Goal: Task Accomplishment & Management: Complete application form

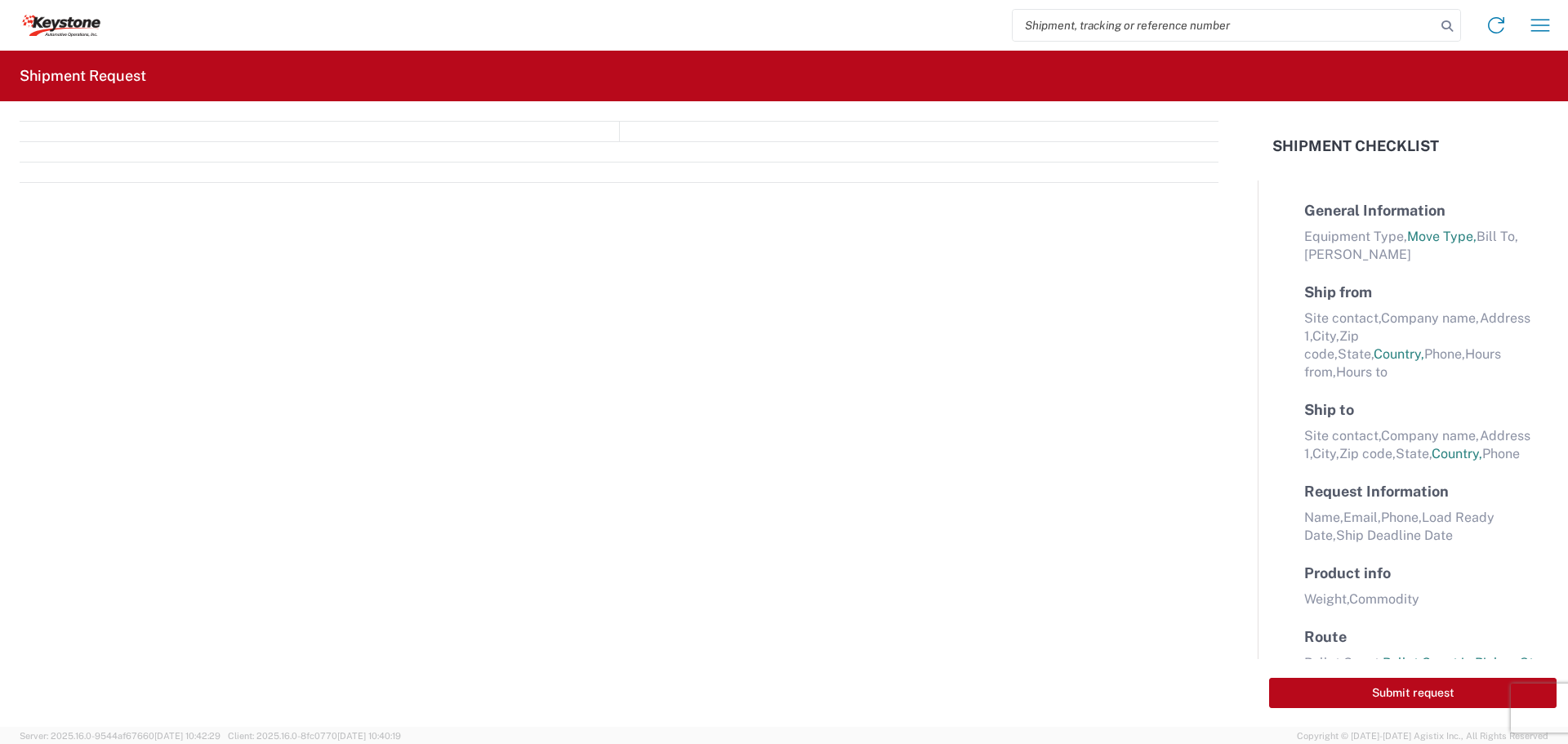
select select "FULL"
select select "LBS"
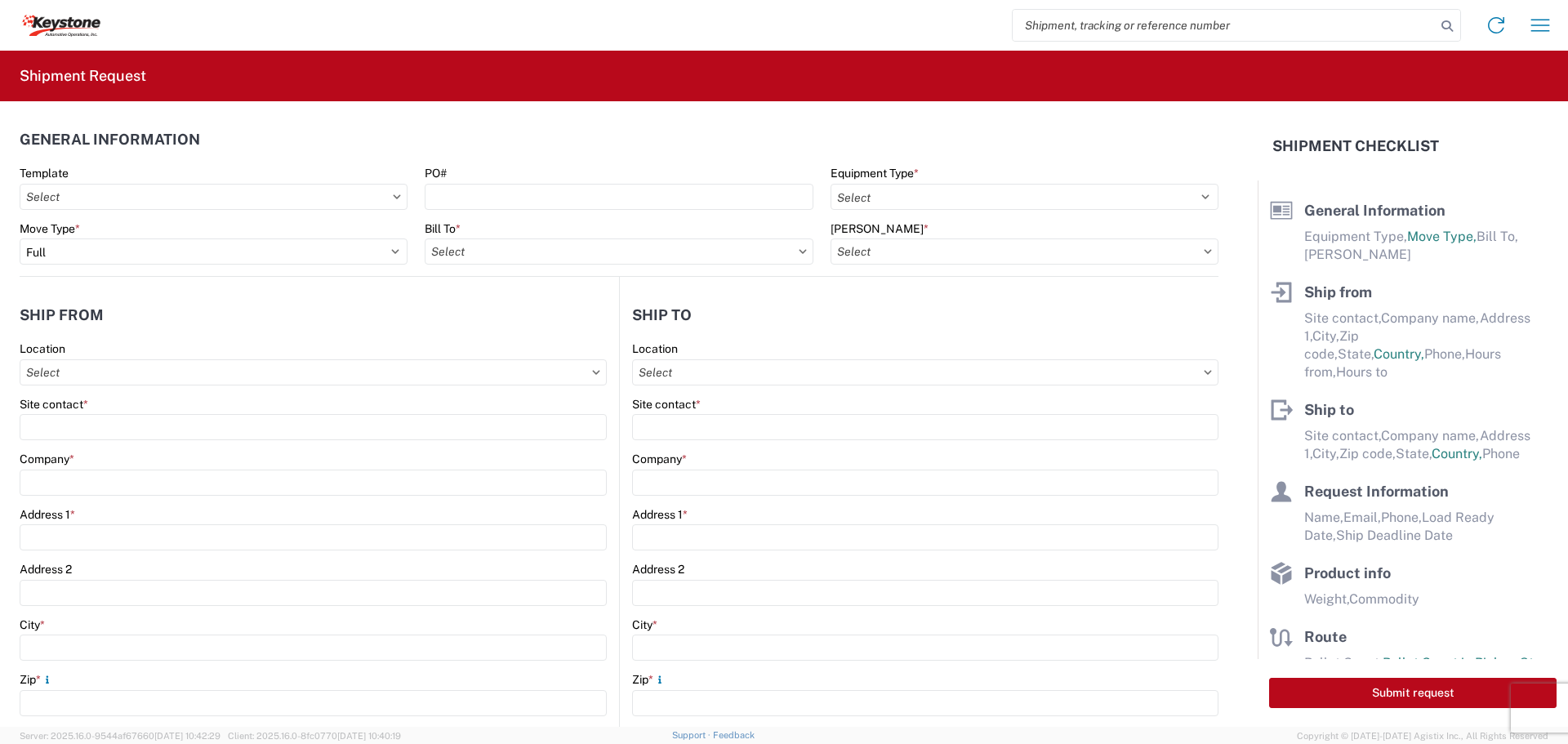
click at [393, 199] on icon at bounding box center [396, 196] width 8 height 5
click at [393, 194] on icon at bounding box center [396, 196] width 8 height 5
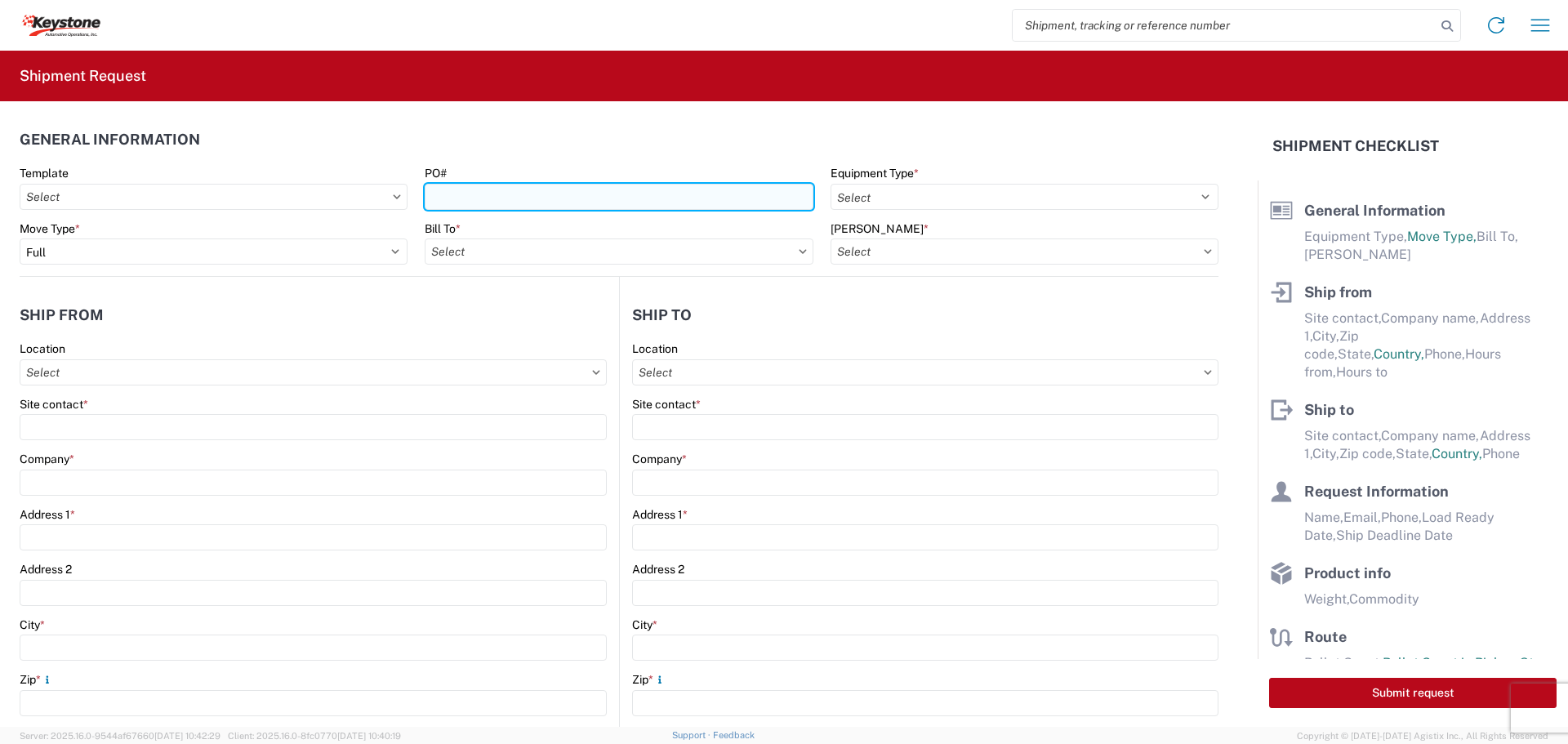
click at [541, 200] on input "PO#" at bounding box center [618, 197] width 388 height 26
type input "8"
type input "8617632"
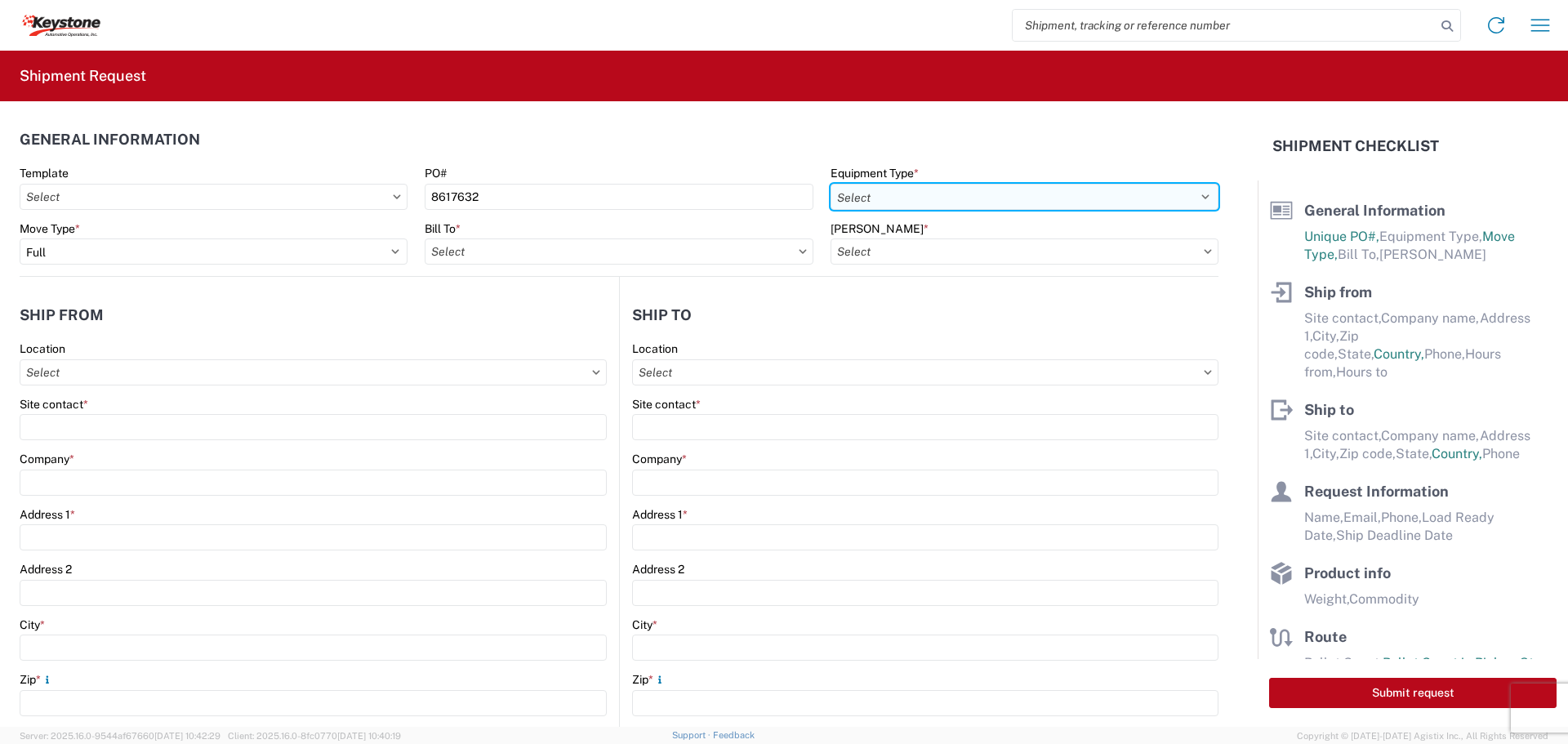
click at [948, 203] on select "Select 53’ Dry Van Flatbed Dropdeck (van) Lowboy (flatbed) Rail" at bounding box center [1025, 197] width 388 height 26
select select "STDV"
click at [831, 184] on select "Select 53’ Dry Van Flatbed Dropdeck (van) Lowboy (flatbed) Rail" at bounding box center [1025, 197] width 388 height 26
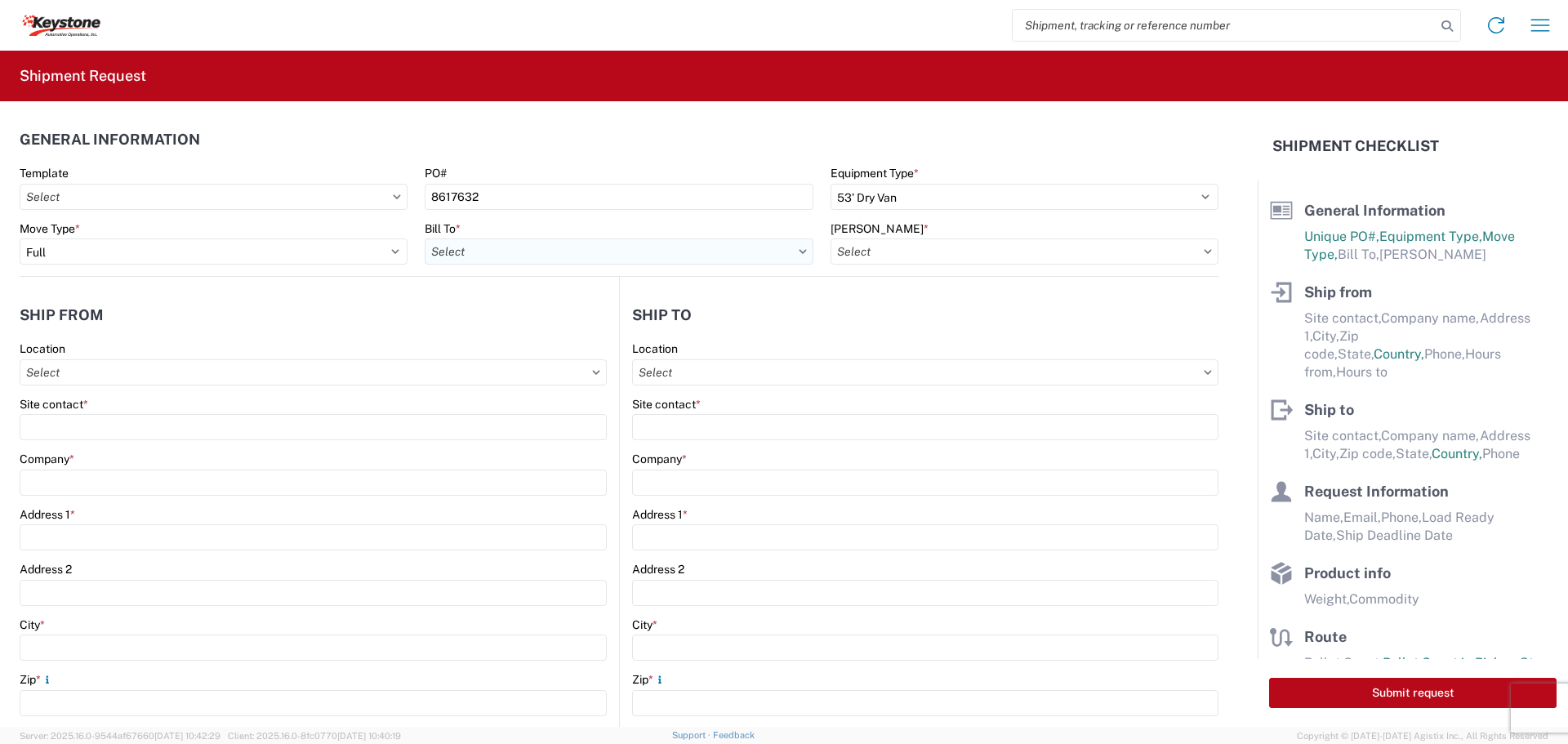
click at [627, 250] on input "Bill To *" at bounding box center [618, 251] width 388 height 26
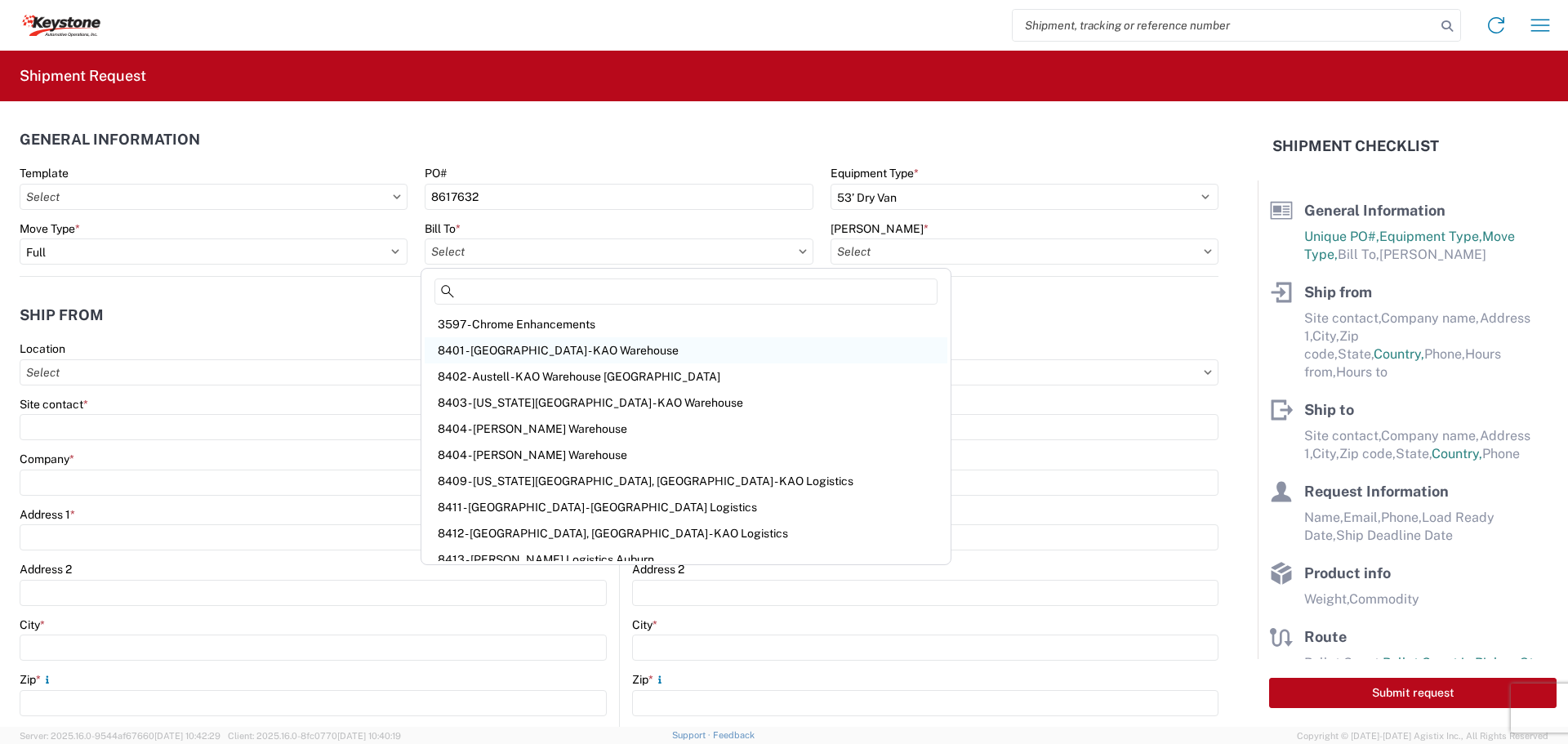
click at [542, 353] on div "8401 - [GEOGRAPHIC_DATA] - KAO Warehouse" at bounding box center [686, 350] width 522 height 26
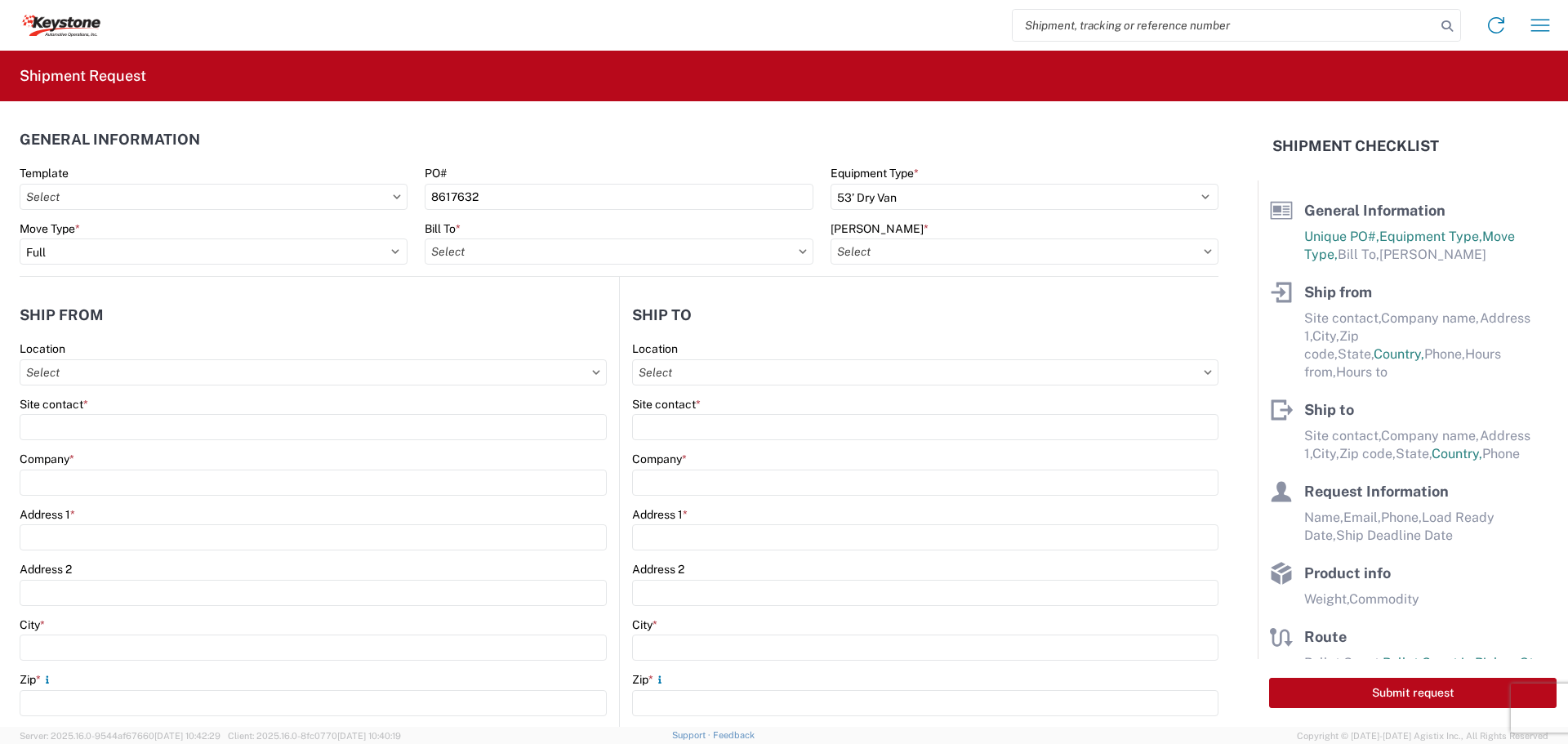
type input "8401 - [GEOGRAPHIC_DATA] - KAO Warehouse"
click at [865, 250] on input "[PERSON_NAME] *" at bounding box center [1025, 251] width 388 height 26
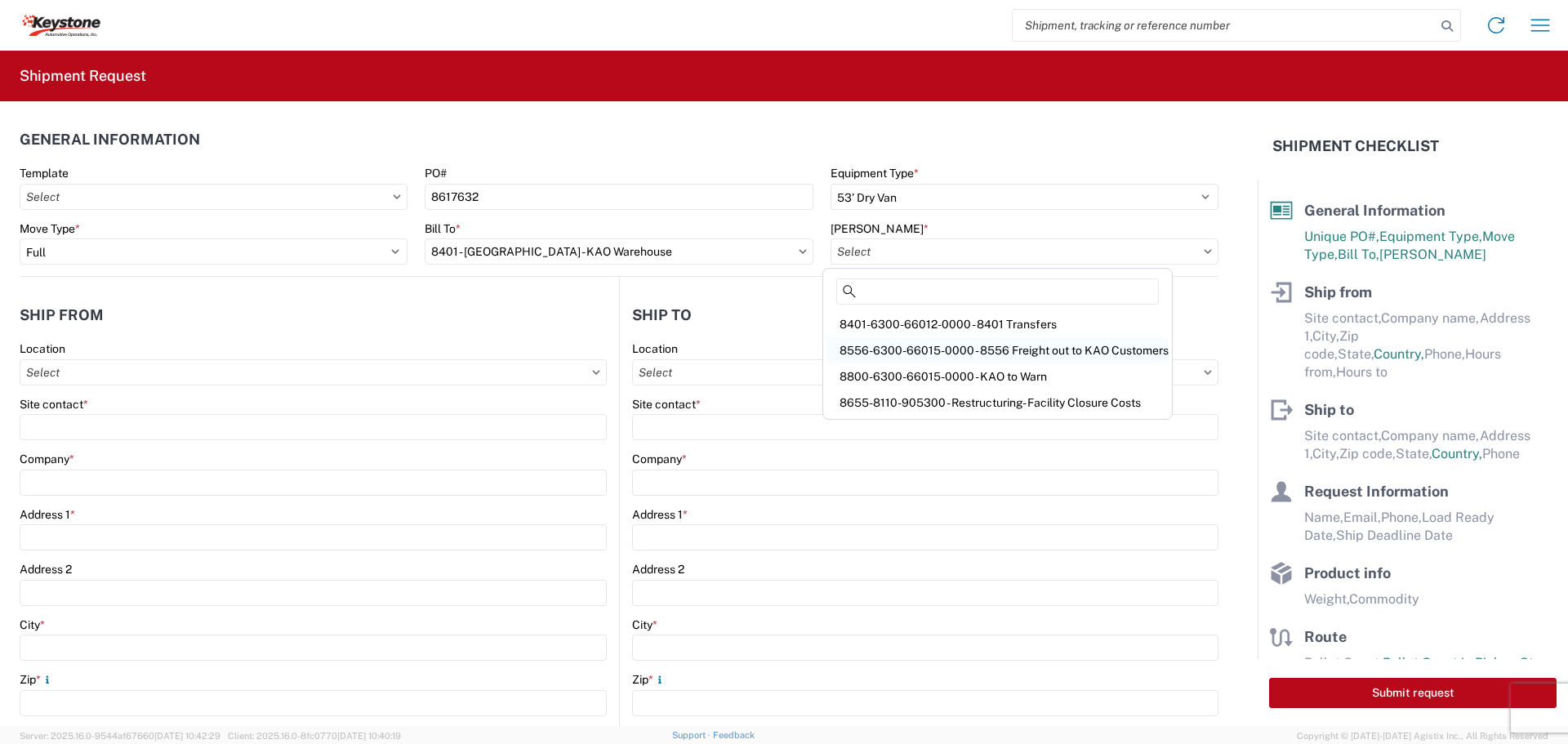
click at [1124, 357] on div "8556-6300-66015-0000 - 8556 Freight out to KAO Customers" at bounding box center [997, 350] width 342 height 26
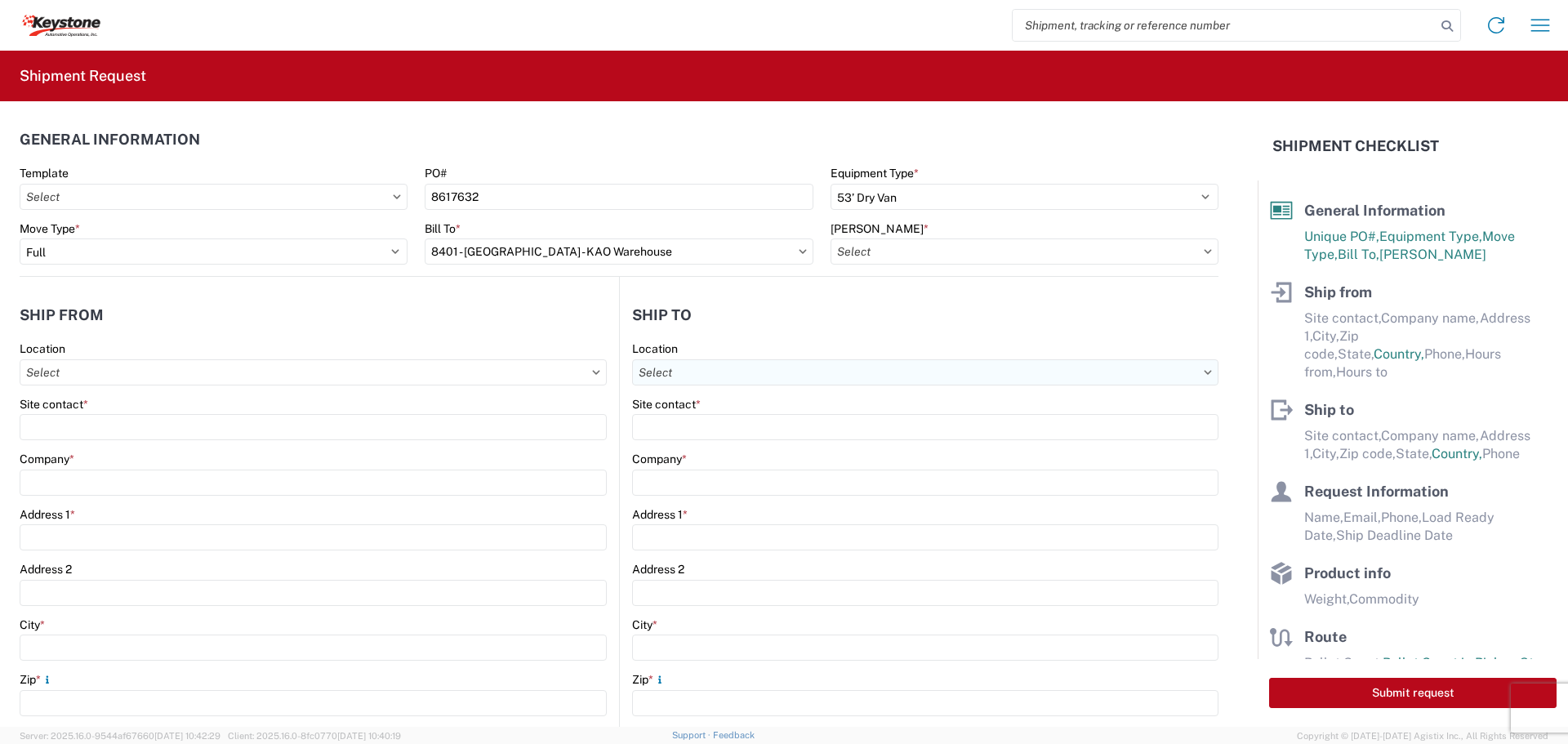
type input "8556-6300-66015-0000 - 8556 Freight out to KAO Customers"
click at [392, 201] on input "Template" at bounding box center [214, 197] width 388 height 26
click at [378, 189] on input "Template" at bounding box center [214, 197] width 388 height 26
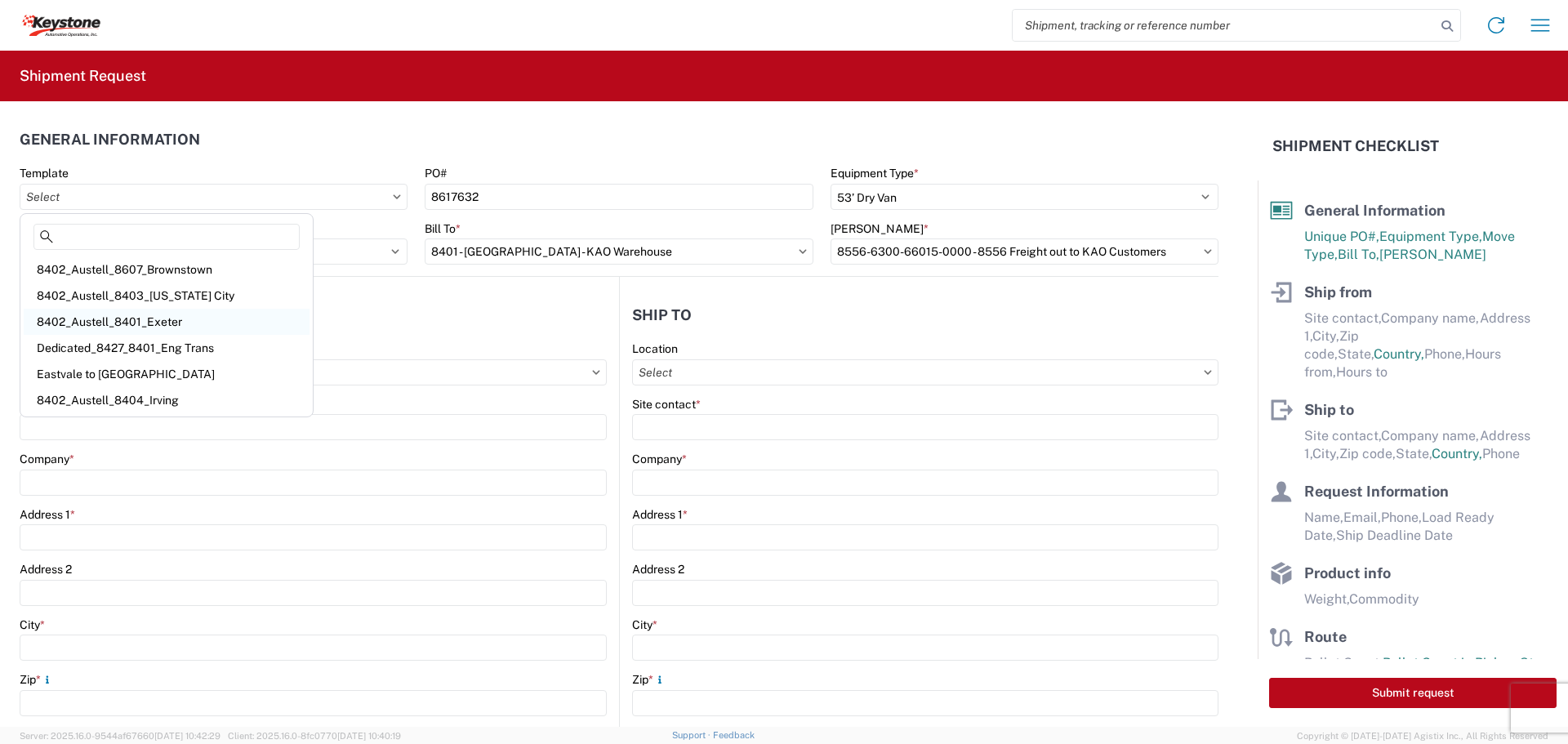
click at [184, 311] on div "8402_Austell_8401_Exeter" at bounding box center [166, 321] width 286 height 26
type input "8402_Austell_8401_Exeter"
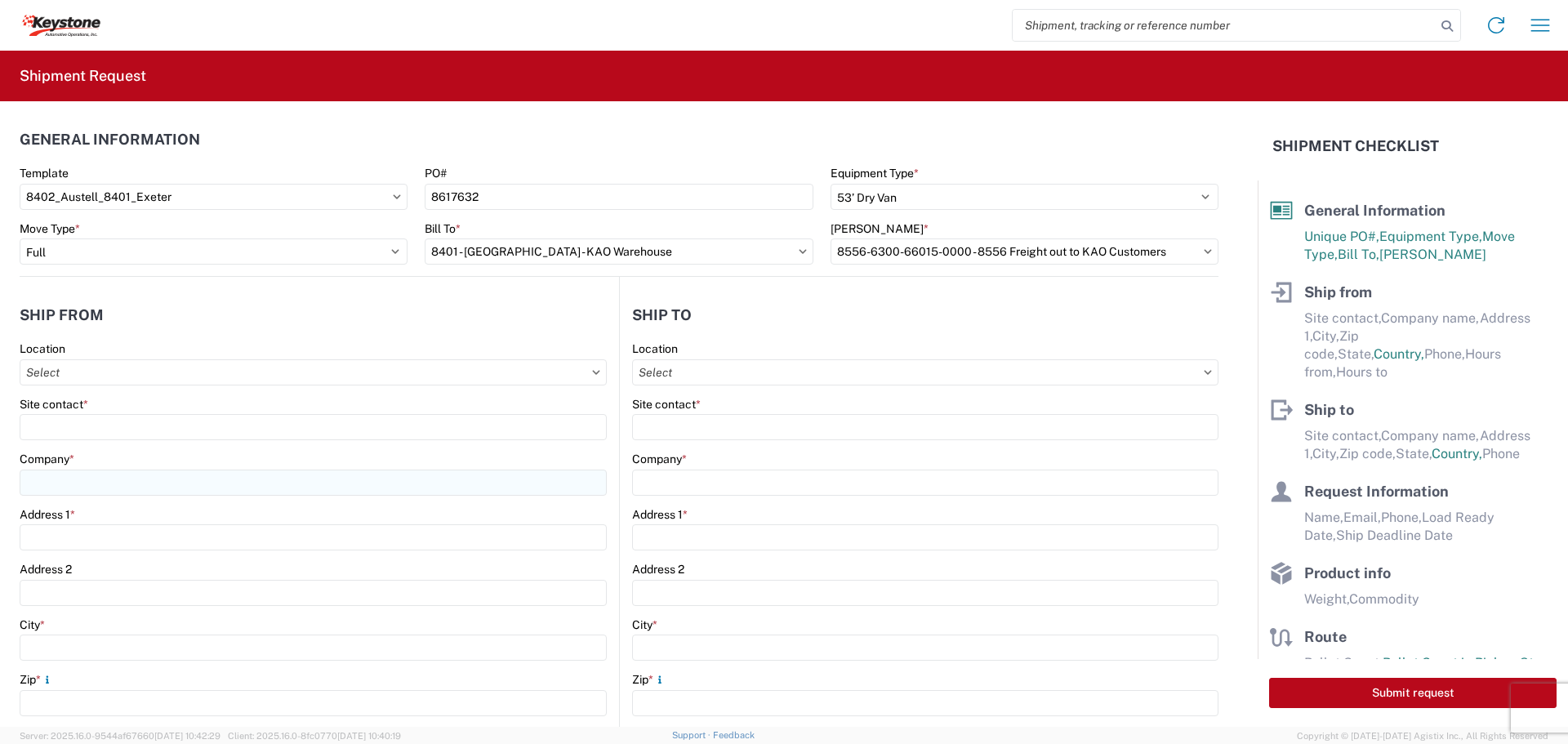
scroll to position [82, 0]
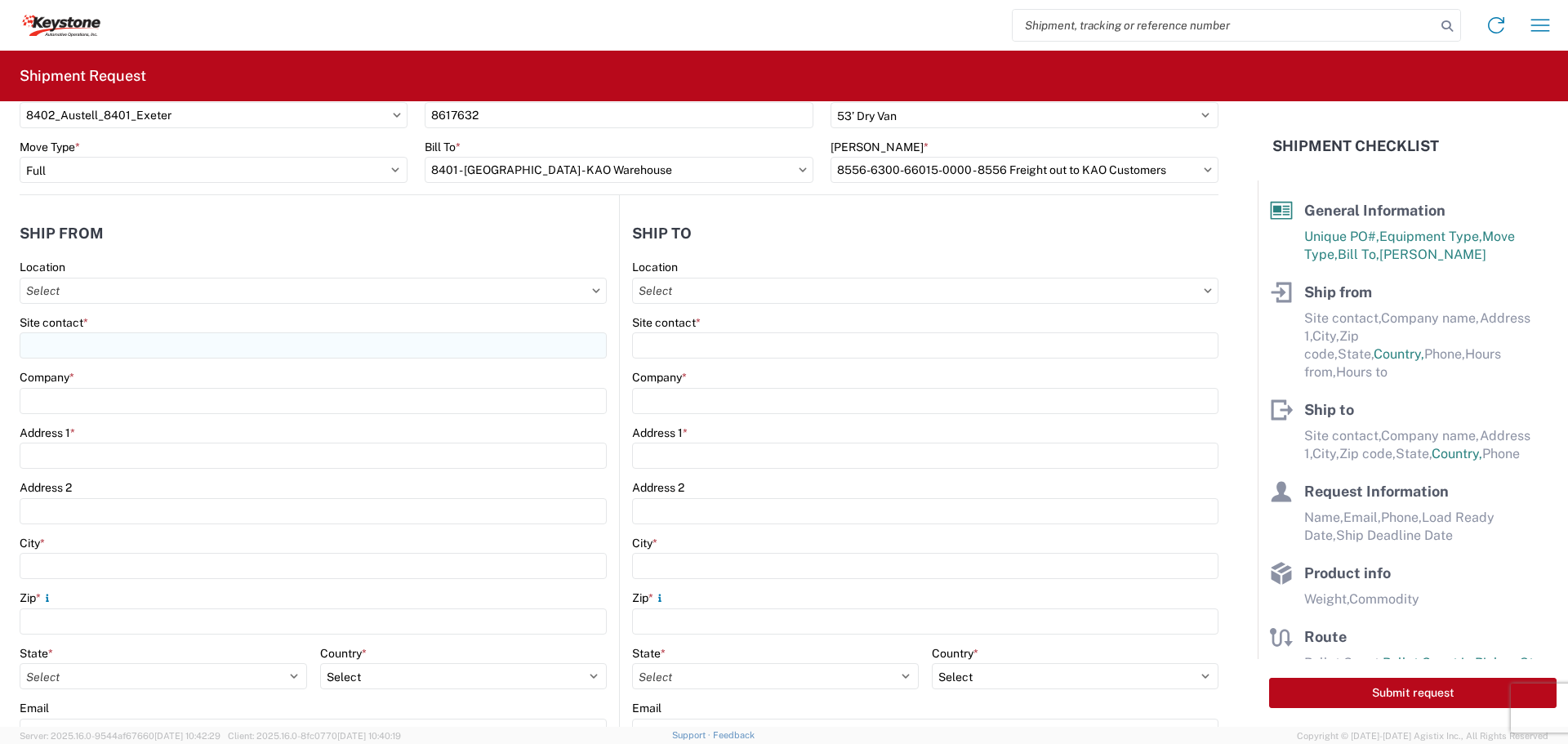
select select
type input "John Kirby"
type input "KAO"
type input "600 Hartman Industrial Ct."
type input "Austell"
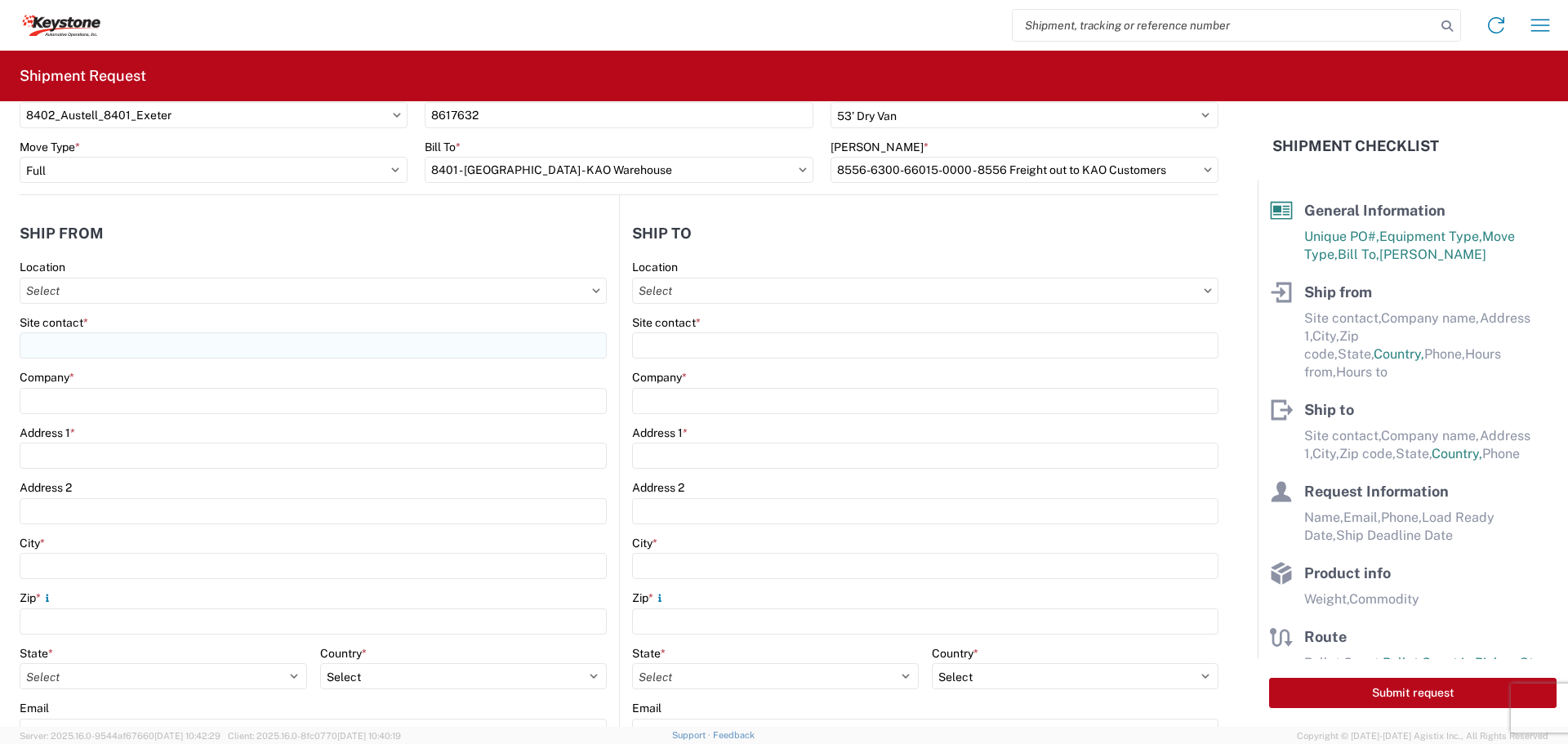
type input "30168"
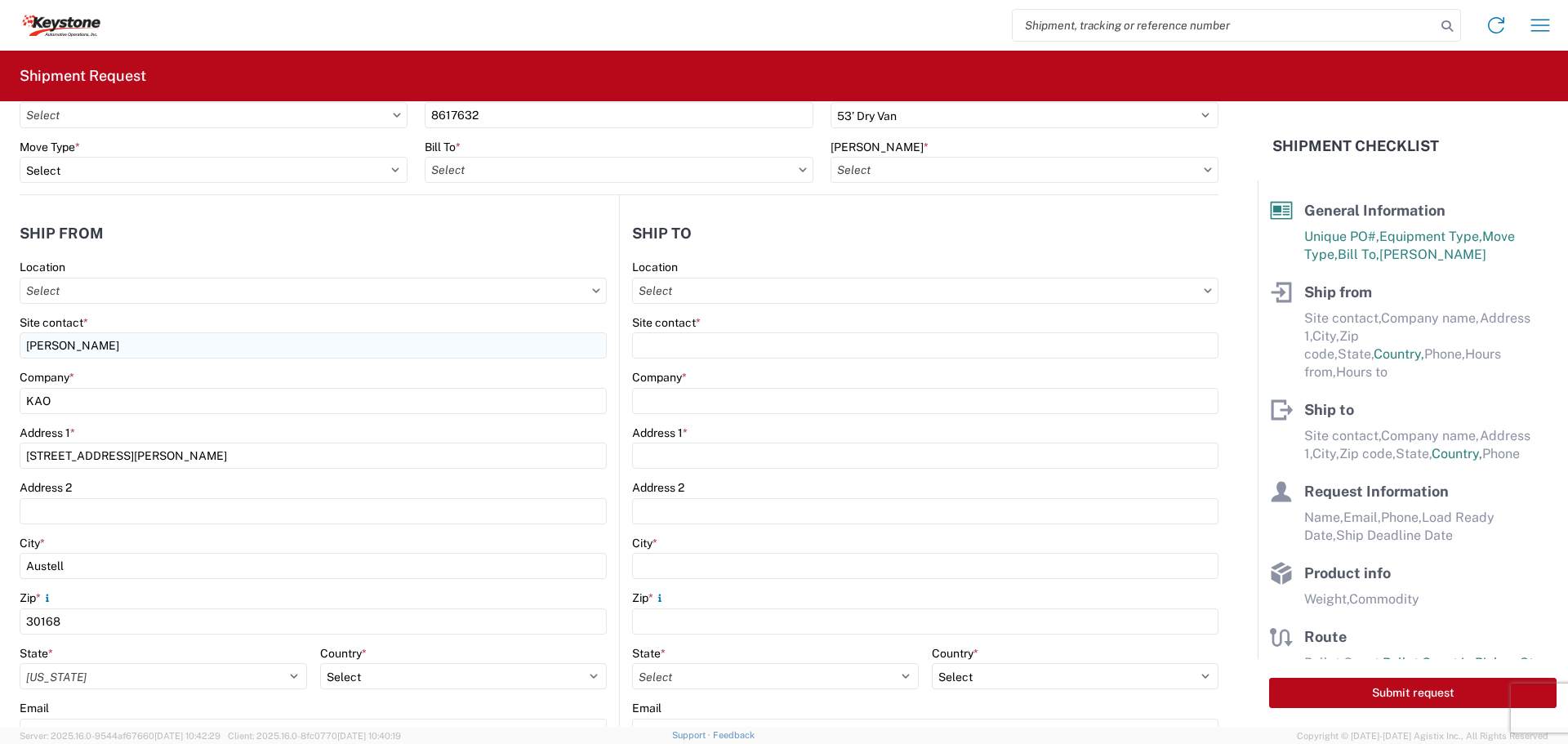
type input "Mike Czerpak"
type input "KAO"
type input "68 Slocum Ave"
type input "[GEOGRAPHIC_DATA]"
type input "18643"
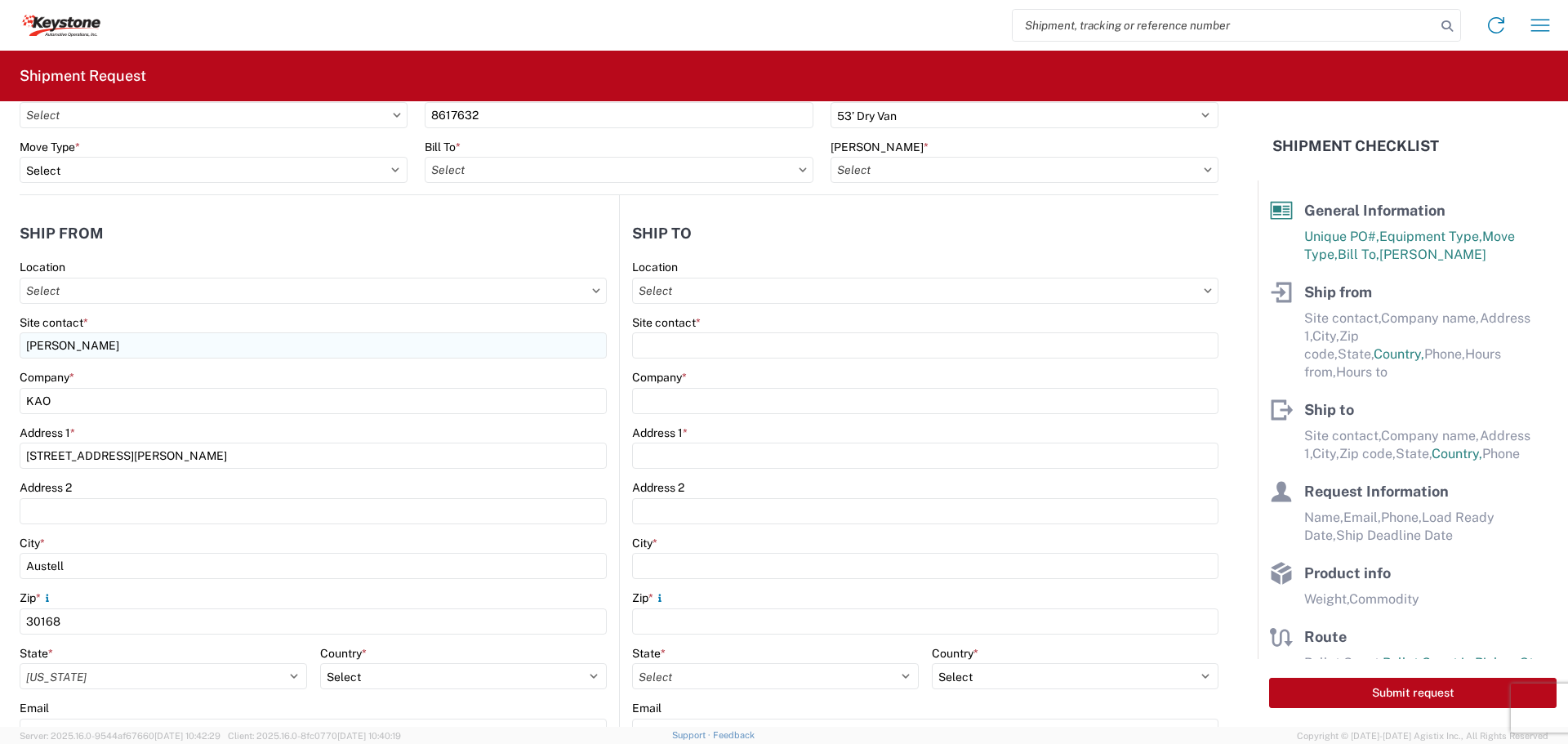
type input "mczerpak@lkqcorp.com"
type input "John Kirby"
type input "jxkirby@lkqcorp.com"
type input "913-387-9382"
type input "2023-10-03"
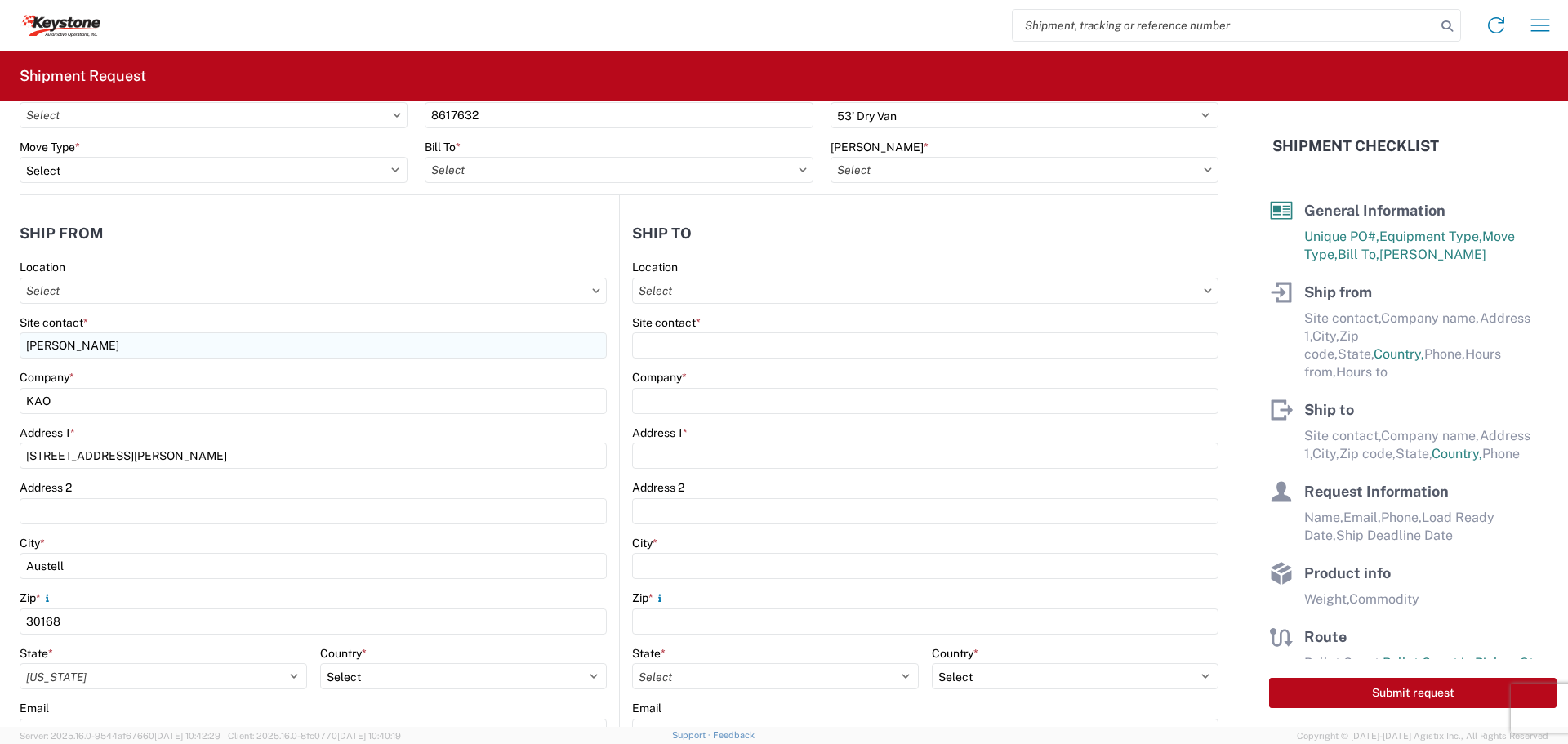
type input "2023-10-03"
type input "20000"
type input "General Auto Parts (dry)"
type input "20"
type input "1"
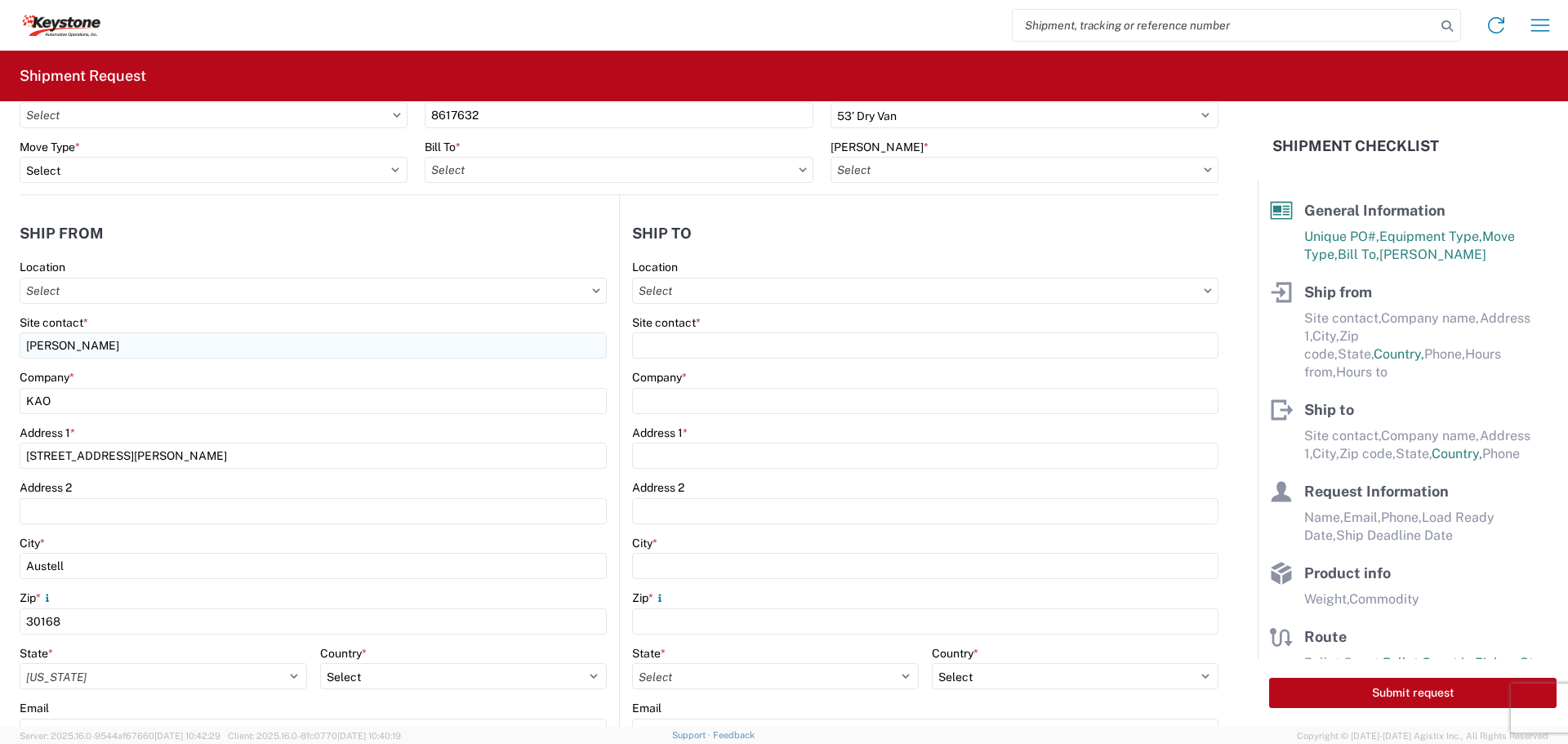
type textarea "Defects"
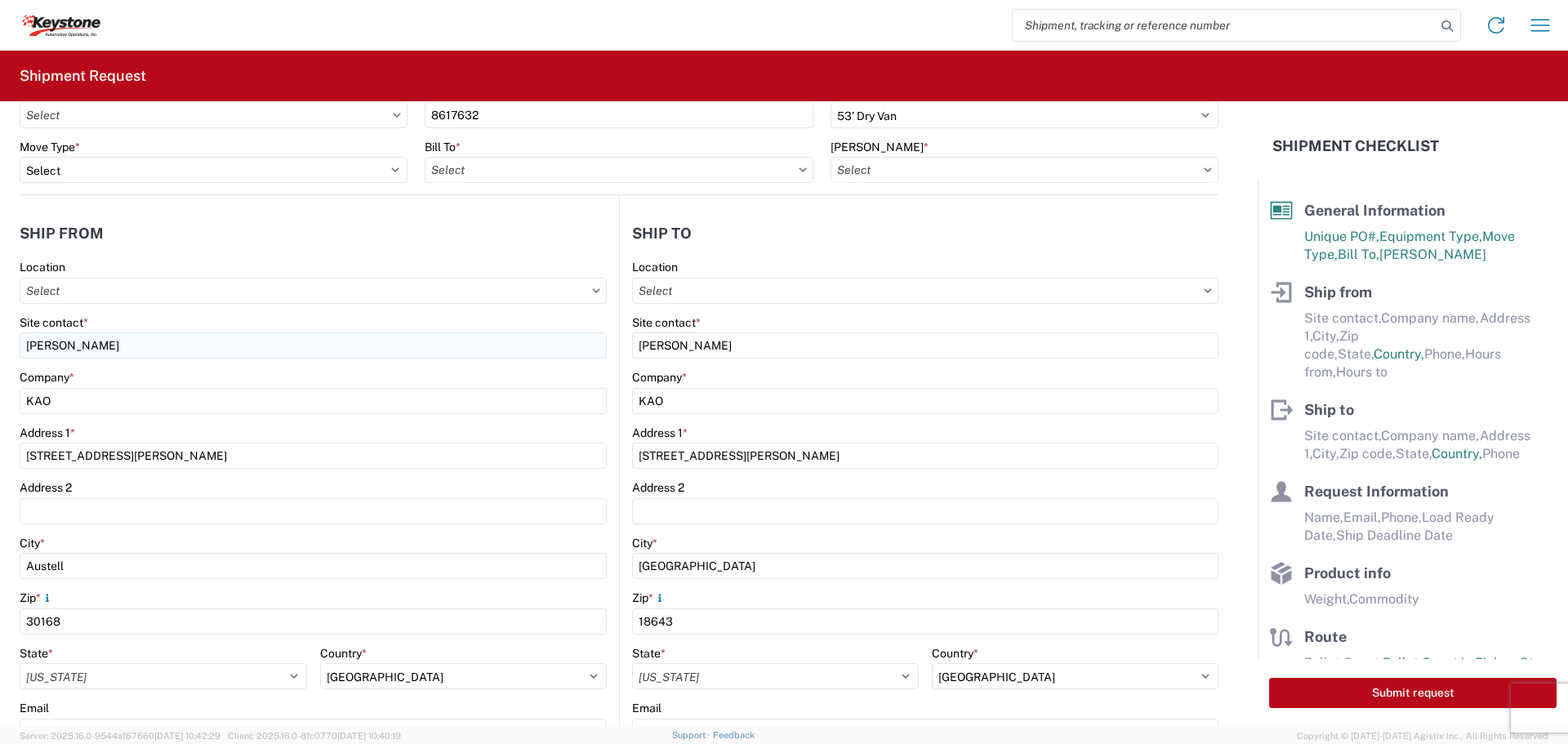
type input "8402 - Austell - KAO Warehouse [GEOGRAPHIC_DATA]"
type input "8401 - [GEOGRAPHIC_DATA] - KAO Warehouse"
select select "GA"
select select "US"
select select "PA"
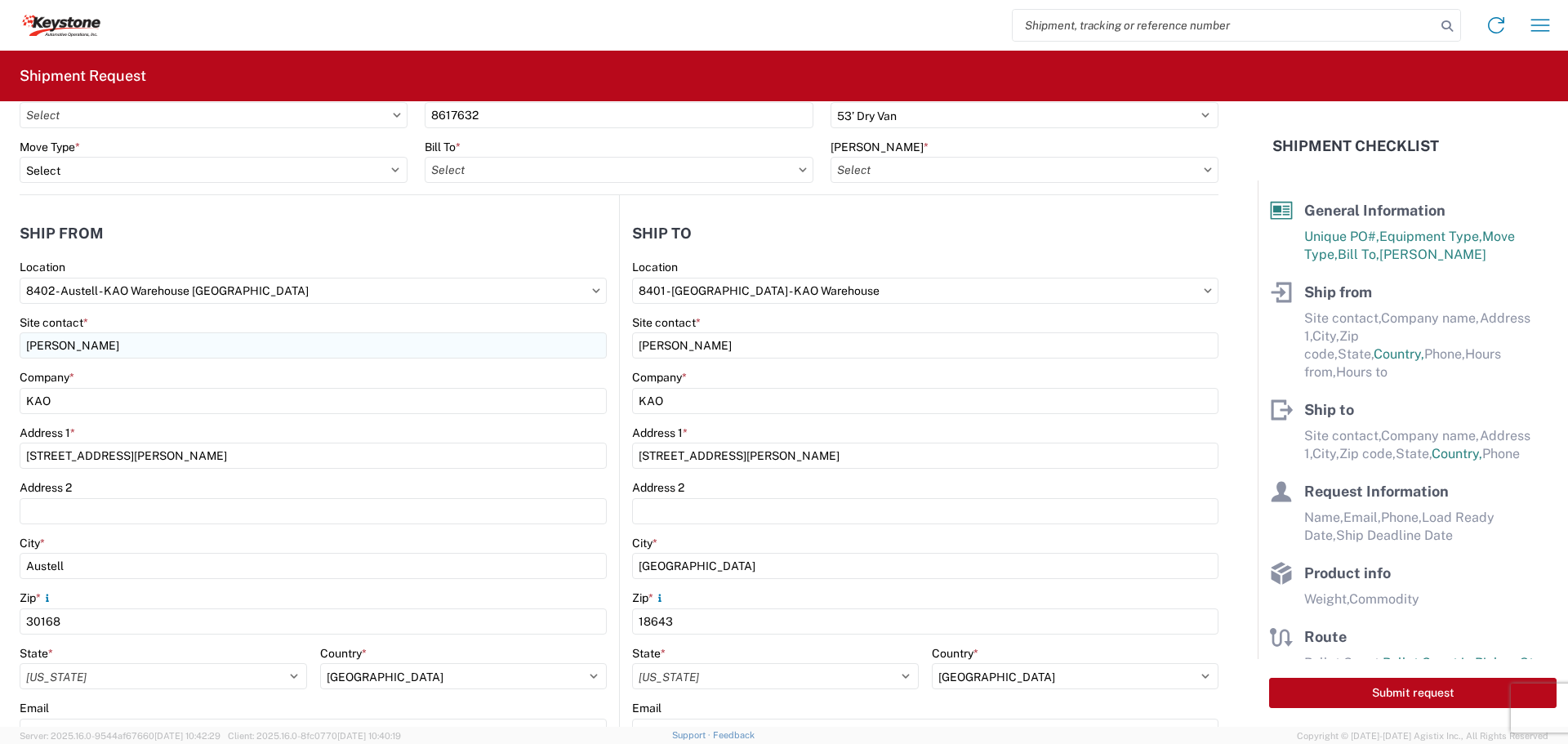
select select "US"
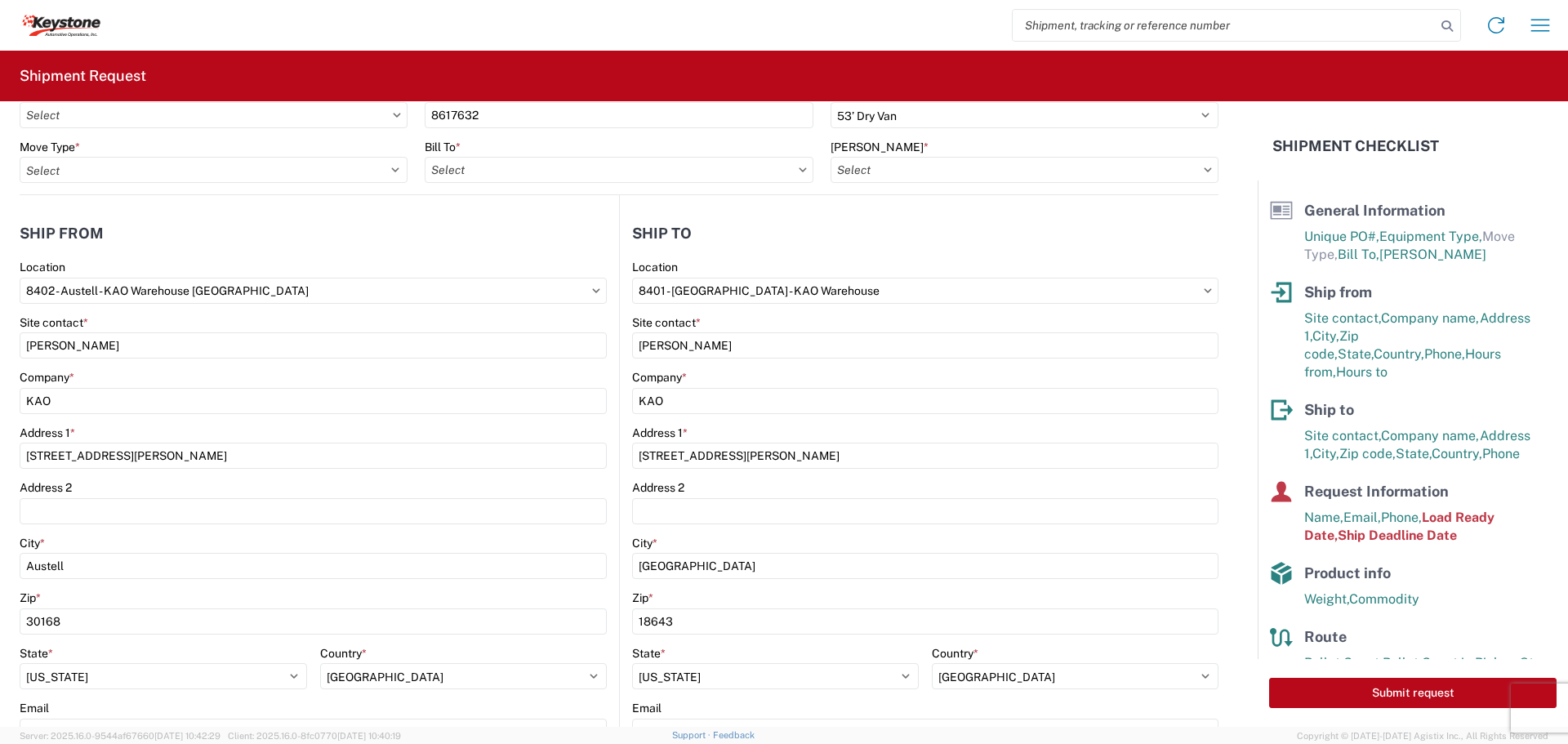
scroll to position [0, 0]
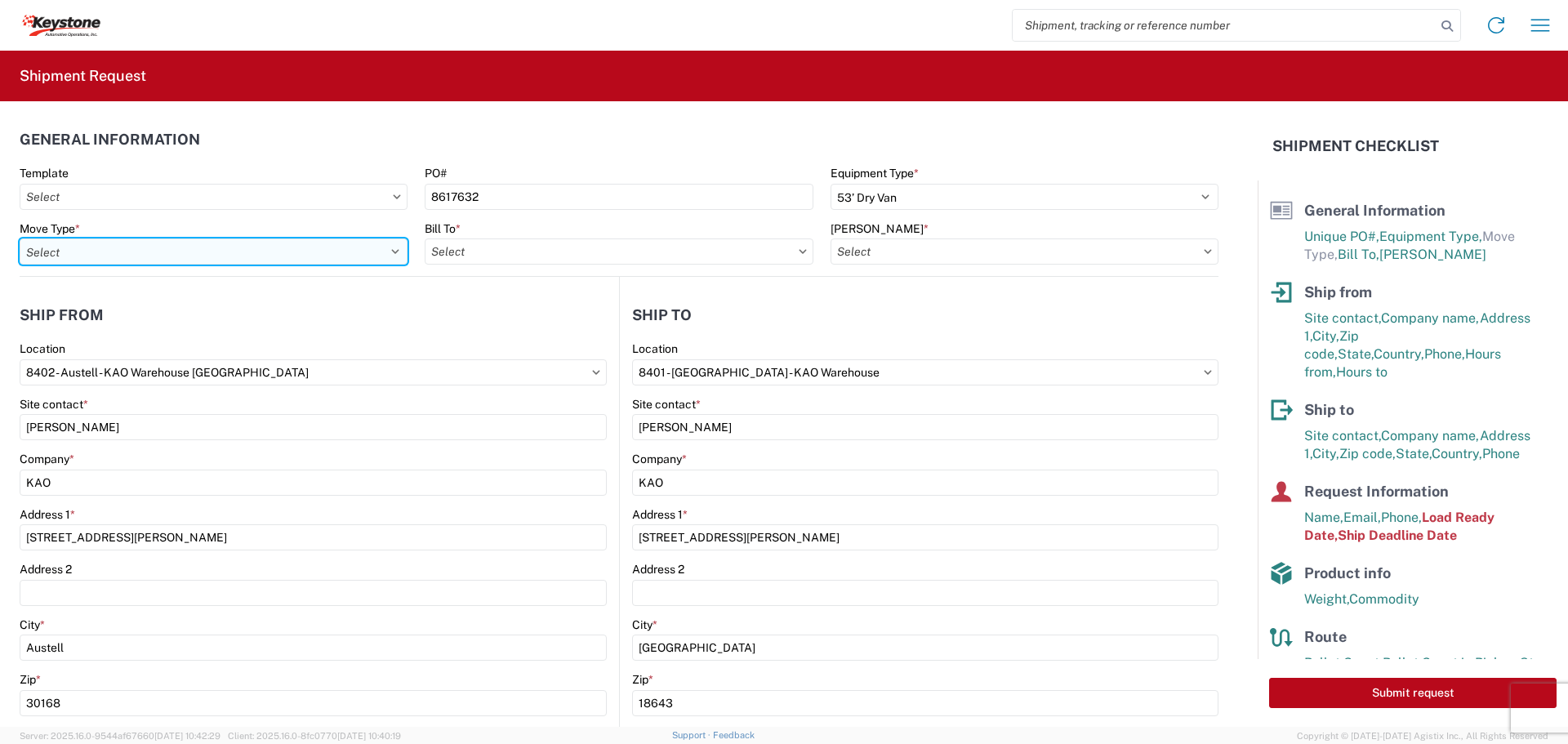
click at [307, 261] on select "Select Full Partial TL" at bounding box center [214, 251] width 388 height 26
select select "FULL"
click at [20, 239] on select "Select Full Partial TL" at bounding box center [214, 251] width 388 height 26
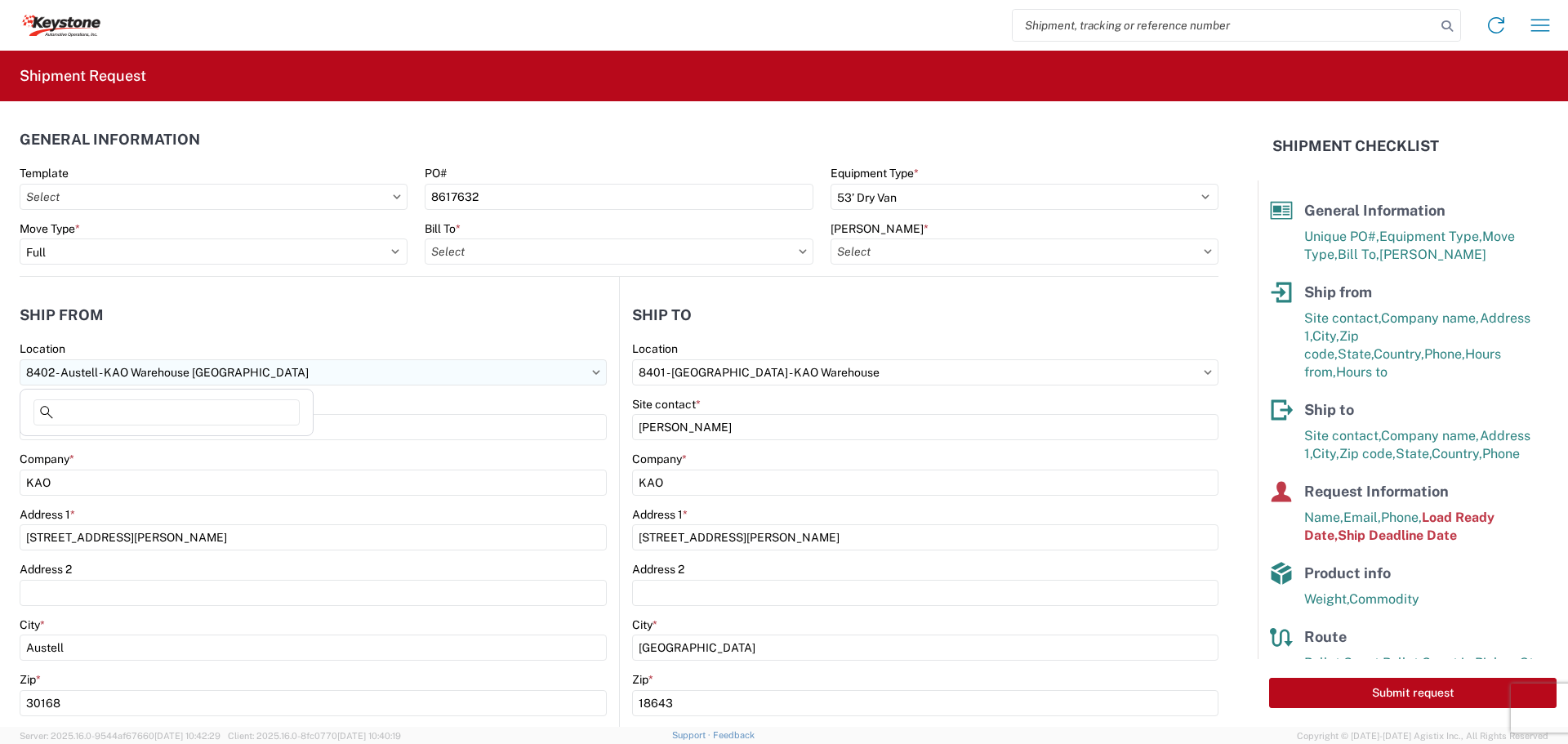
click at [293, 375] on input "8402 - Austell - KAO Warehouse [GEOGRAPHIC_DATA]" at bounding box center [313, 372] width 587 height 26
drag, startPoint x: 299, startPoint y: 371, endPoint x: -127, endPoint y: 316, distance: 429.5
click at [0, 316] on html "Home Shipment request Shipment tracking Shipment Request General Information Te…" at bounding box center [784, 372] width 1568 height 744
click at [306, 368] on input "8402 - Austell - KAO Warehouse [GEOGRAPHIC_DATA]" at bounding box center [313, 372] width 587 height 26
type input "BUYERS PRODUCTS COMPANY"
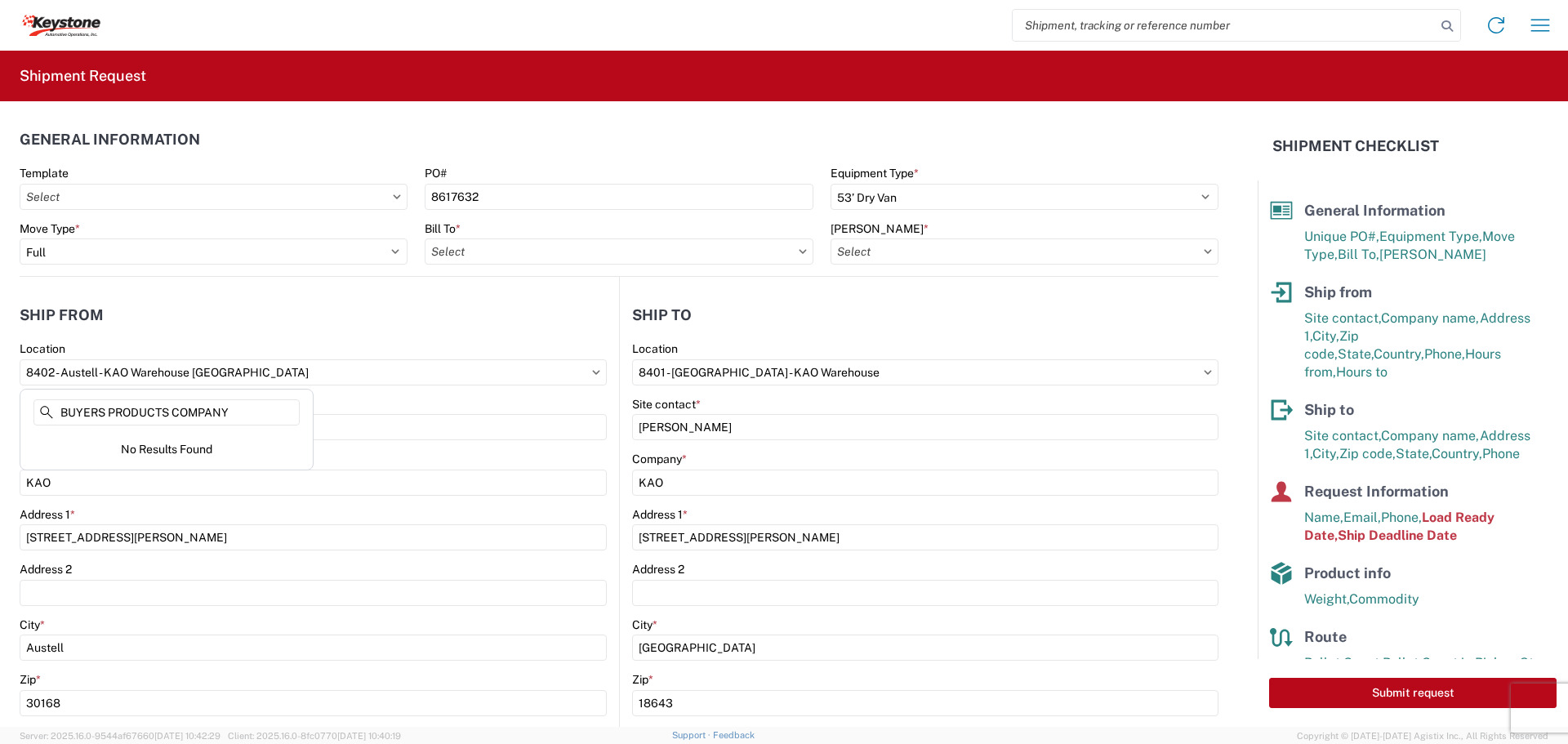
scroll to position [67, 0]
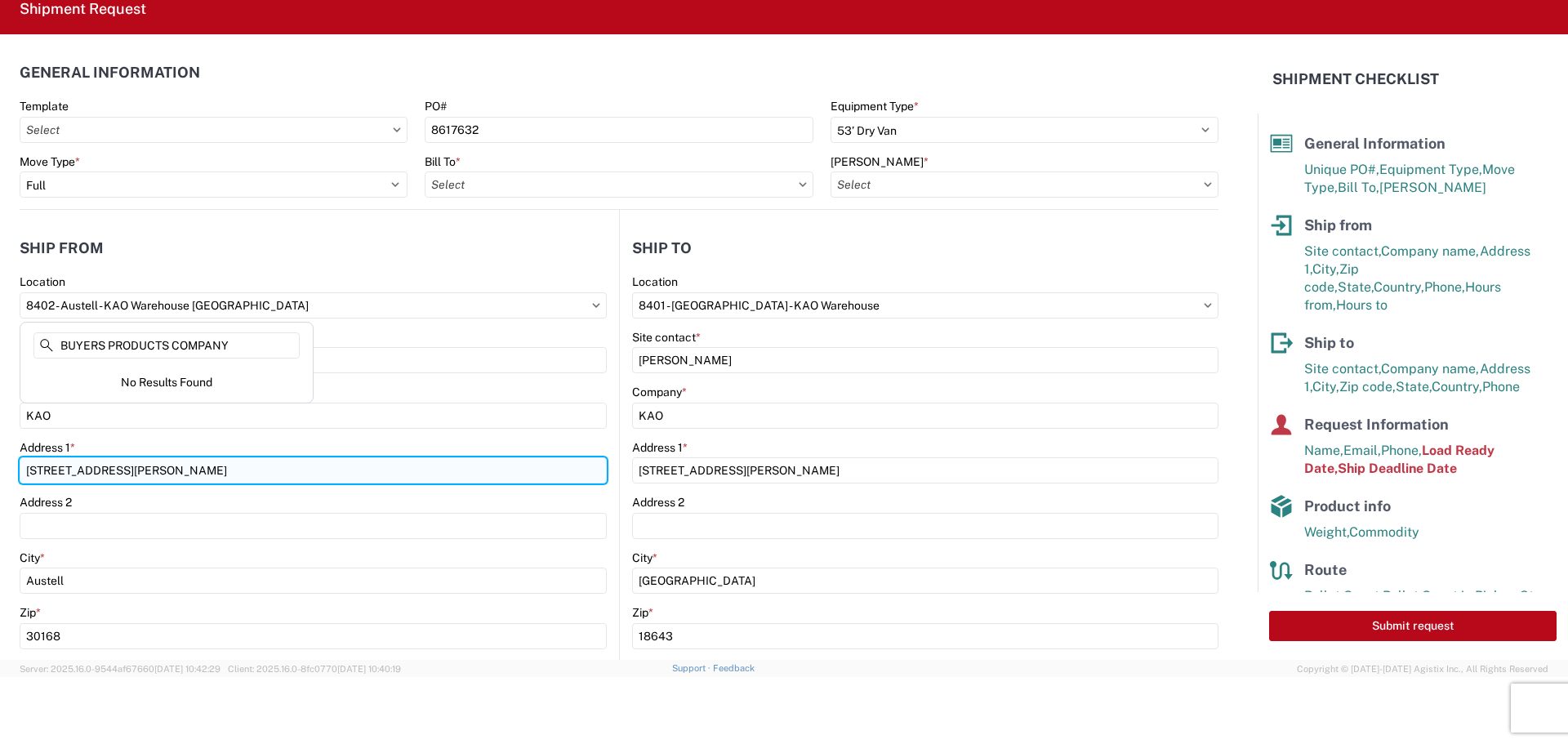
click at [254, 464] on input "600 Hartman Industrial Ct." at bounding box center [313, 470] width 587 height 26
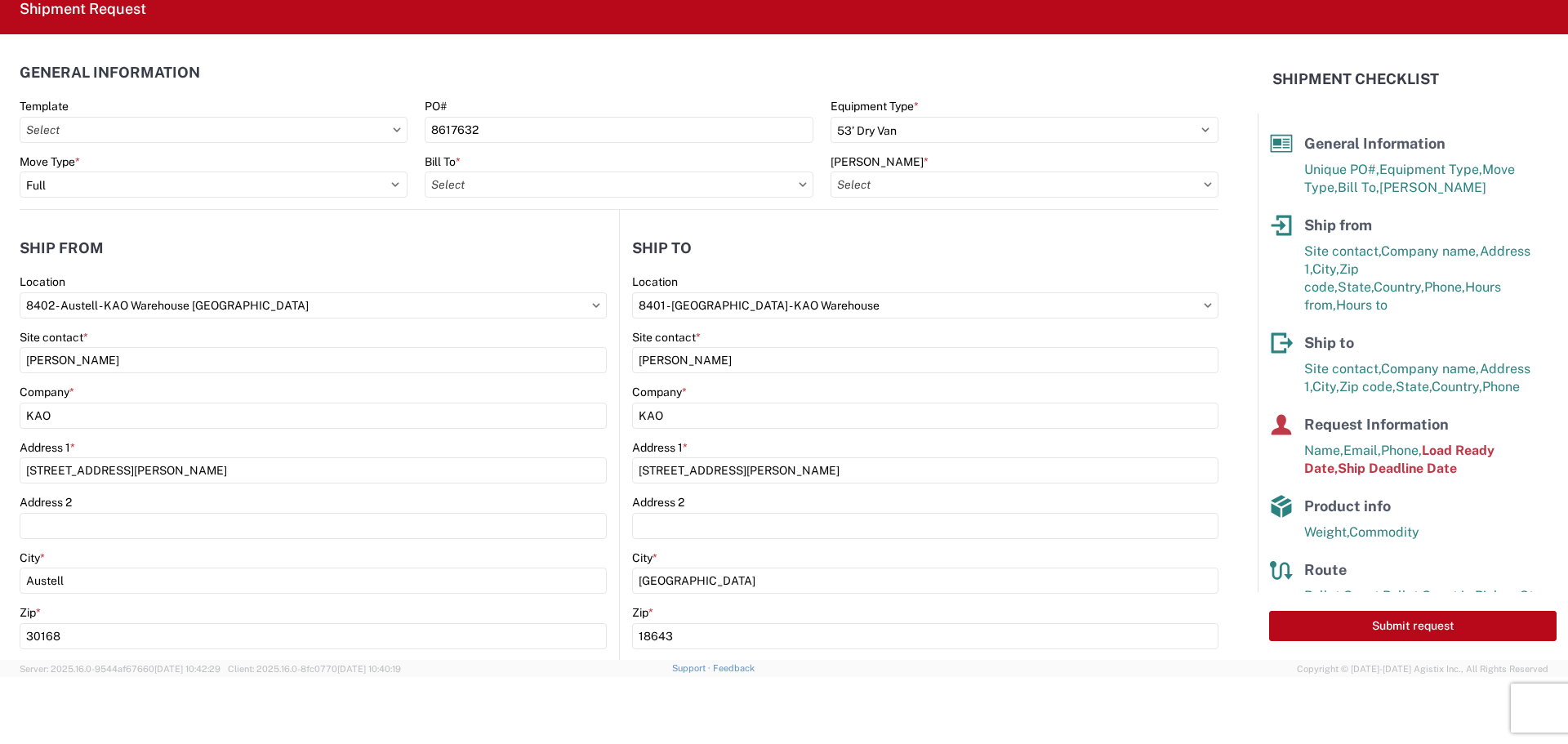
click at [393, 132] on icon at bounding box center [396, 129] width 8 height 5
click at [396, 127] on icon at bounding box center [396, 129] width 8 height 5
click at [353, 128] on input "Template" at bounding box center [214, 130] width 388 height 26
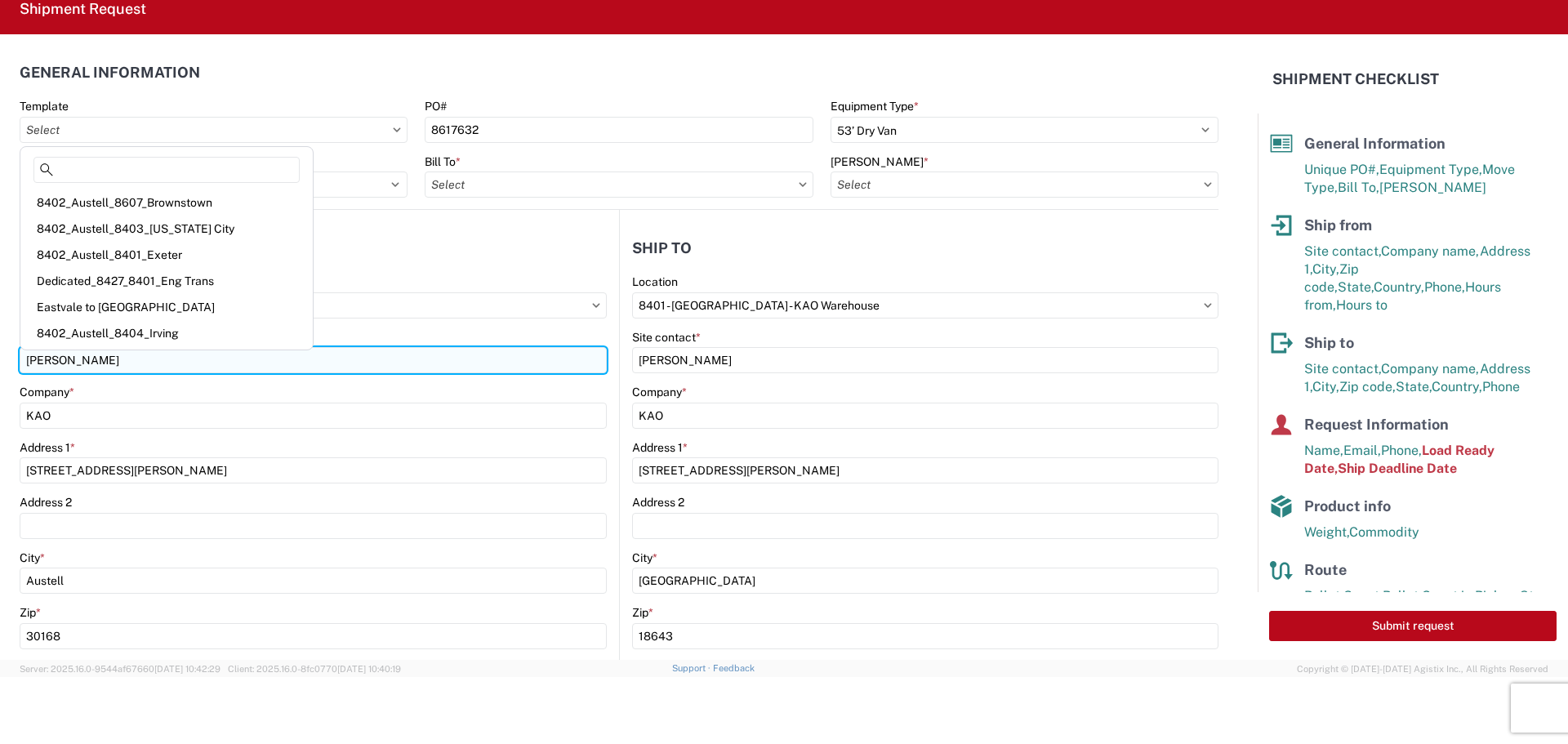
click at [443, 357] on input "John Kirby" at bounding box center [313, 360] width 587 height 26
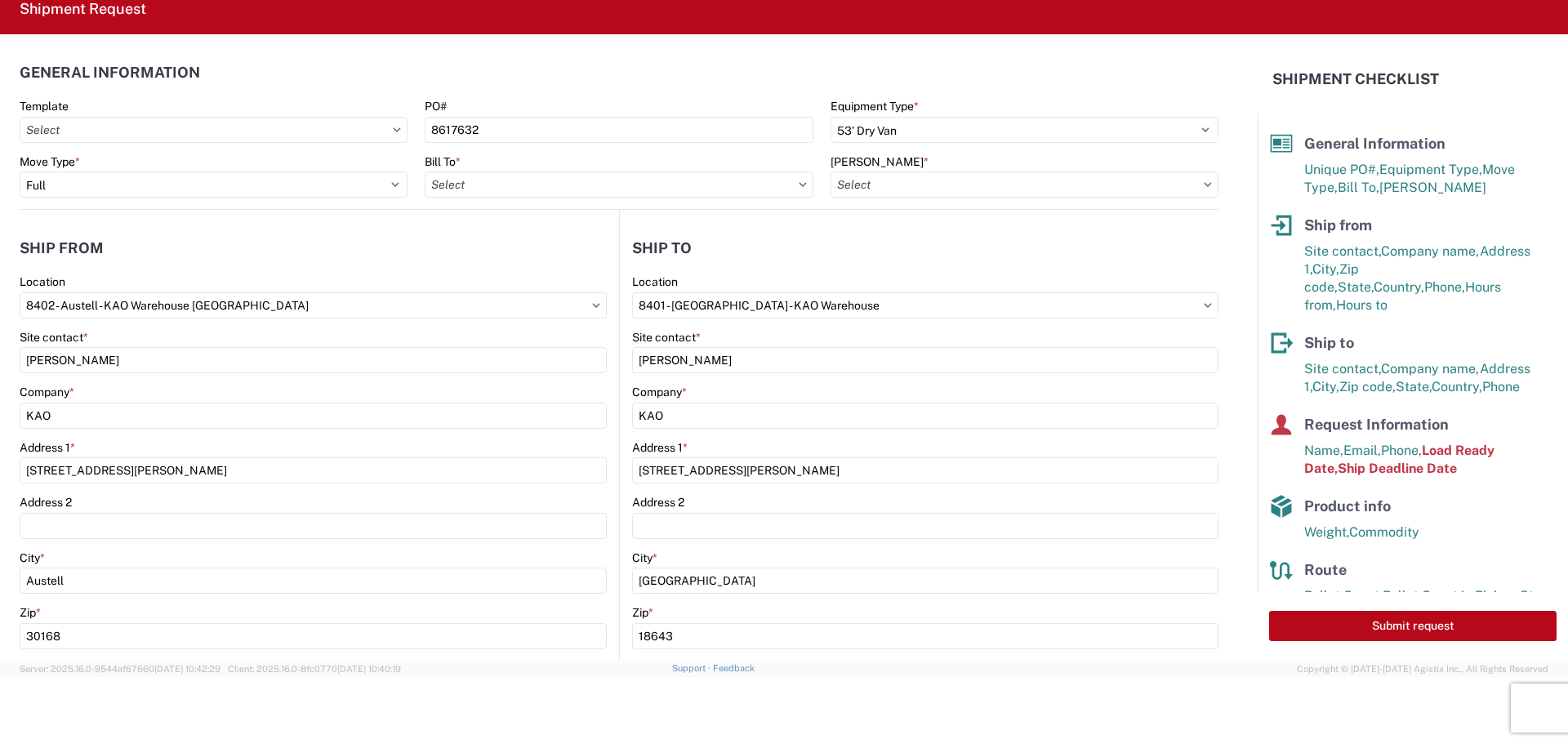
click at [396, 252] on header "Ship from" at bounding box center [319, 248] width 599 height 37
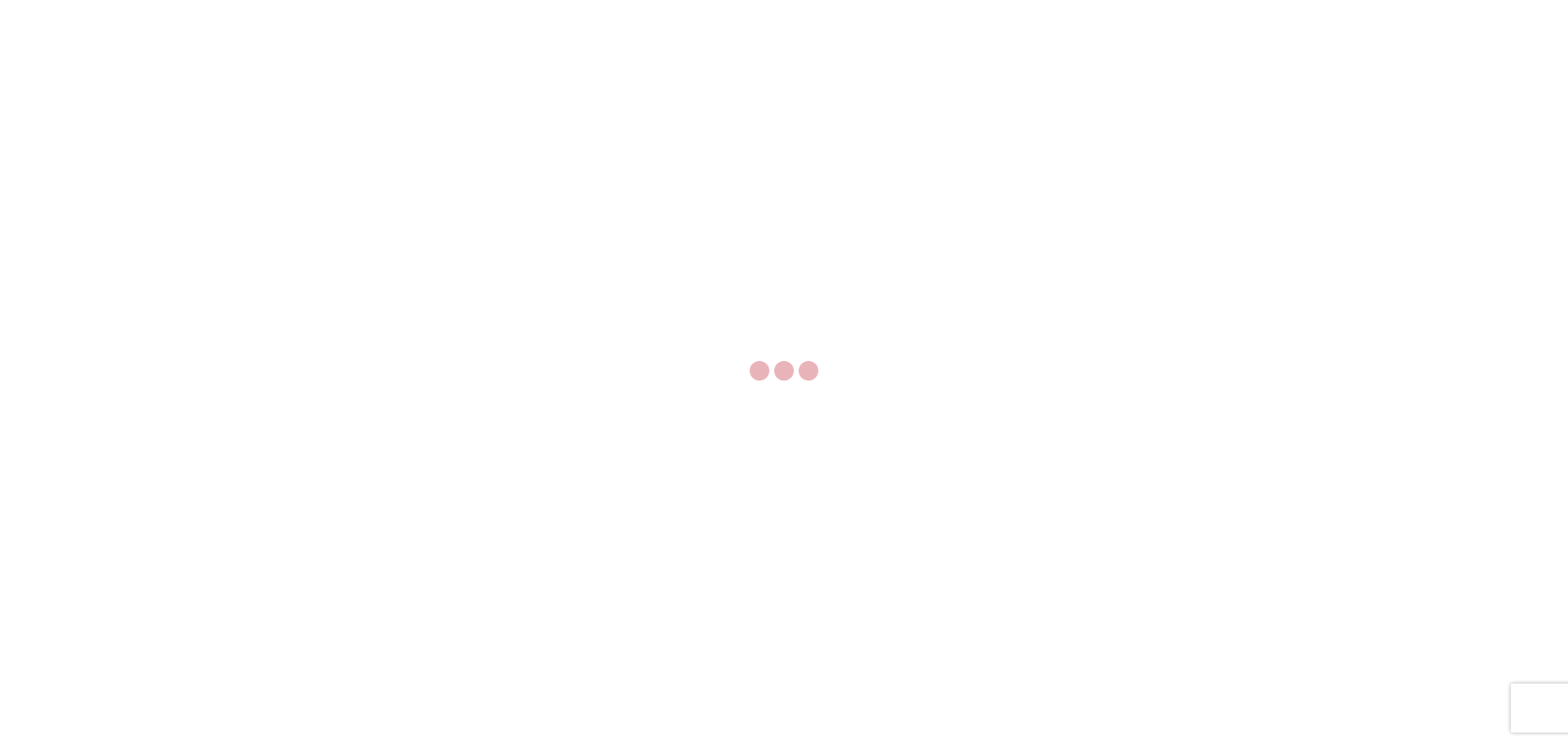
select select "FULL"
select select "LBS"
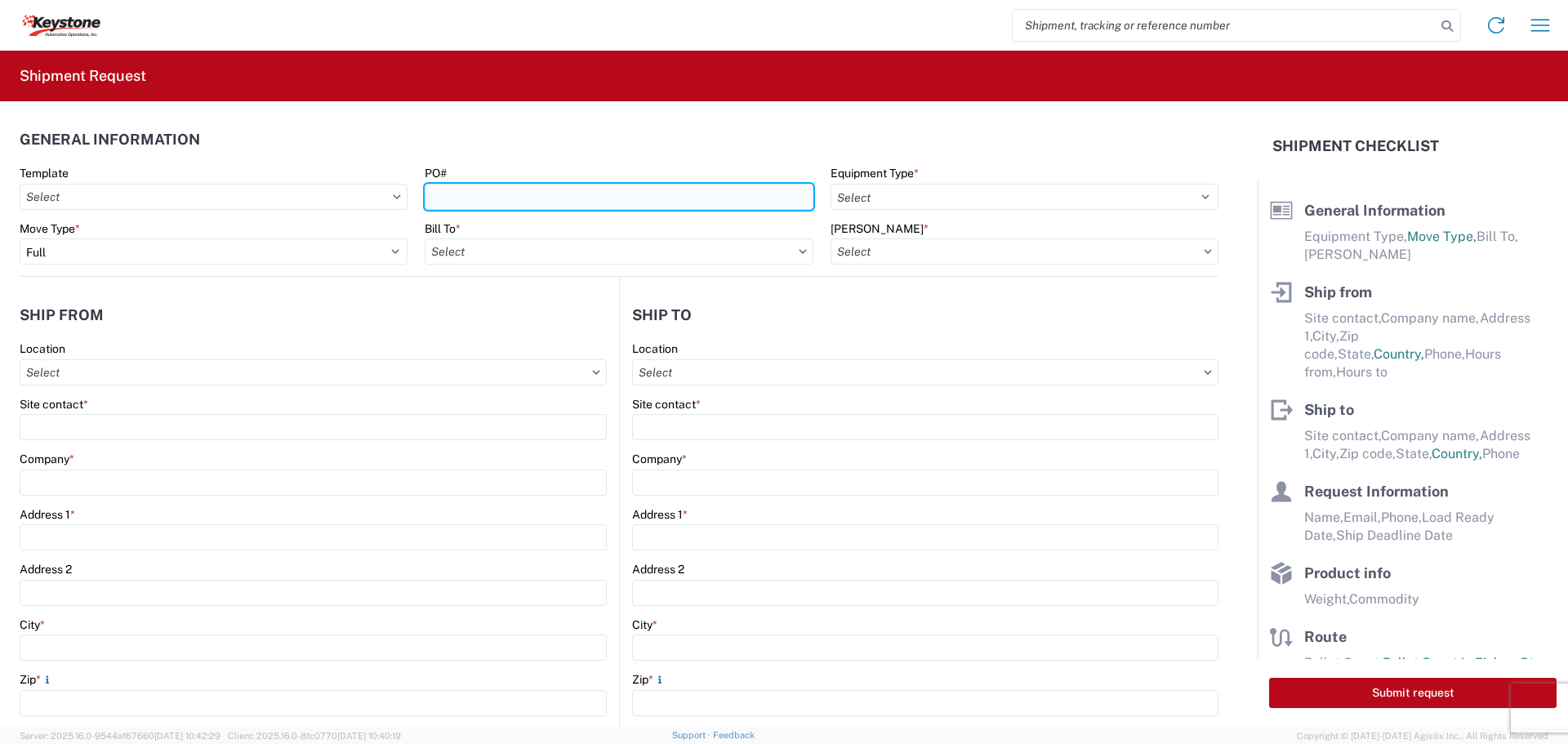
click at [471, 193] on input "PO#" at bounding box center [618, 197] width 388 height 26
type input "8617632"
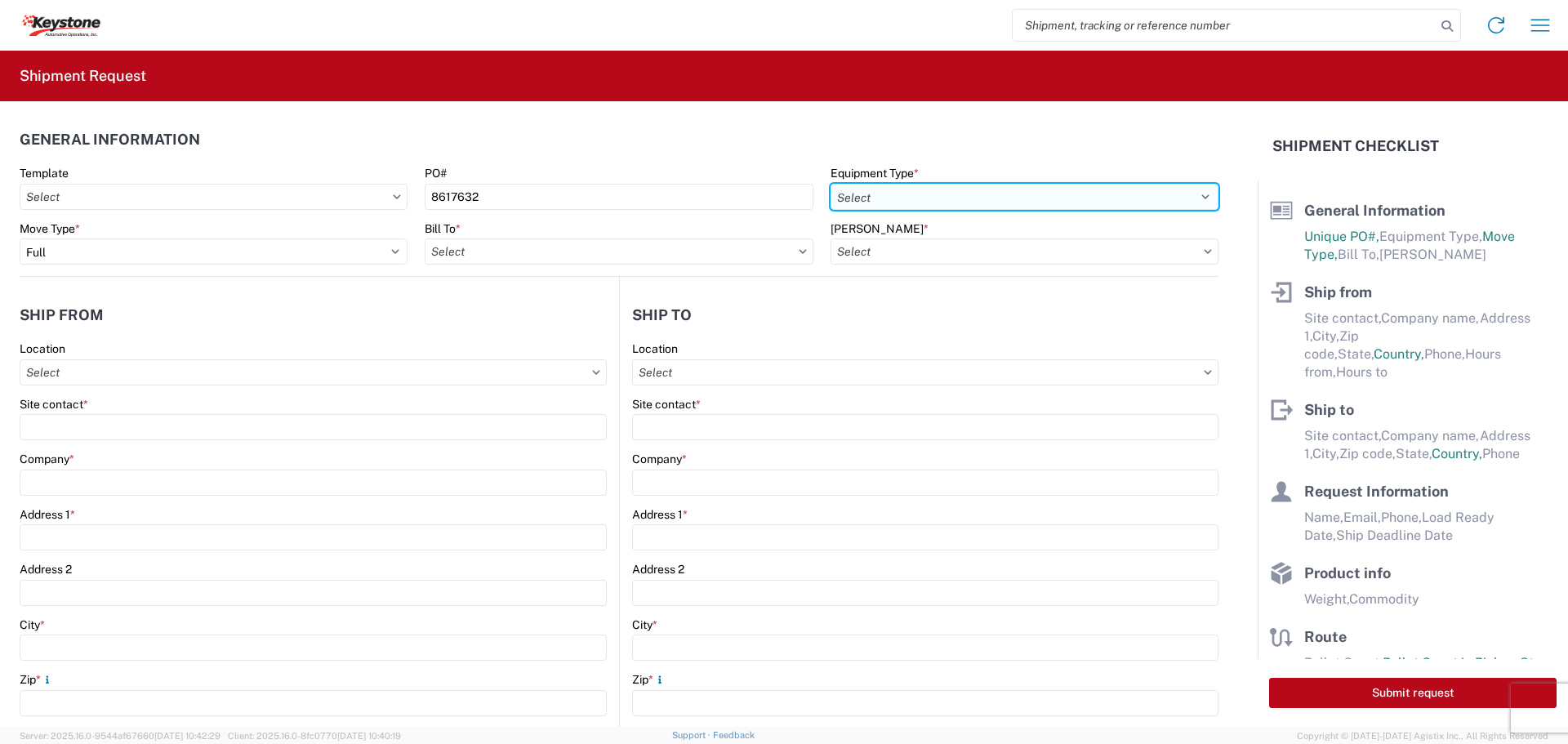
click at [907, 196] on select "Select 53’ Dry Van Flatbed Dropdeck (van) Lowboy (flatbed) Rail" at bounding box center [1025, 197] width 388 height 26
select select "STDV"
click at [831, 184] on select "Select 53’ Dry Van Flatbed Dropdeck (van) Lowboy (flatbed) Rail" at bounding box center [1025, 197] width 388 height 26
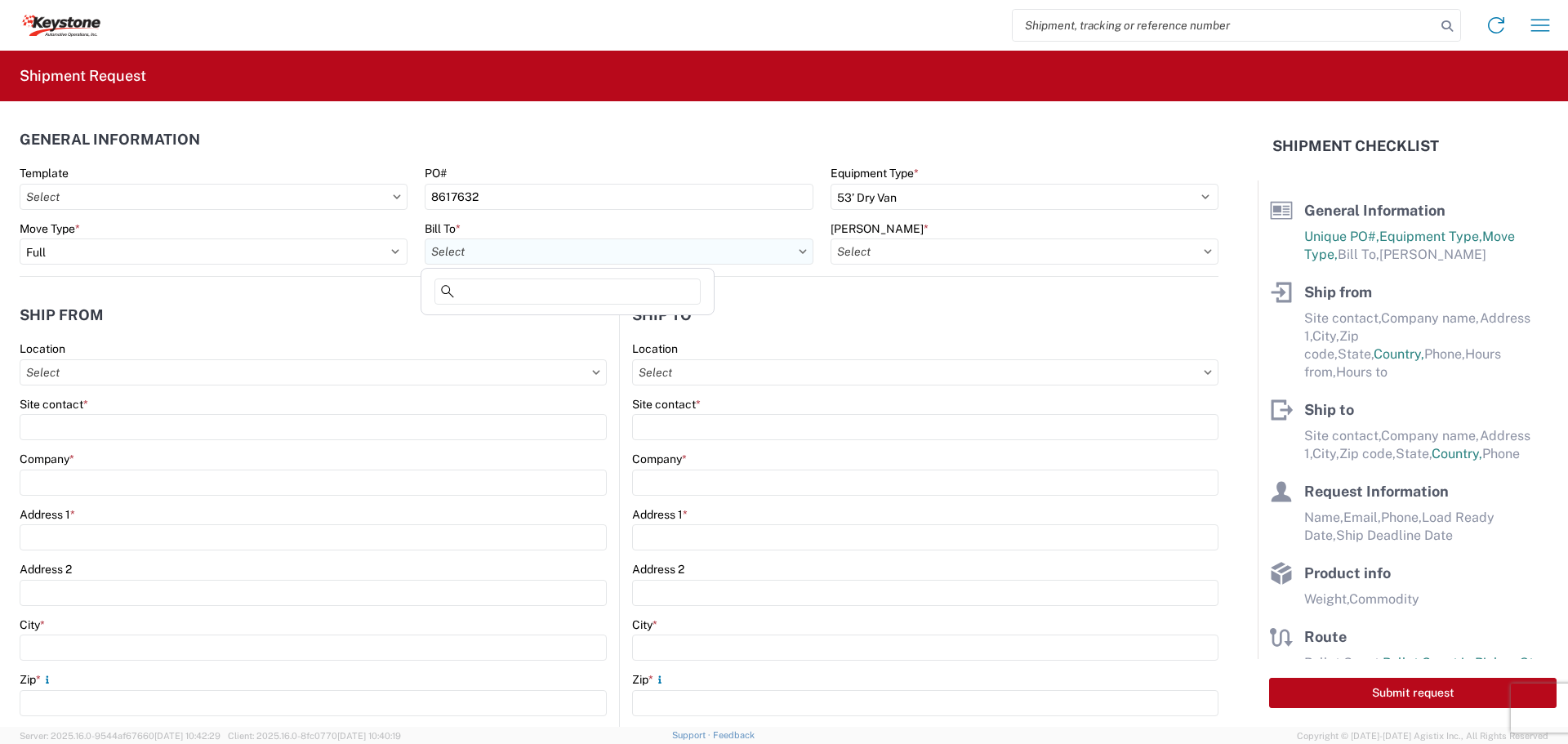
click at [709, 250] on input "Bill To *" at bounding box center [618, 251] width 388 height 26
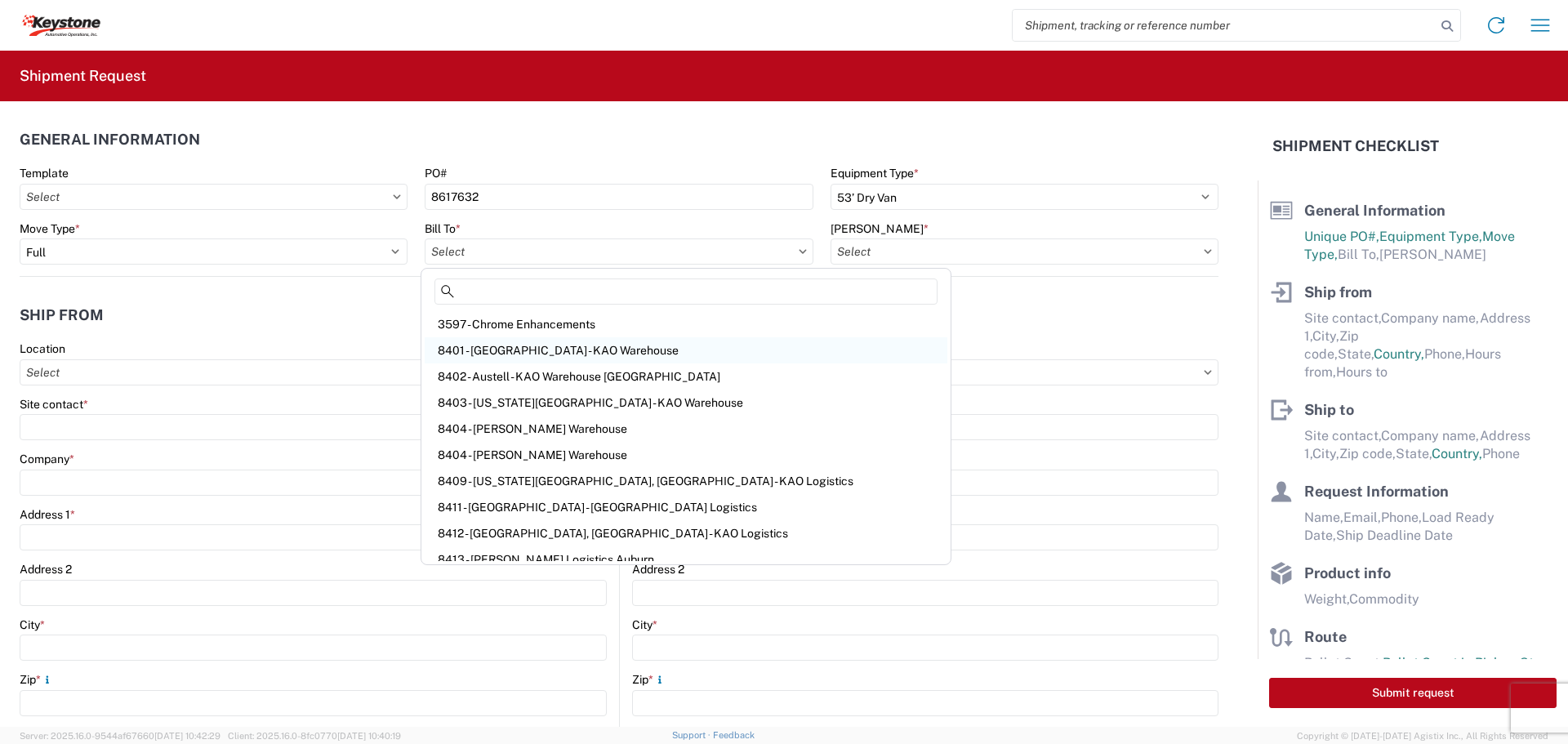
click at [598, 363] on div "8401 - [GEOGRAPHIC_DATA] - KAO Warehouse" at bounding box center [686, 350] width 522 height 26
type input "8401 - [GEOGRAPHIC_DATA] - KAO Warehouse"
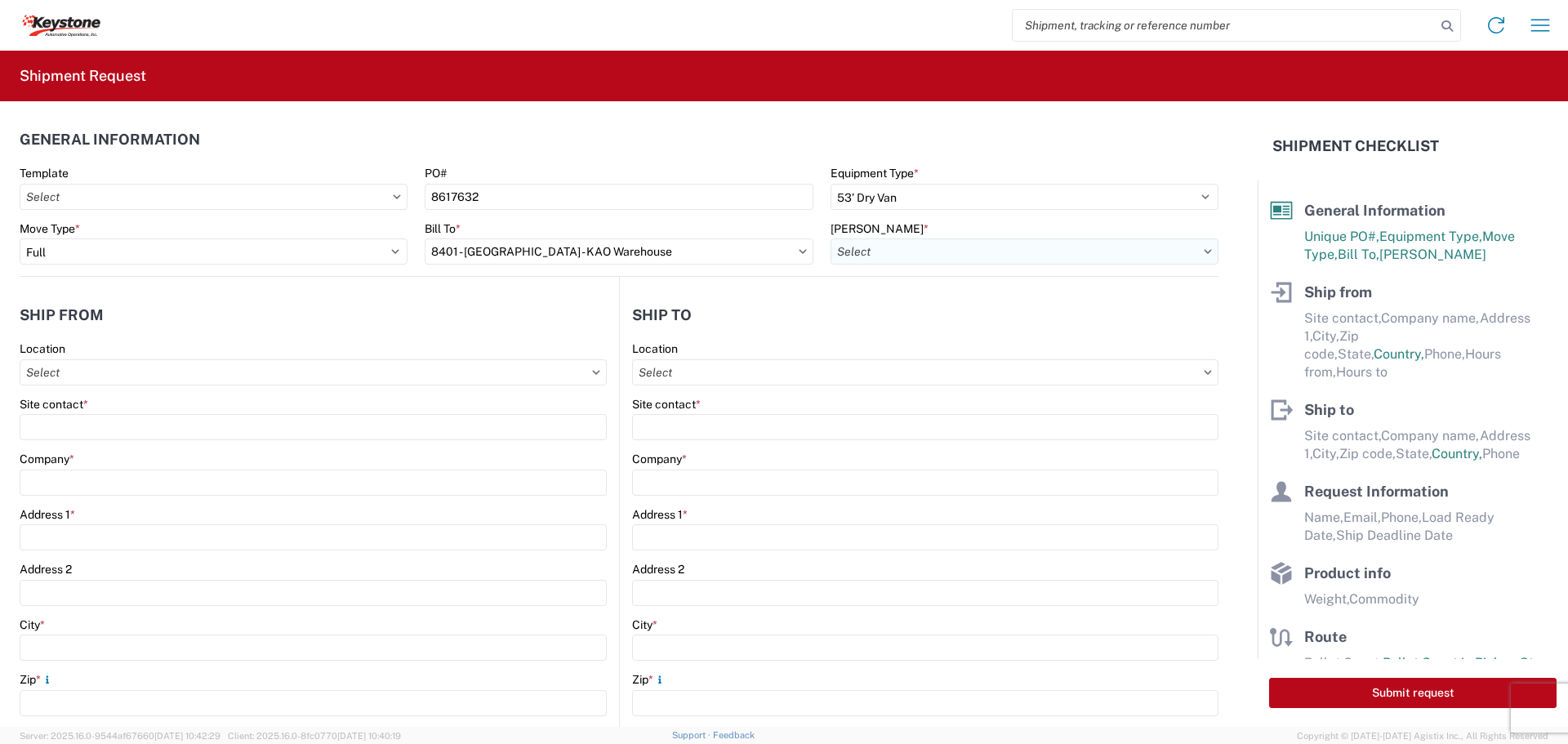
click at [1185, 246] on input "[PERSON_NAME] *" at bounding box center [1025, 251] width 388 height 26
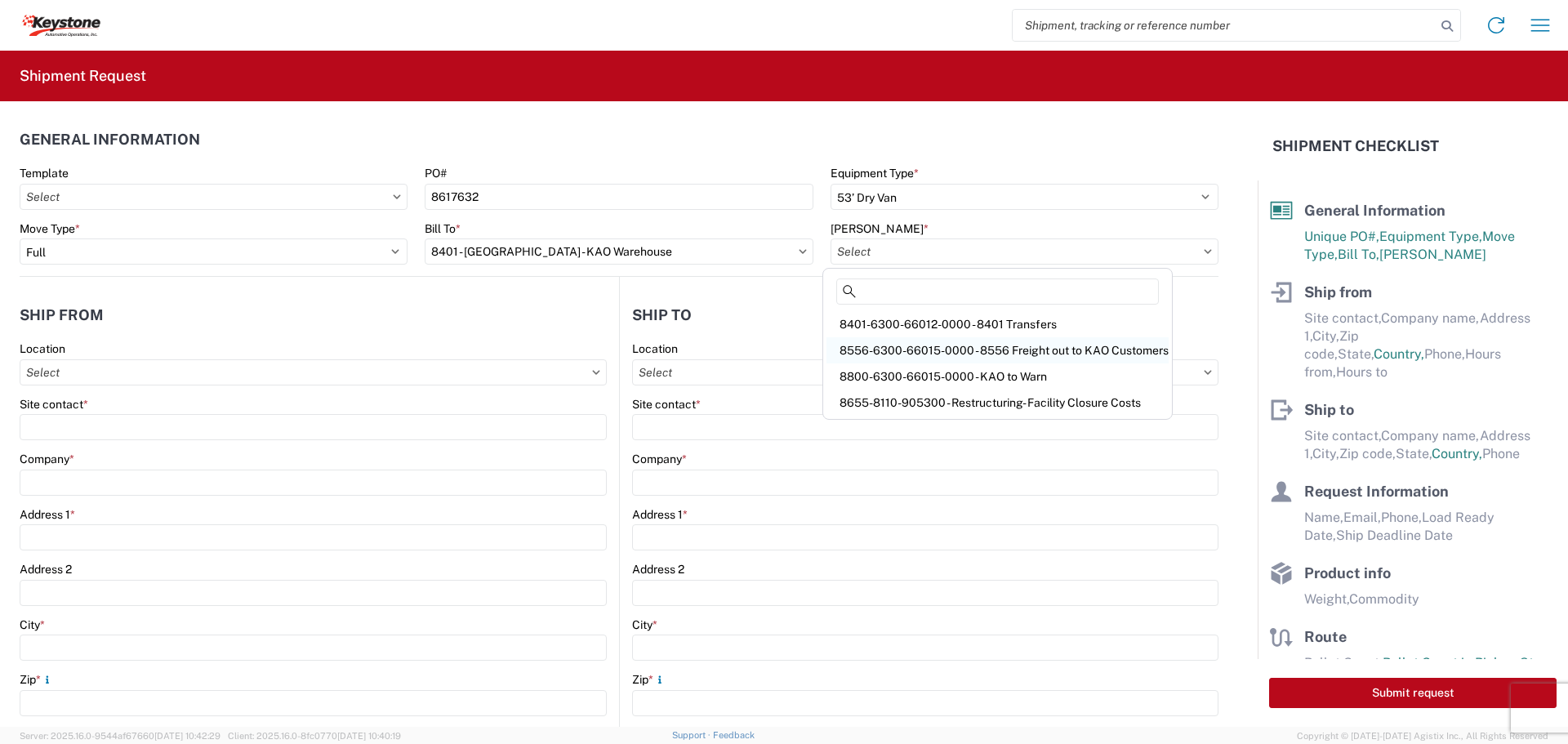
click at [1073, 348] on div "8556-6300-66015-0000 - 8556 Freight out to KAO Customers" at bounding box center [997, 350] width 342 height 26
type input "8556-6300-66015-0000 - 8556 Freight out to KAO Customers"
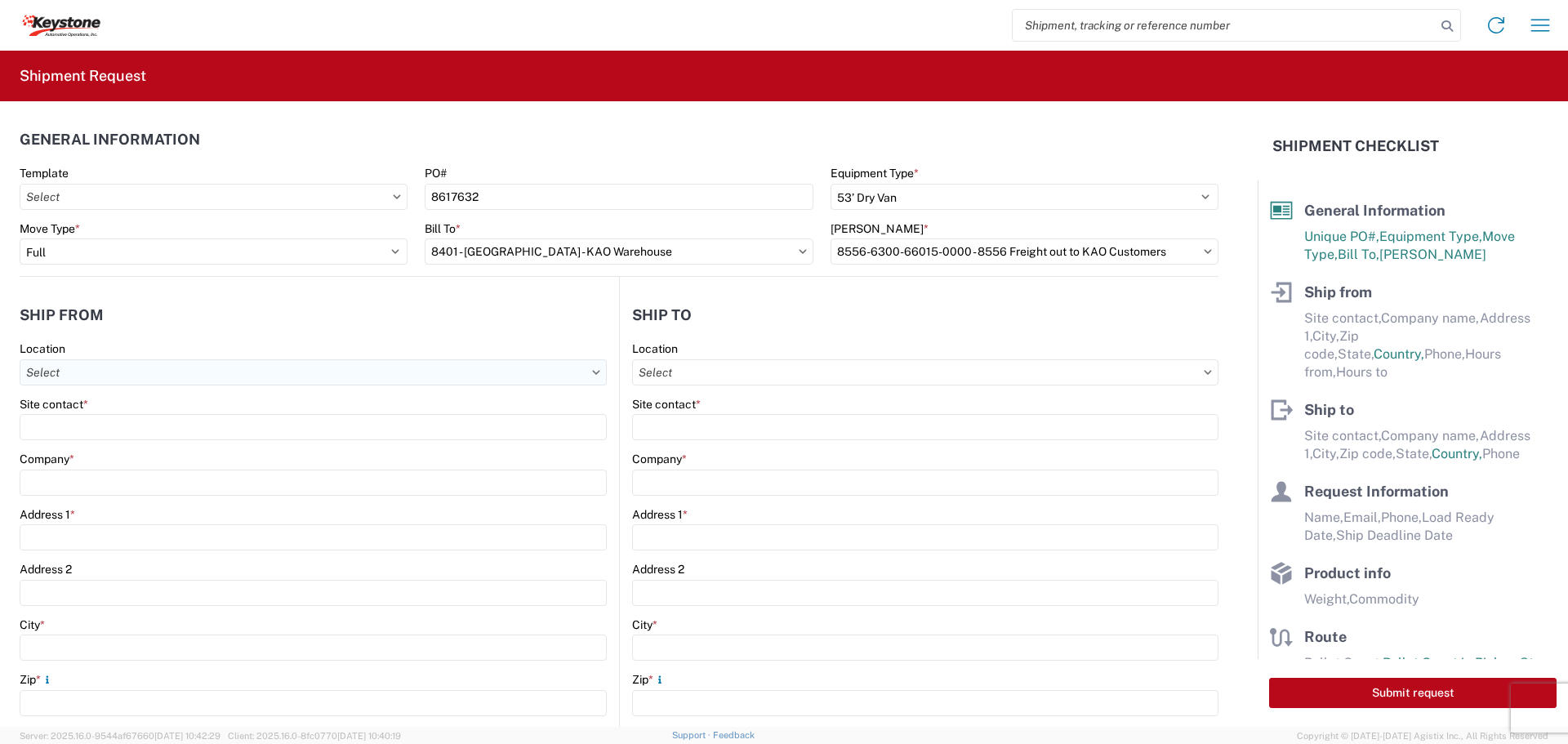
click at [85, 380] on input "Location" at bounding box center [313, 372] width 587 height 26
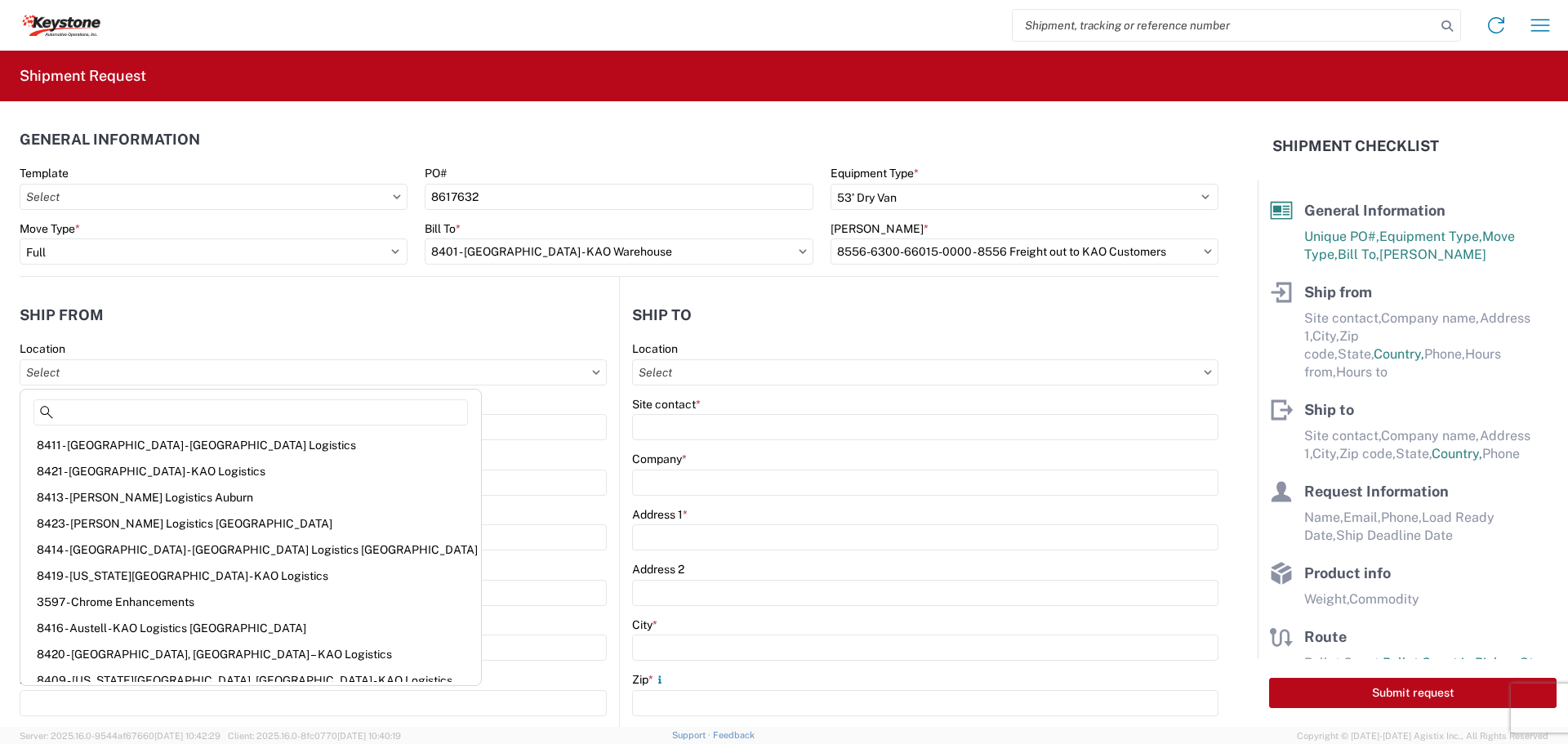
click at [244, 345] on div "Location" at bounding box center [313, 348] width 587 height 15
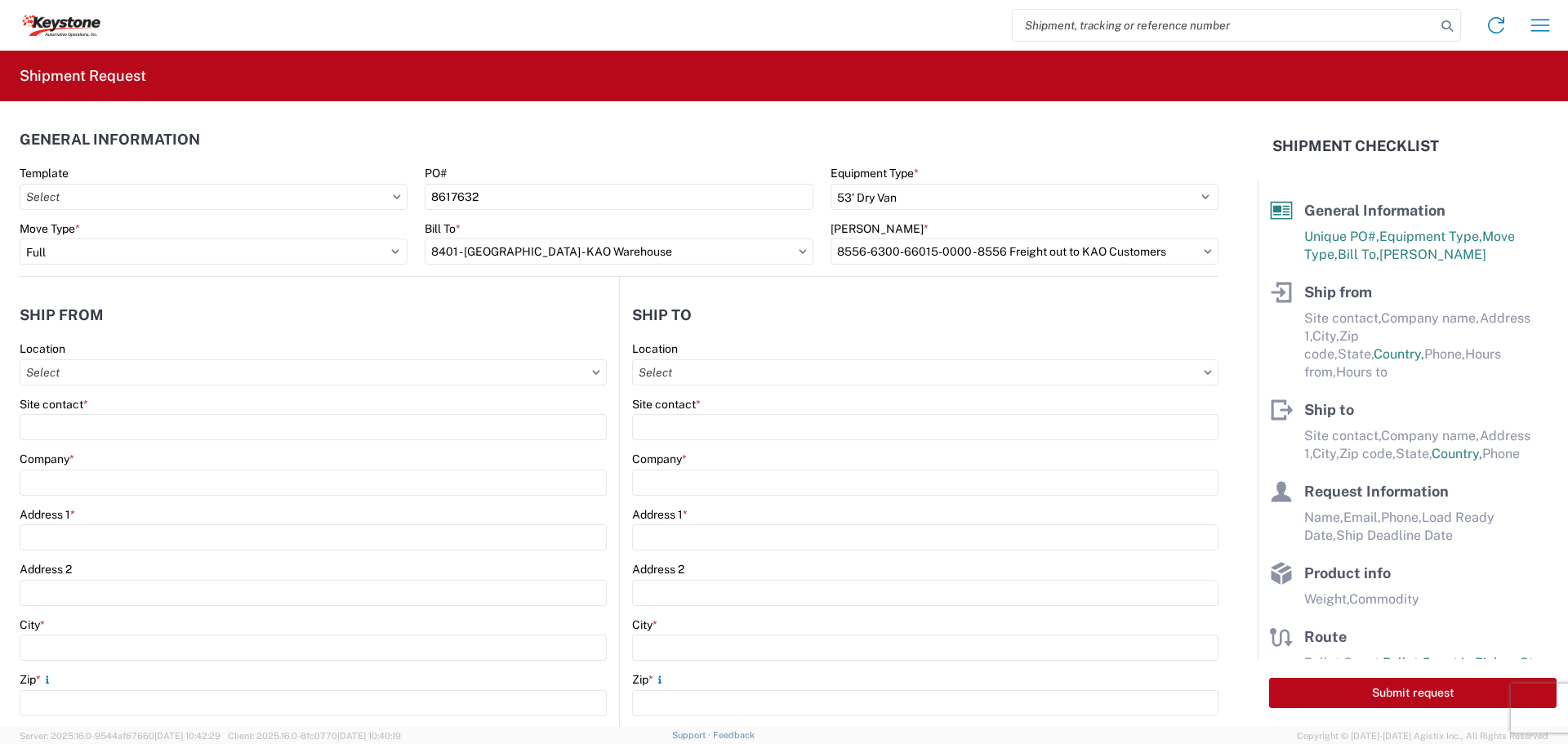
click at [122, 496] on agx-form-control-wrapper-v2 "Company *" at bounding box center [313, 479] width 587 height 55
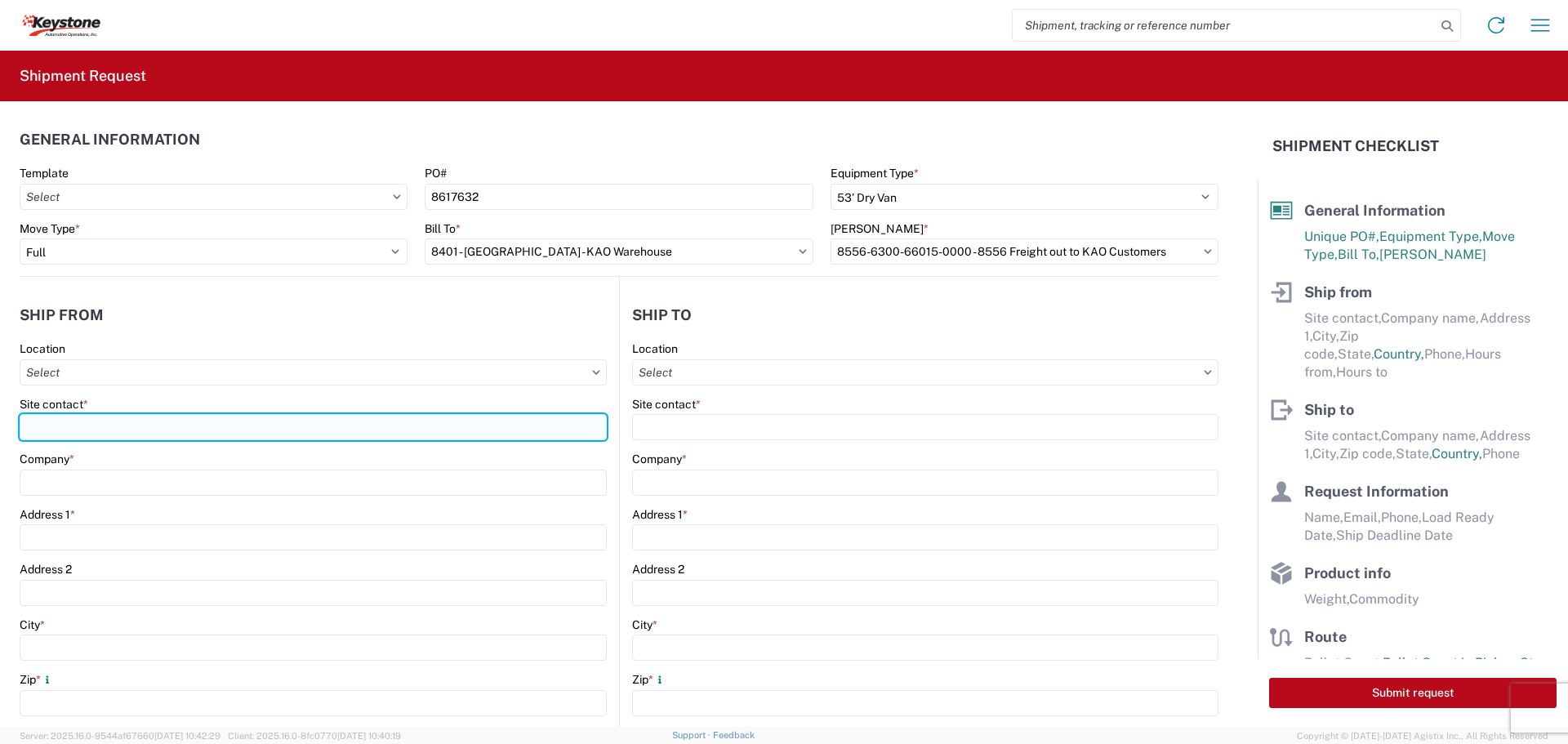
click at [95, 416] on input "Site contact *" at bounding box center [313, 427] width 587 height 26
type input "[PERSON_NAME]"
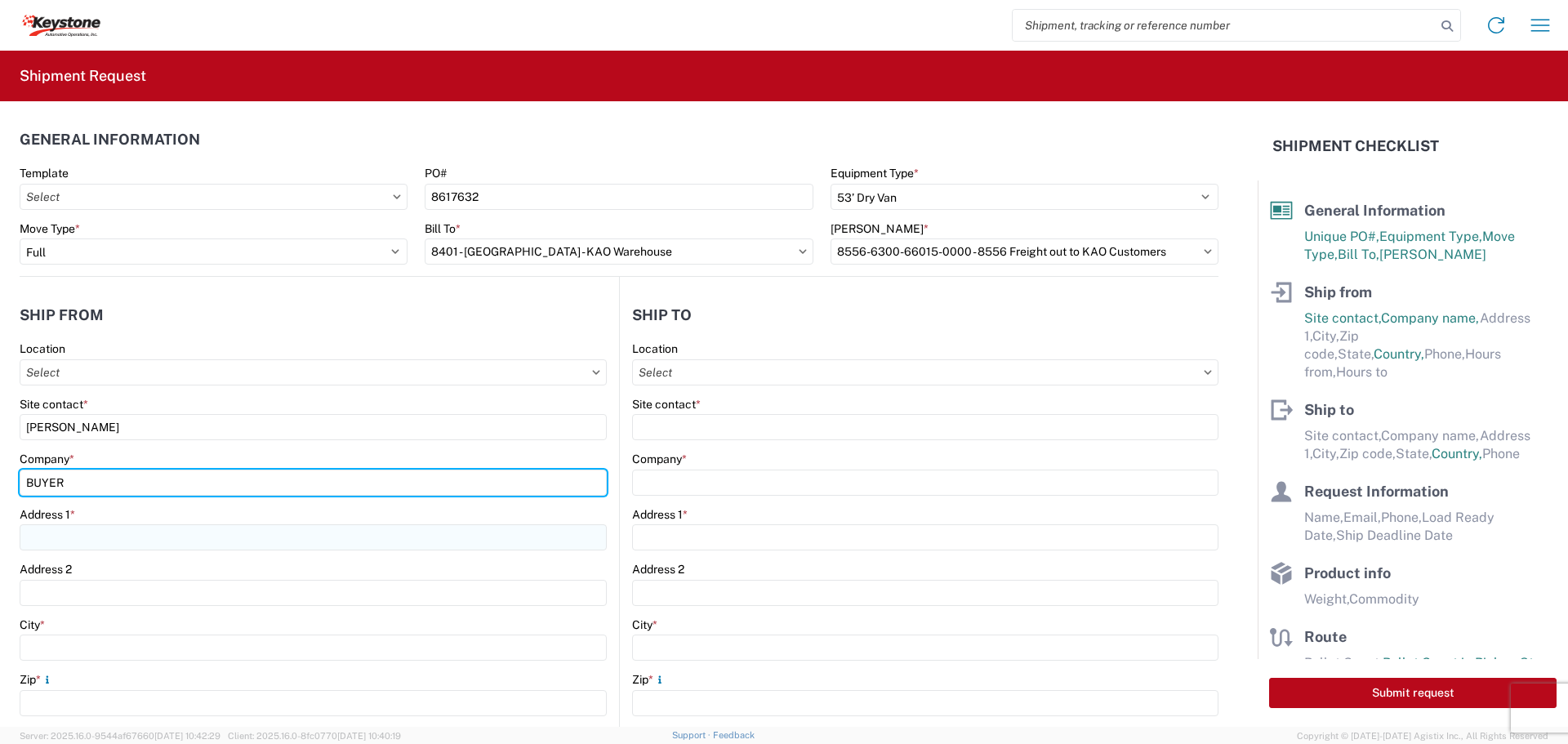
type input "BUYERS PRODUCTS COMPANY"
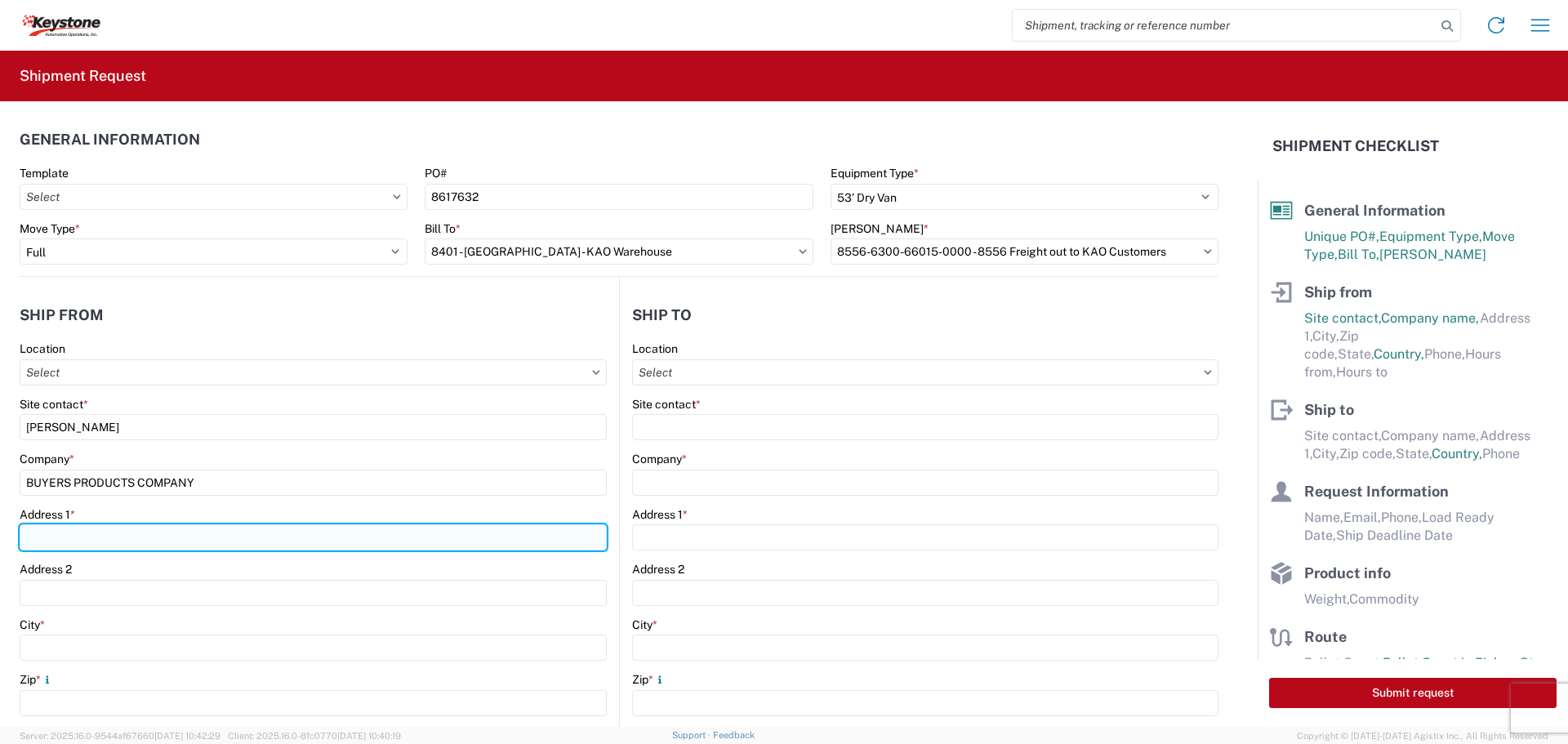
type input "[STREET_ADDRESS][PERSON_NAME]"
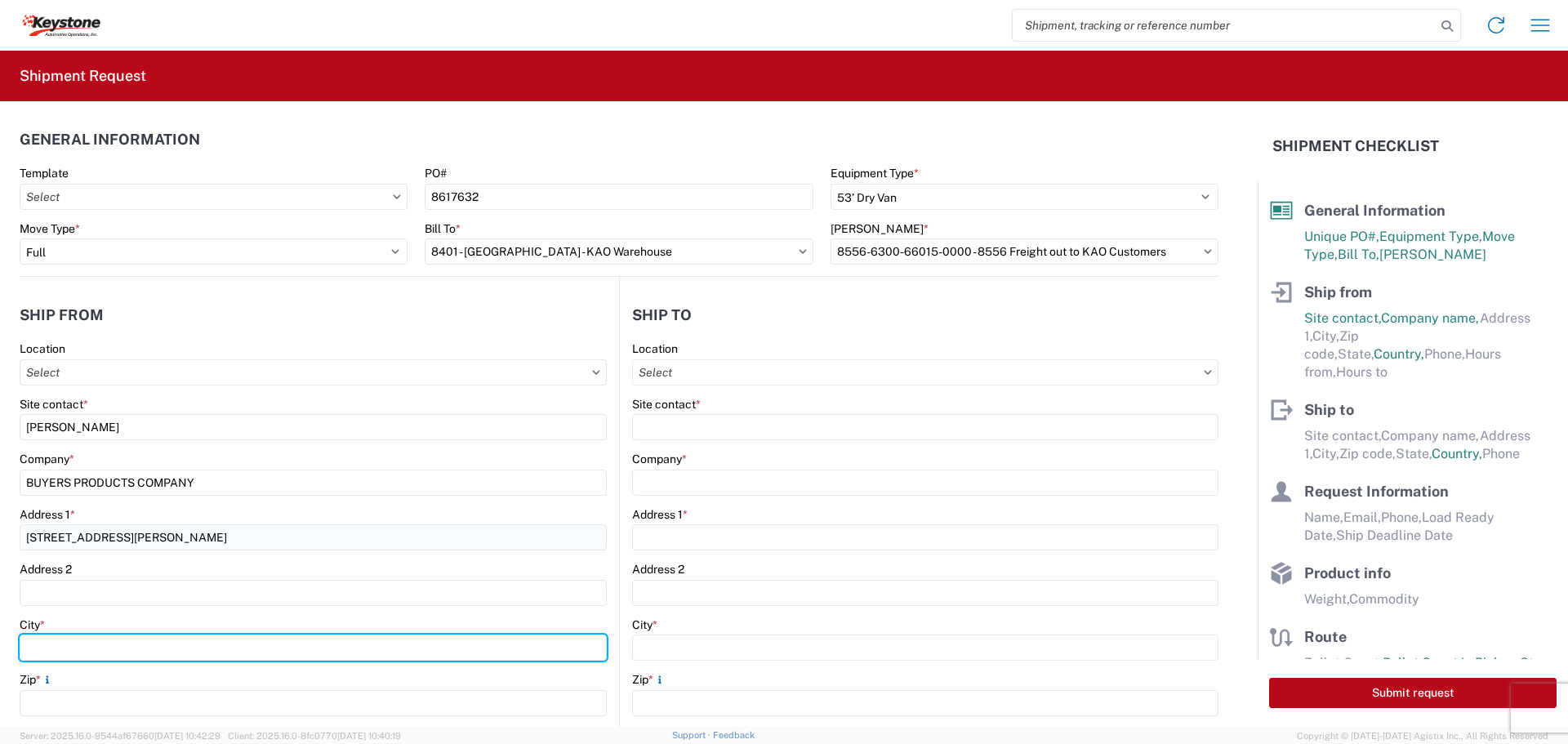
type input "Mentor"
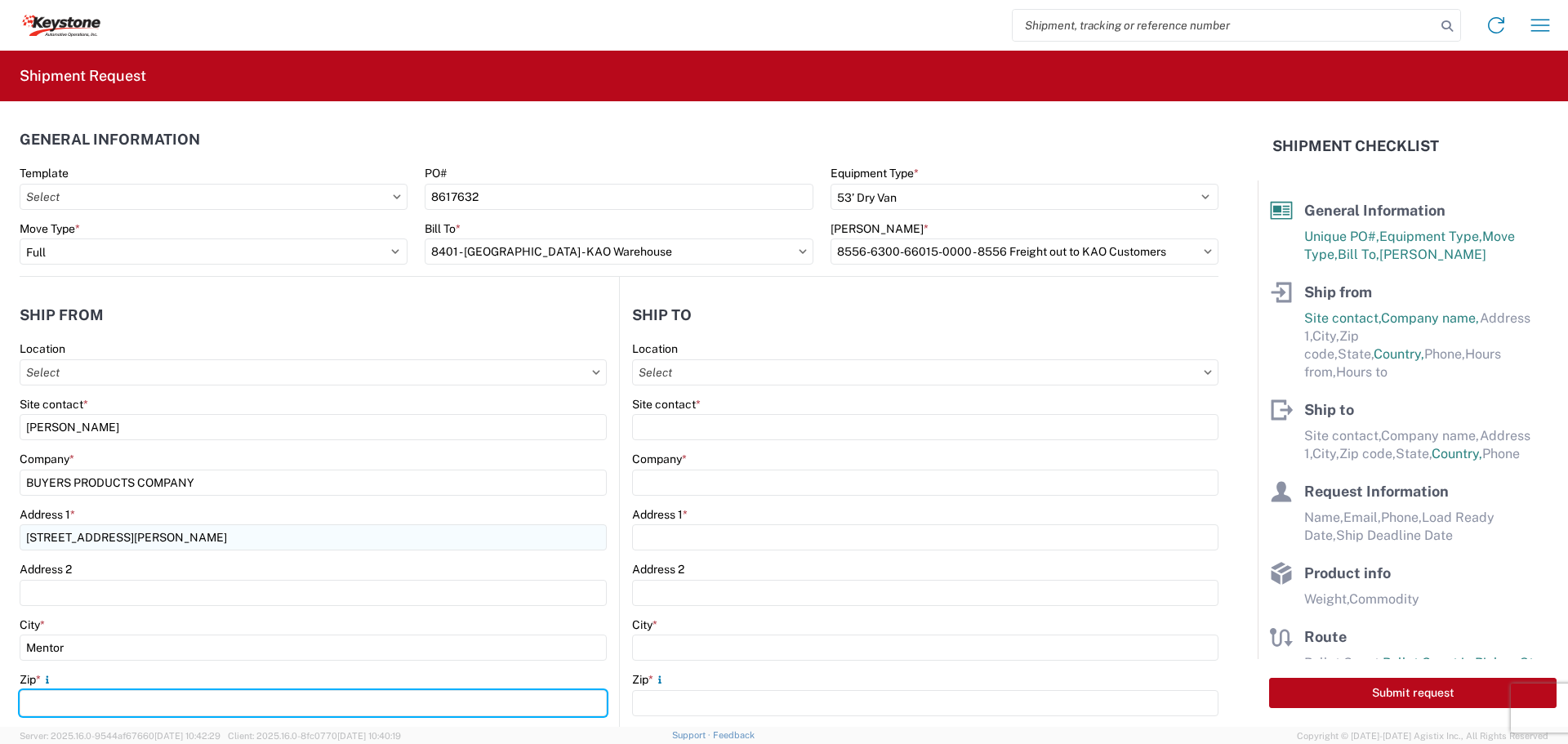
type input "44060"
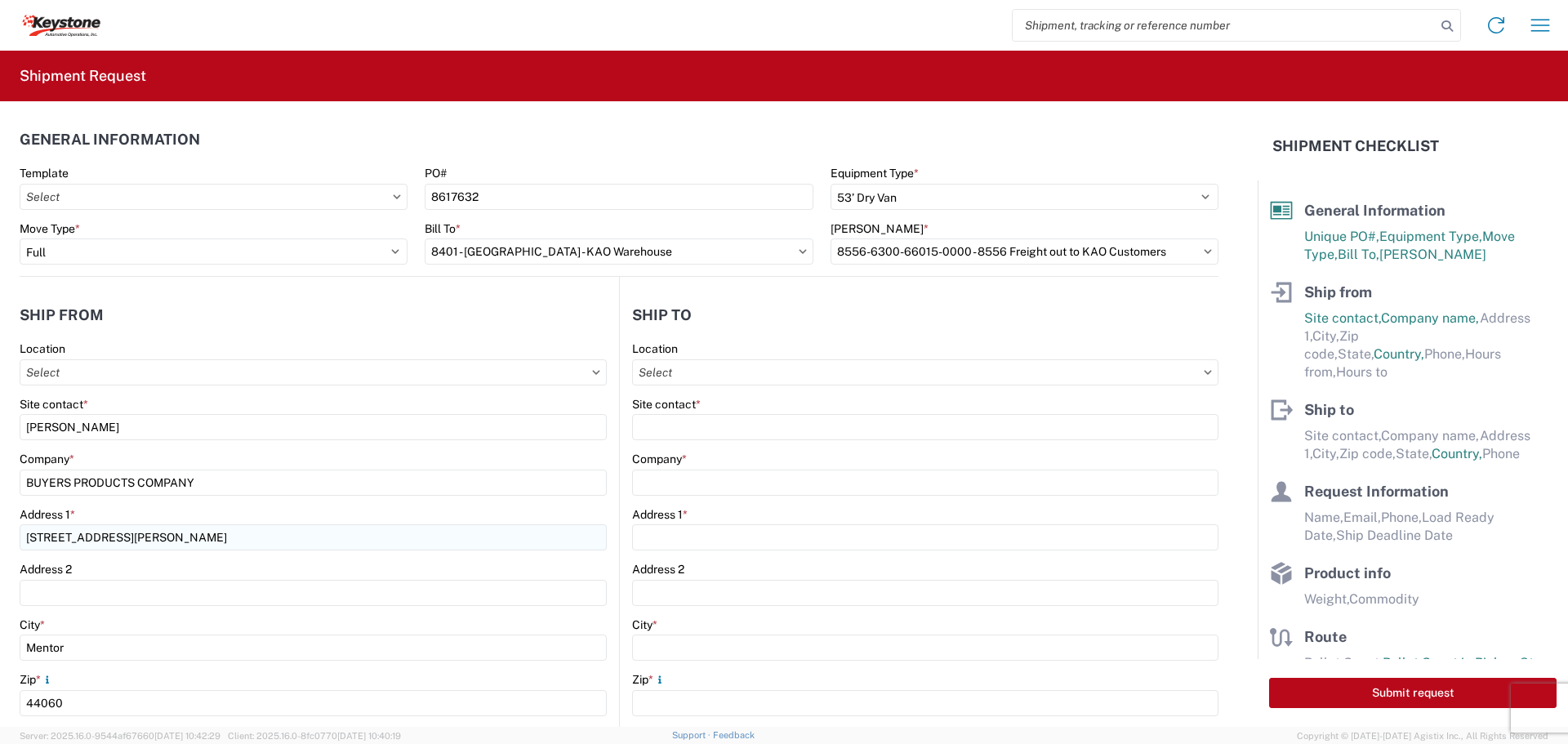
select select "OH"
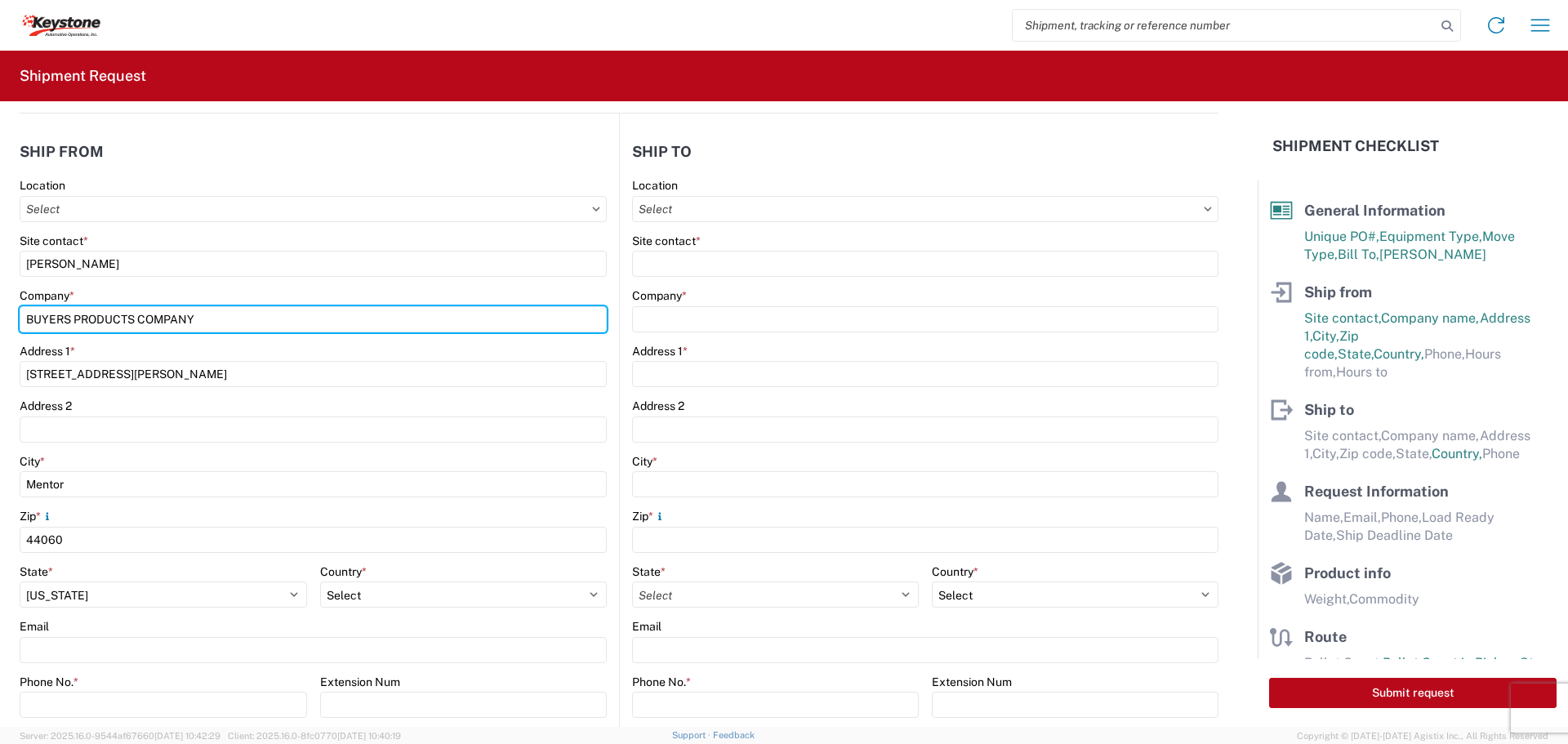
scroll to position [245, 0]
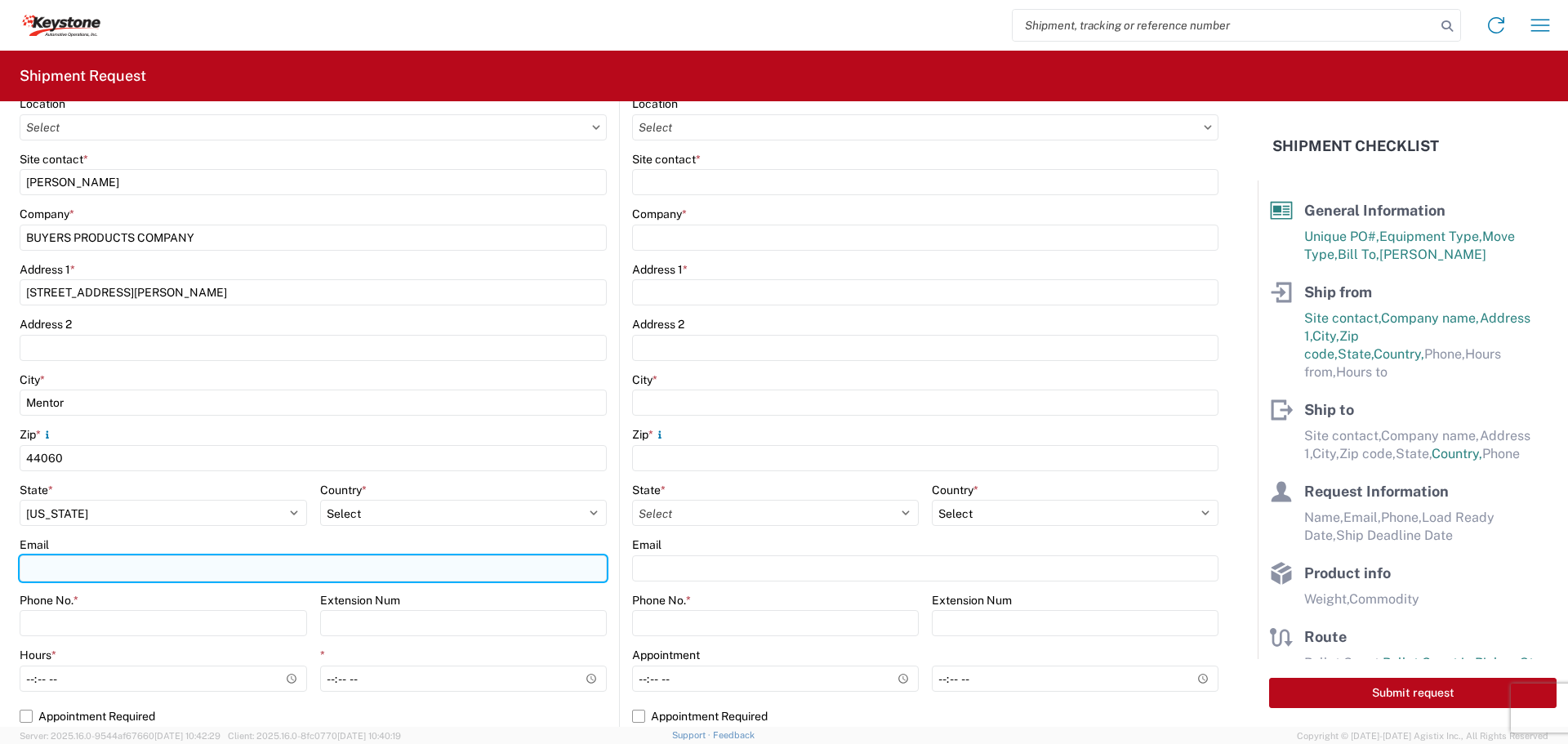
click at [107, 580] on input "Email" at bounding box center [313, 568] width 587 height 26
drag, startPoint x: 189, startPoint y: 563, endPoint x: 2, endPoint y: 537, distance: 188.8
click at [2, 537] on form "General Information Template PO# 8617632 Equipment Type * Select 53’ Dry Van Fl…" at bounding box center [628, 415] width 1258 height 626
type input "[EMAIL_ADDRESS][DOMAIN_NAME]"
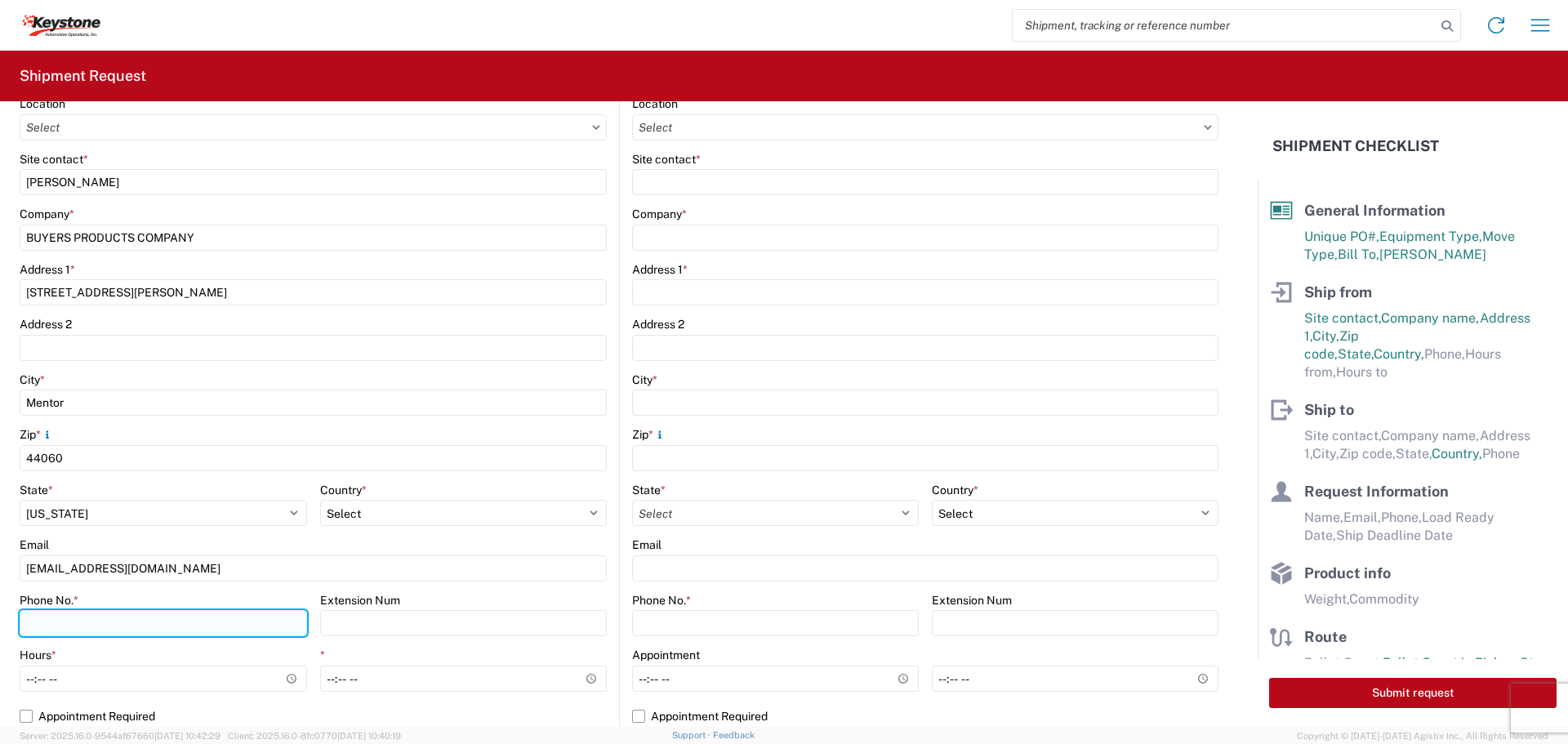
click at [125, 626] on input "Phone No. *" at bounding box center [163, 623] width 287 height 26
type input "[PHONE_NUMBER]"
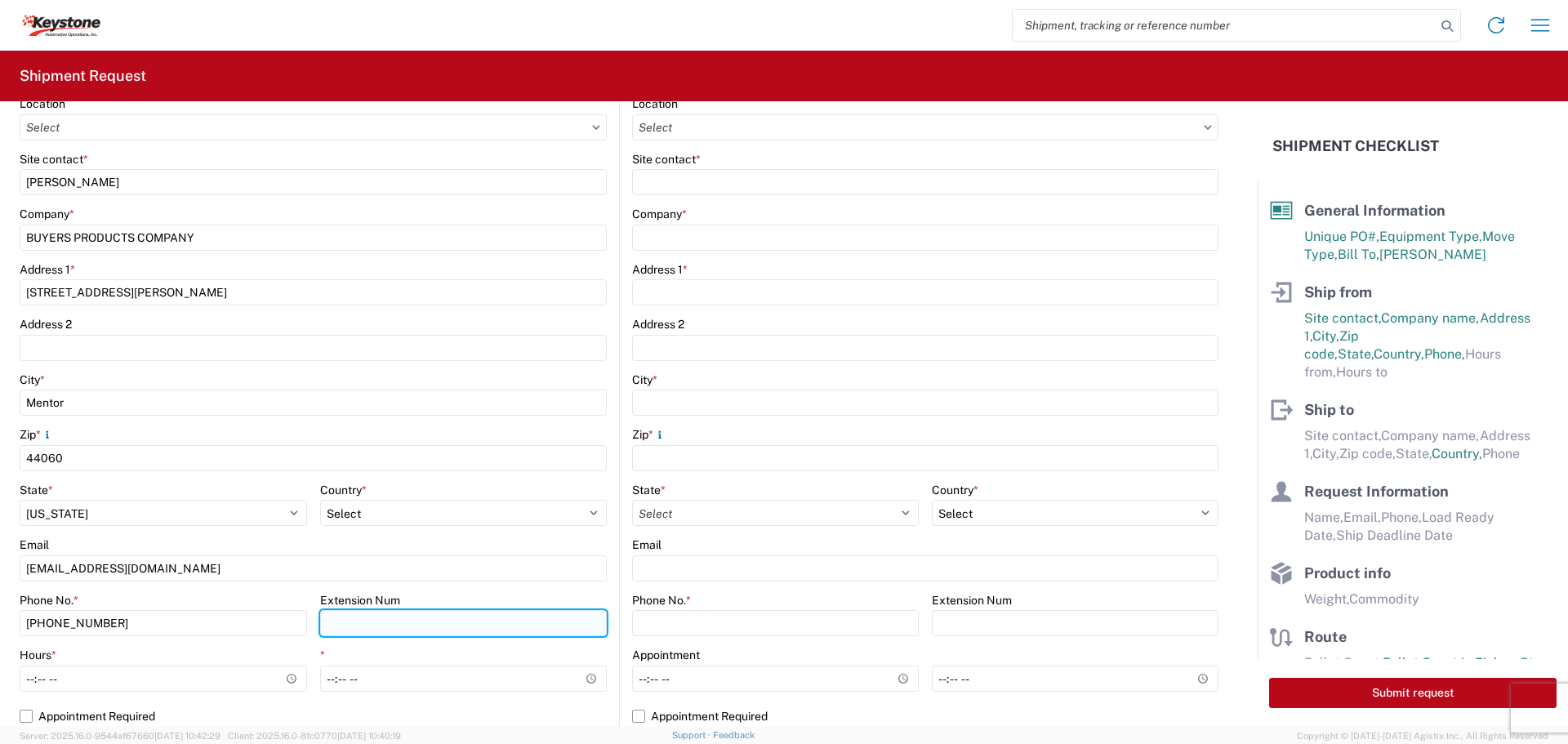
click at [385, 628] on input "Extension Num" at bounding box center [463, 623] width 287 height 26
type input "1132"
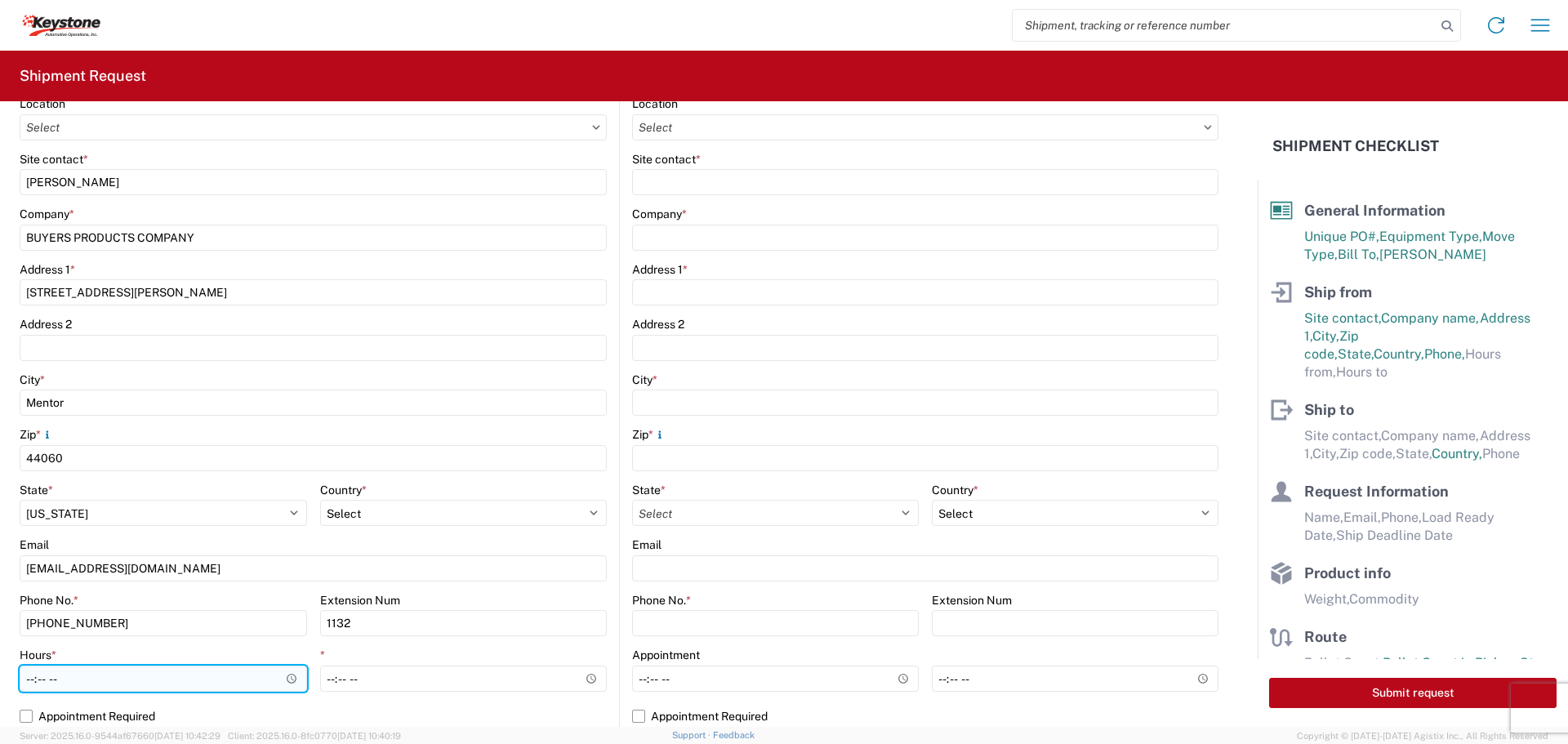
click at [40, 676] on input "Hours *" at bounding box center [163, 679] width 287 height 26
drag, startPoint x: 74, startPoint y: 671, endPoint x: -33, endPoint y: 677, distance: 107.2
click at [0, 677] on html "Home Shipment request Shipment tracking Shipment Request General Information Te…" at bounding box center [784, 372] width 1568 height 744
click at [28, 685] on input "Hours *" at bounding box center [163, 679] width 287 height 26
type input "07:30"
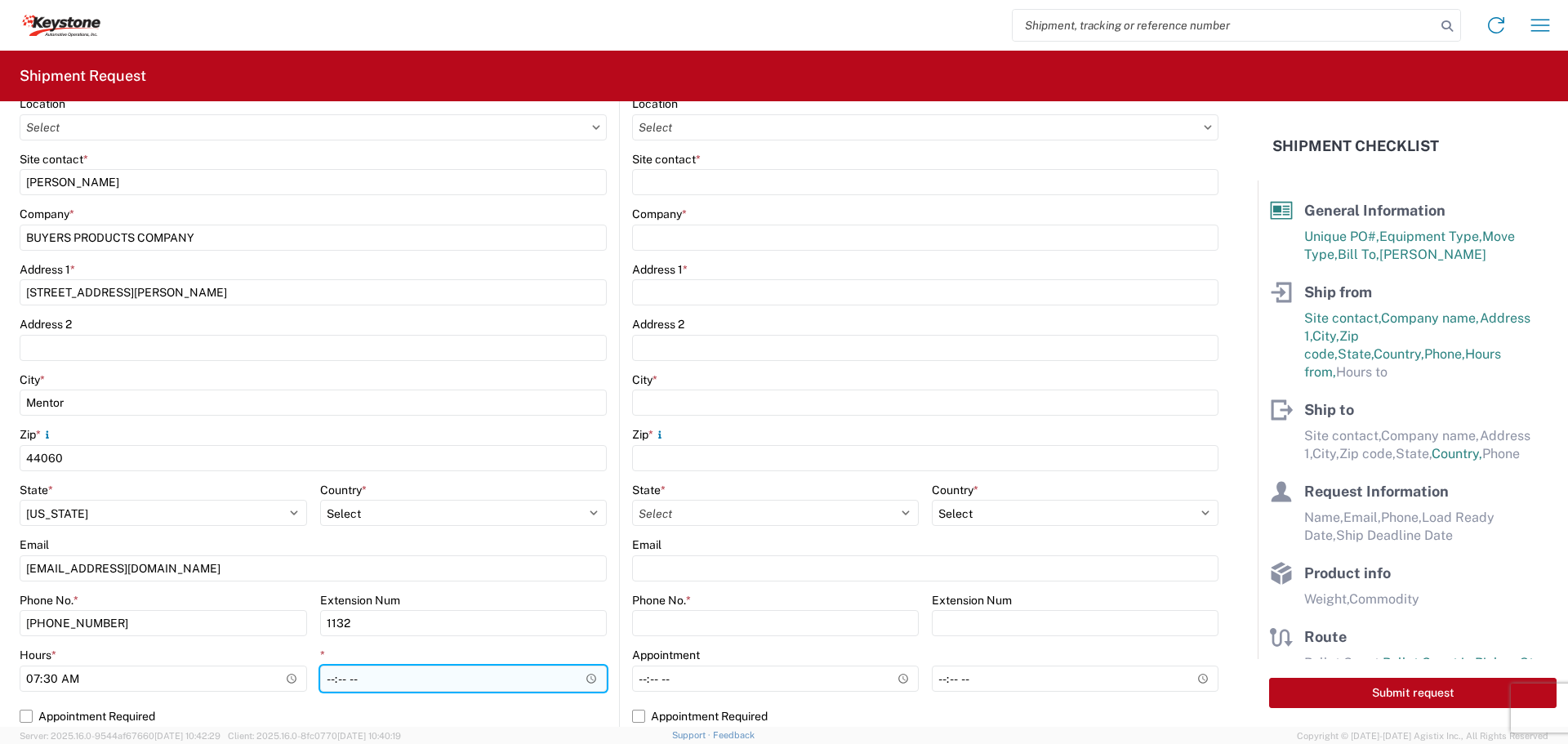
click at [336, 682] on input "*" at bounding box center [463, 679] width 287 height 26
type input "15:30"
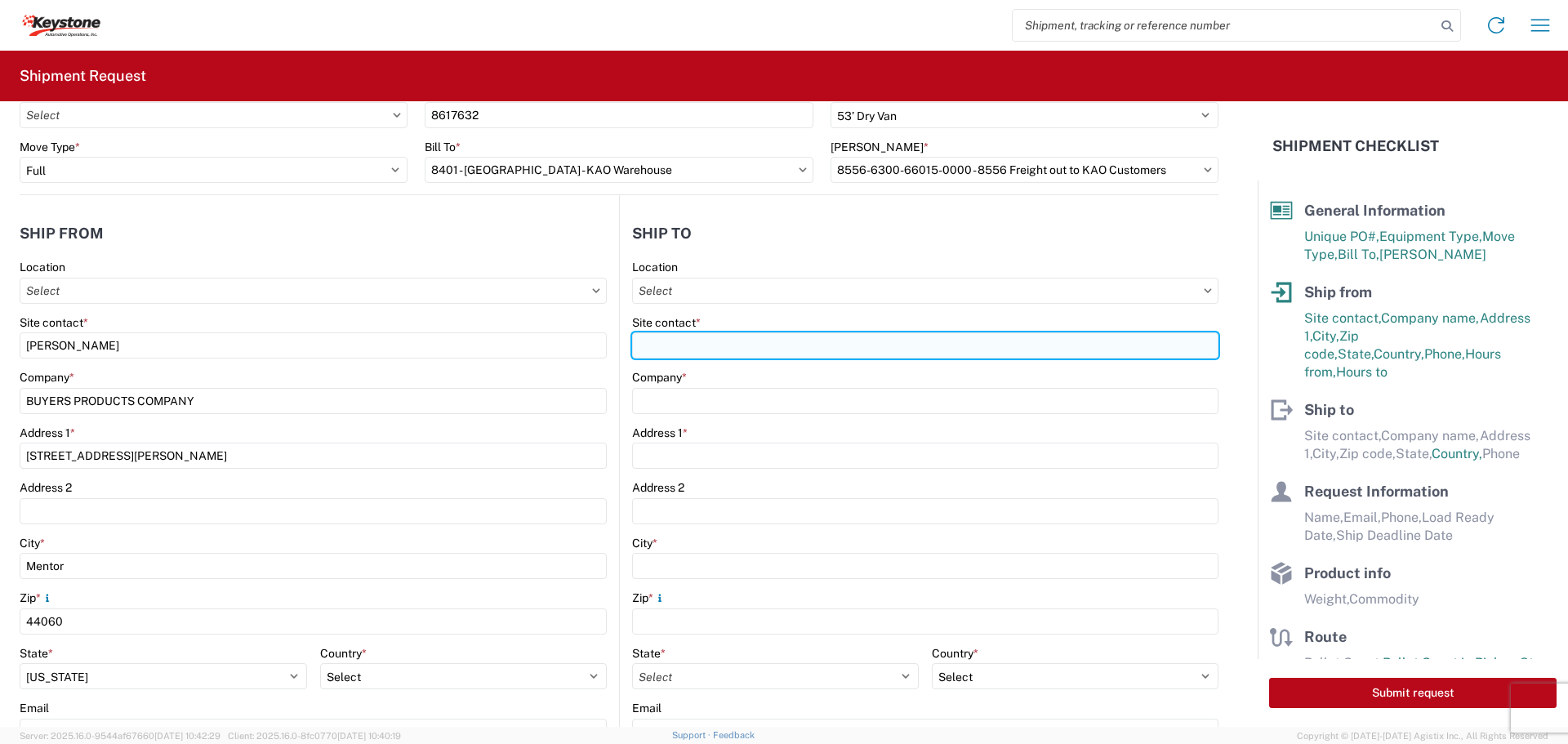
click at [732, 348] on input "Site contact *" at bounding box center [925, 345] width 587 height 26
click at [674, 356] on input "Site contact *" at bounding box center [925, 345] width 587 height 26
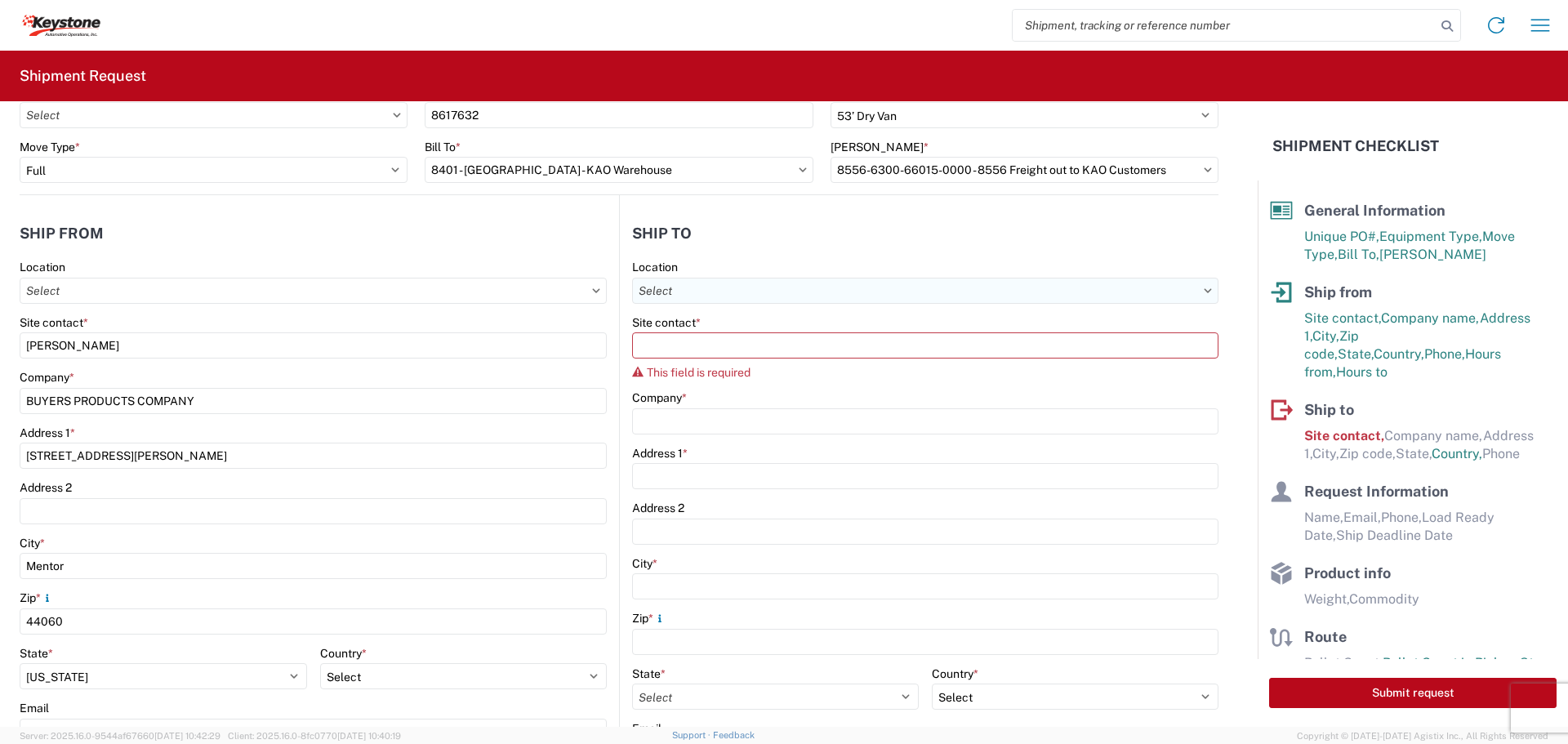
click at [670, 295] on input "Location" at bounding box center [925, 290] width 587 height 26
click at [748, 340] on input at bounding box center [774, 330] width 267 height 26
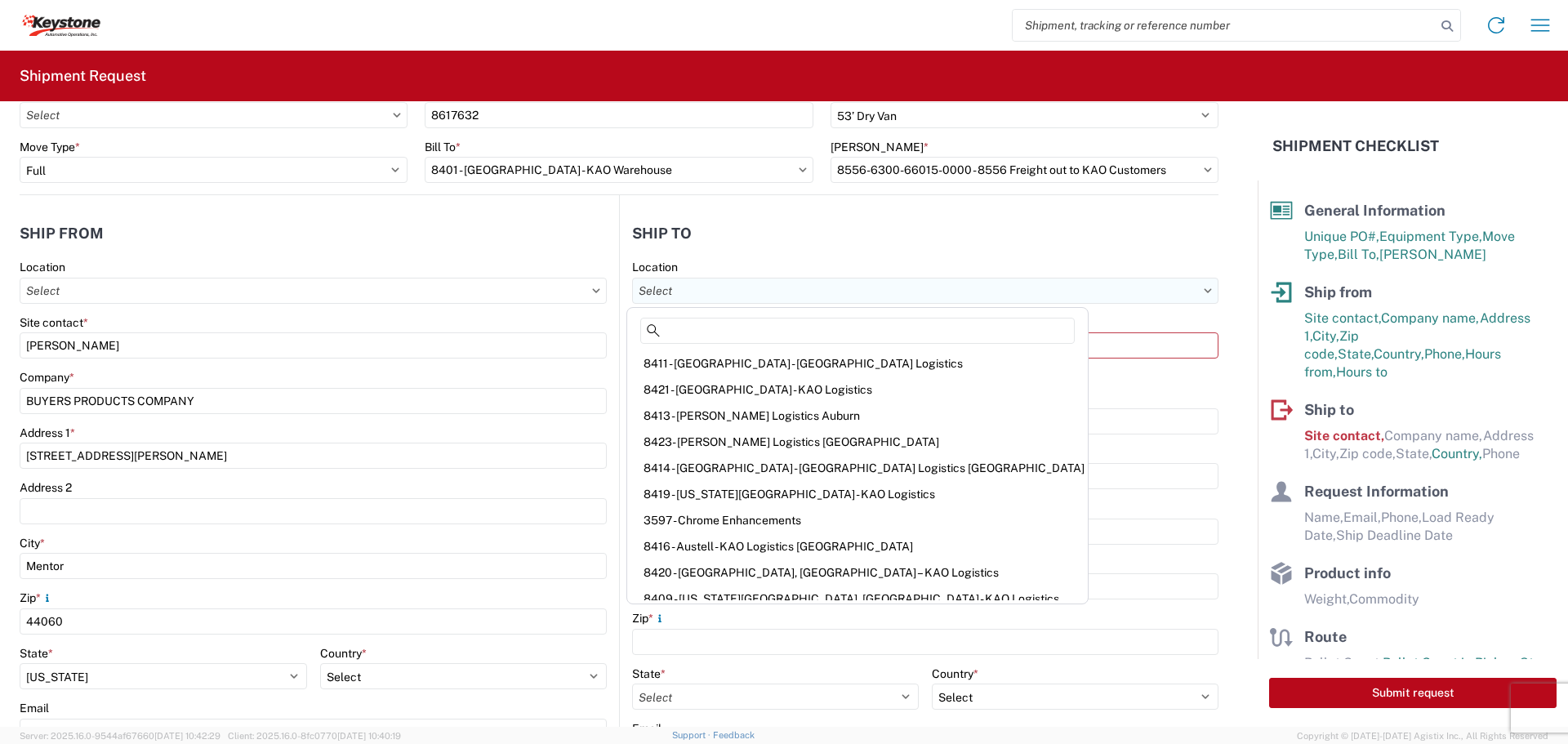
click at [779, 279] on input "Location" at bounding box center [925, 290] width 587 height 26
click at [824, 220] on header "Ship to" at bounding box center [919, 233] width 599 height 37
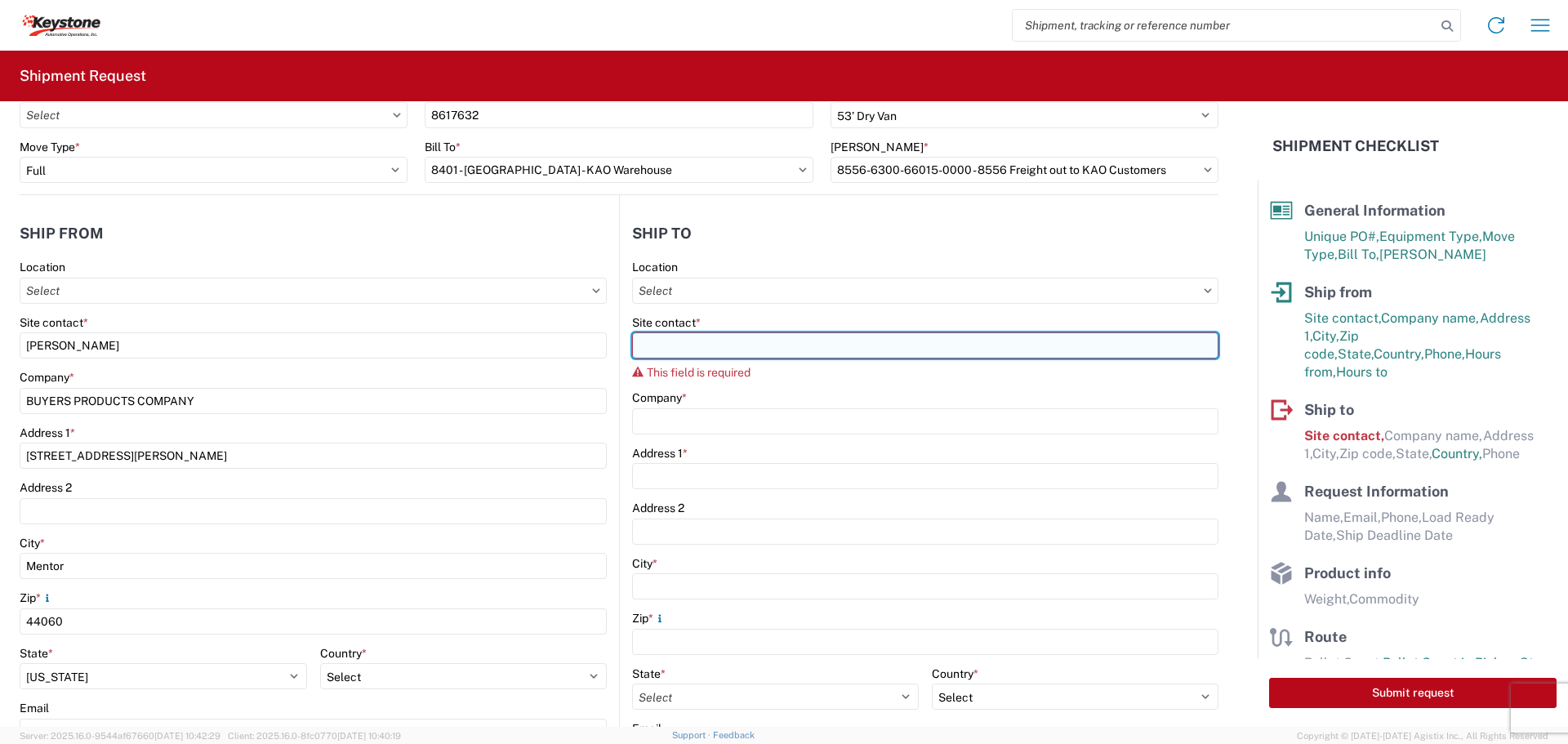
click at [708, 347] on input "Site contact *" at bounding box center [925, 345] width 587 height 26
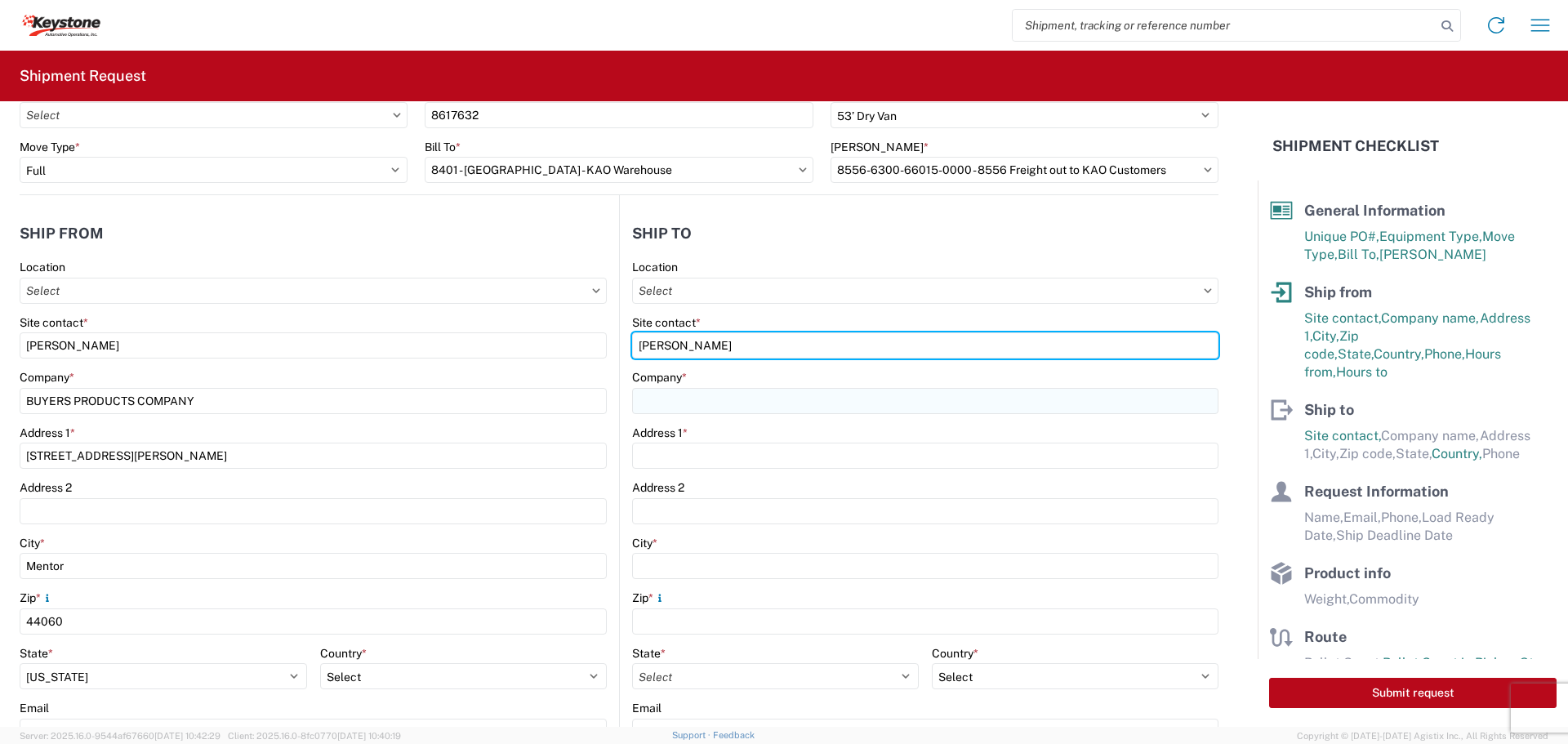
type input "[PERSON_NAME]"
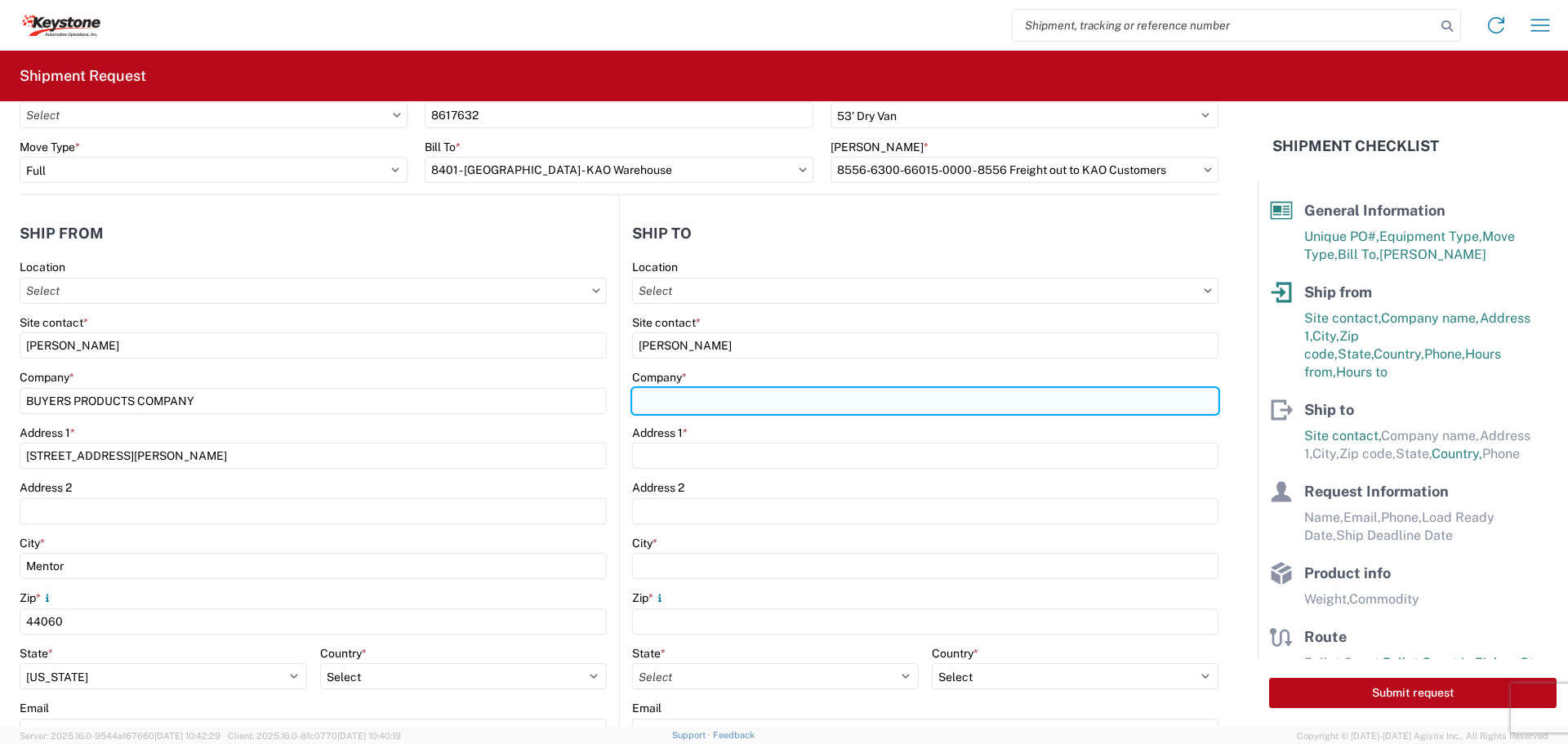
click at [677, 395] on input "Company *" at bounding box center [925, 401] width 587 height 26
type input "HUFFINGS DODGE"
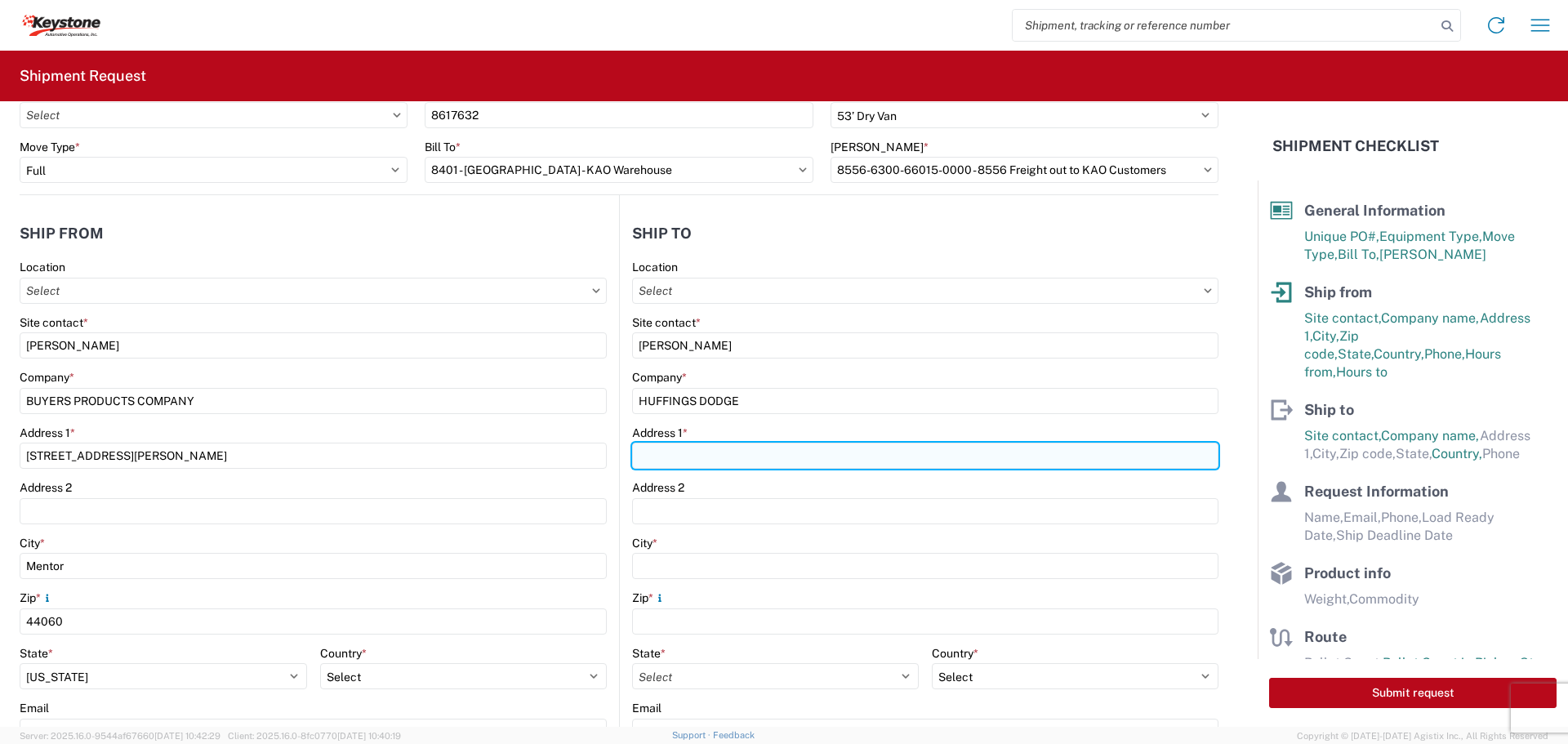
click at [676, 452] on input "Address 1 *" at bounding box center [925, 455] width 587 height 26
paste input "1024 S STEMMONS FWY"
type input "1024 S STEMMONS FWY"
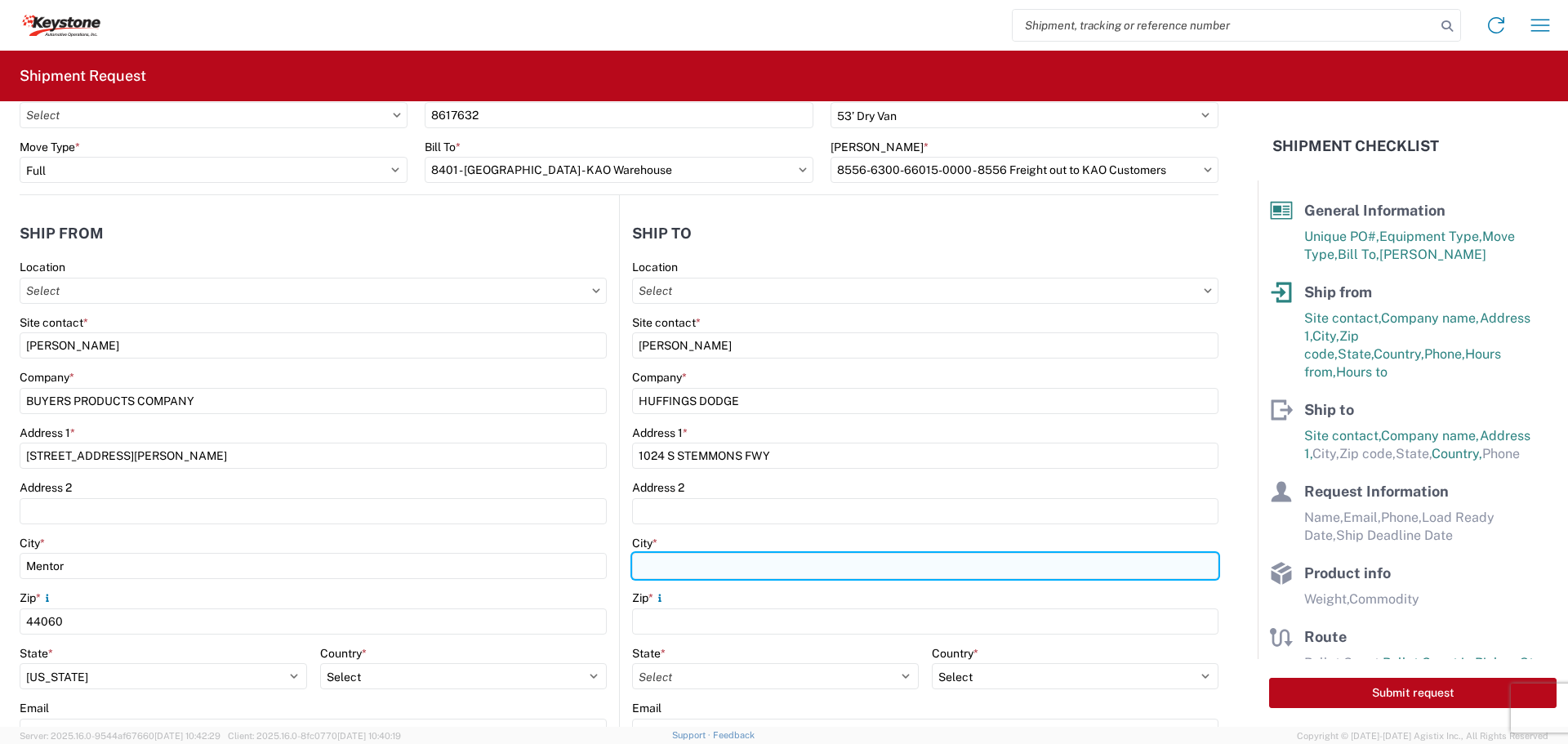
click at [676, 565] on input "City *" at bounding box center [925, 566] width 587 height 26
paste input "[GEOGRAPHIC_DATA]"
type input "[GEOGRAPHIC_DATA]"
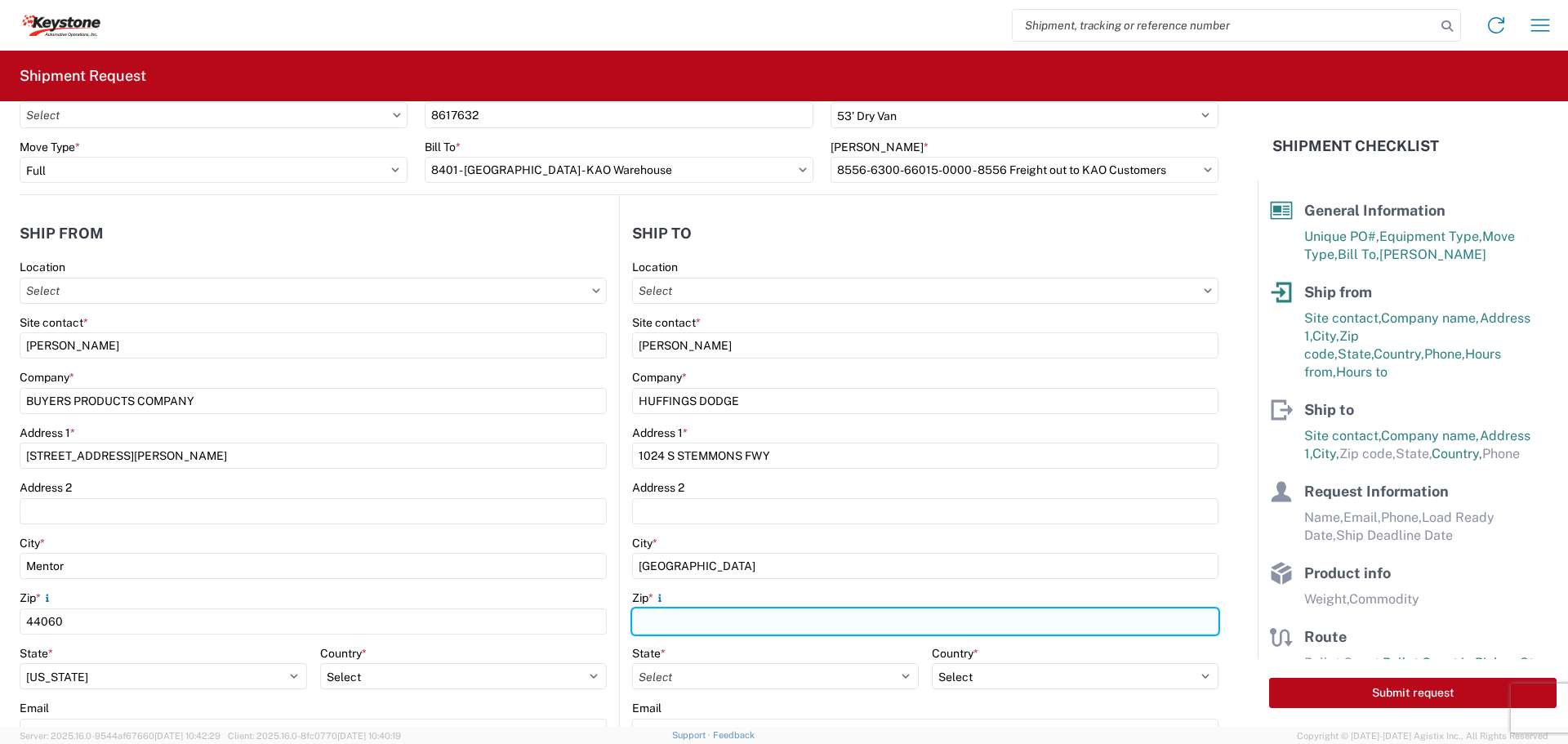
click at [651, 613] on input "Zip *" at bounding box center [925, 622] width 587 height 26
type input "75067"
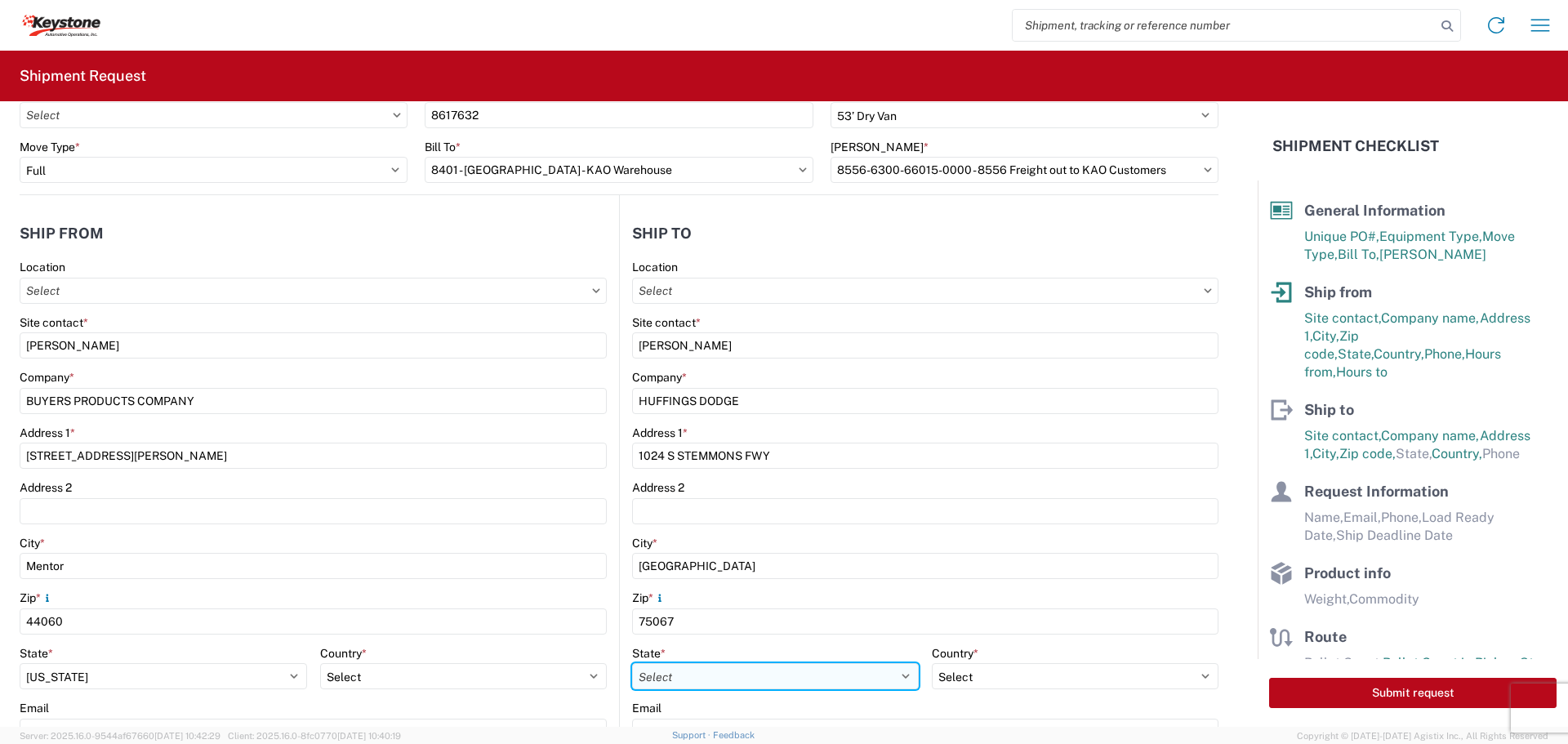
click at [657, 674] on select "Select [US_STATE] [US_STATE] [US_STATE] [US_STATE] Armed Forces Americas Armed …" at bounding box center [775, 676] width 287 height 26
select select "[GEOGRAPHIC_DATA]"
click at [632, 663] on select "Select [US_STATE] [US_STATE] [US_STATE] [US_STATE] Armed Forces Americas Armed …" at bounding box center [775, 676] width 287 height 26
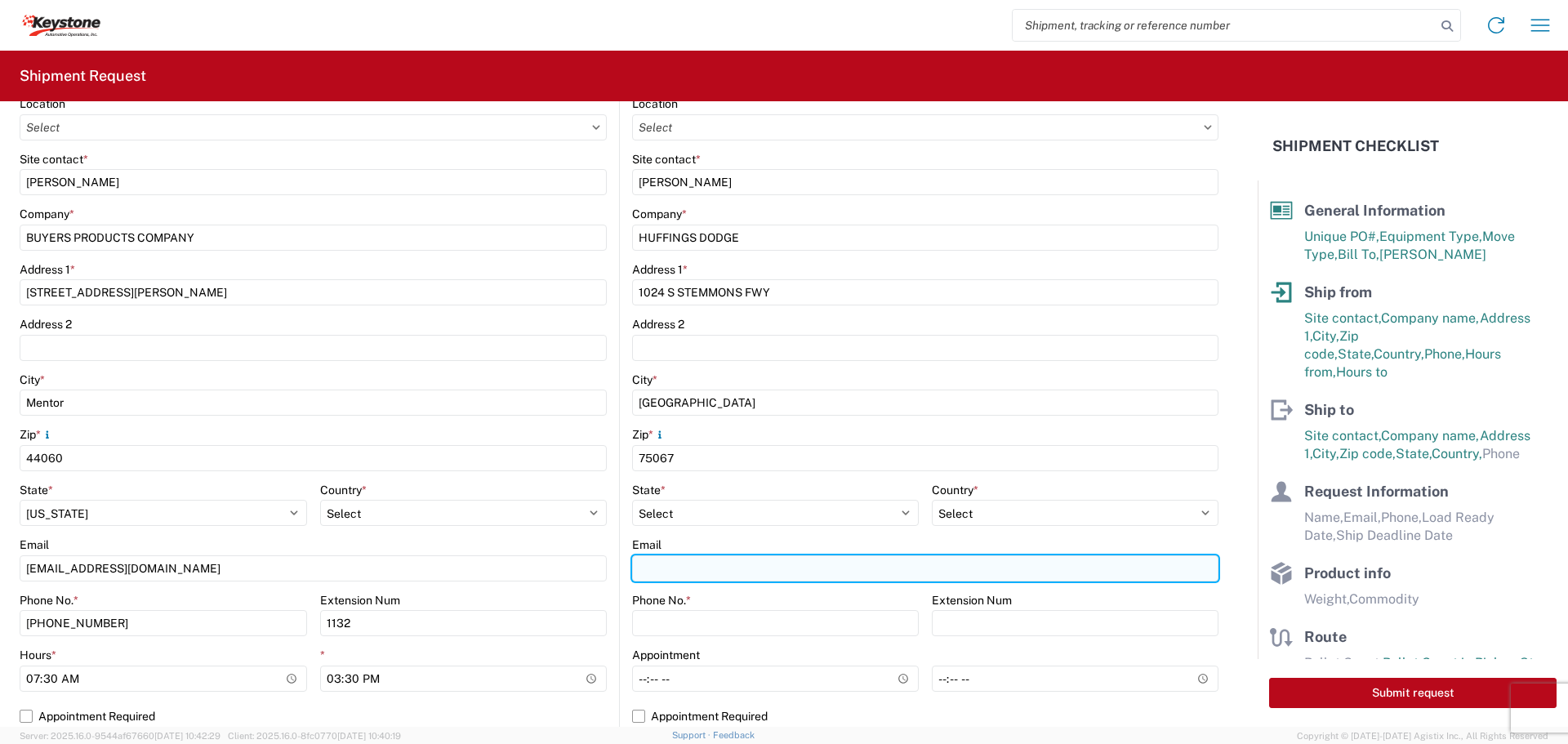
click at [709, 579] on input "Email" at bounding box center [925, 568] width 587 height 26
paste input "[EMAIL_ADDRESS][DOMAIN_NAME]"
type input "[EMAIL_ADDRESS][DOMAIN_NAME]"
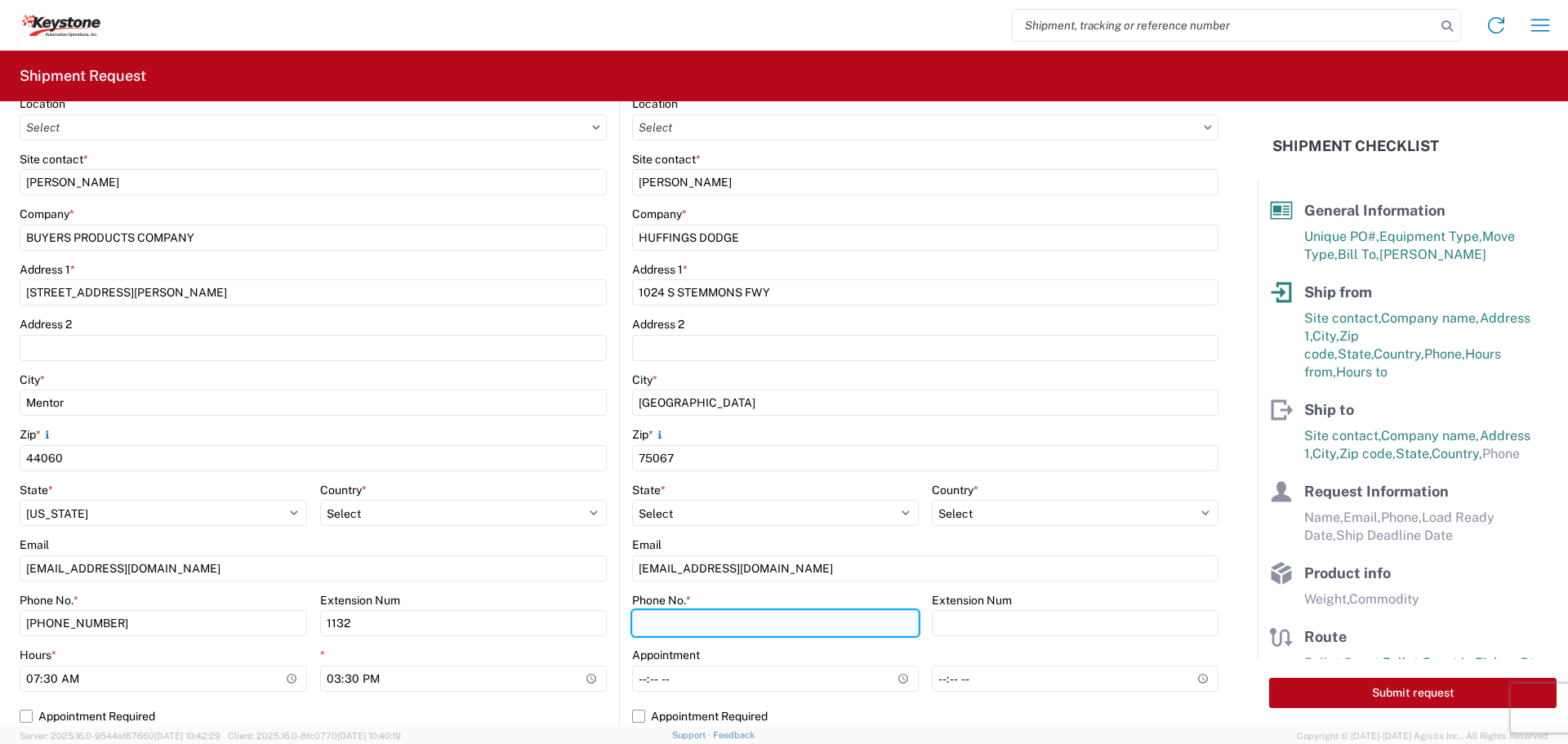
click at [652, 616] on input "Phone No. *" at bounding box center [775, 623] width 287 height 26
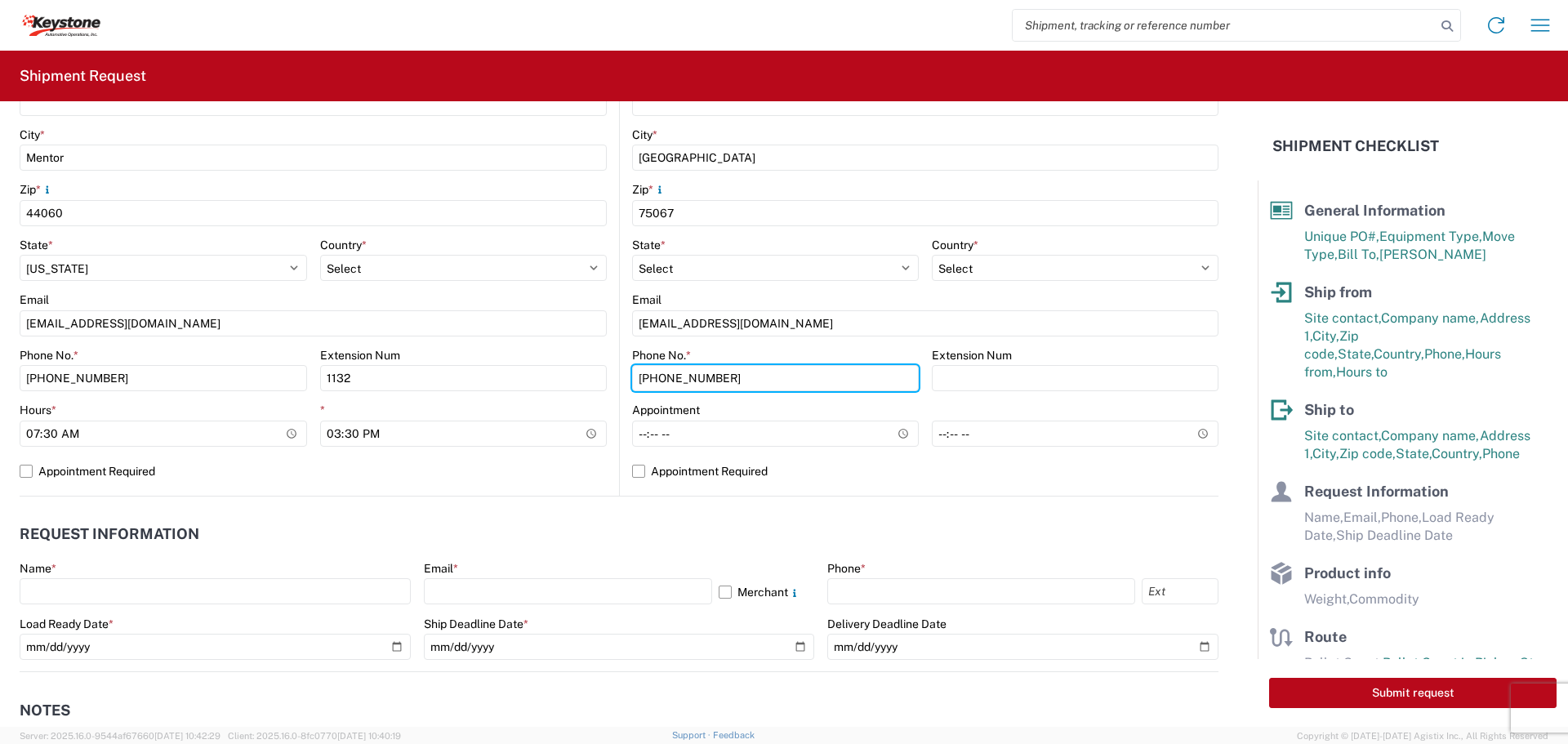
scroll to position [653, 0]
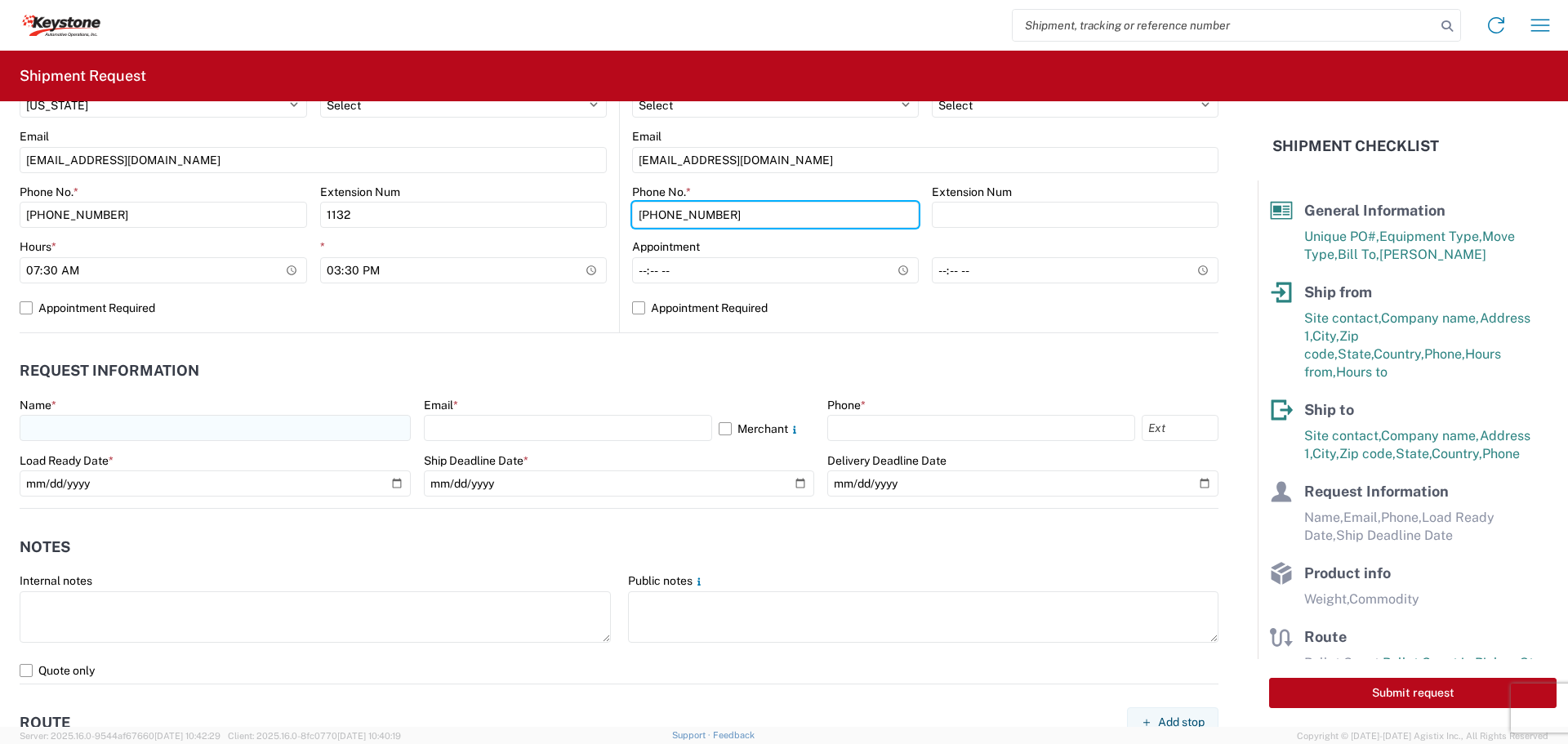
type input "[PHONE_NUMBER]"
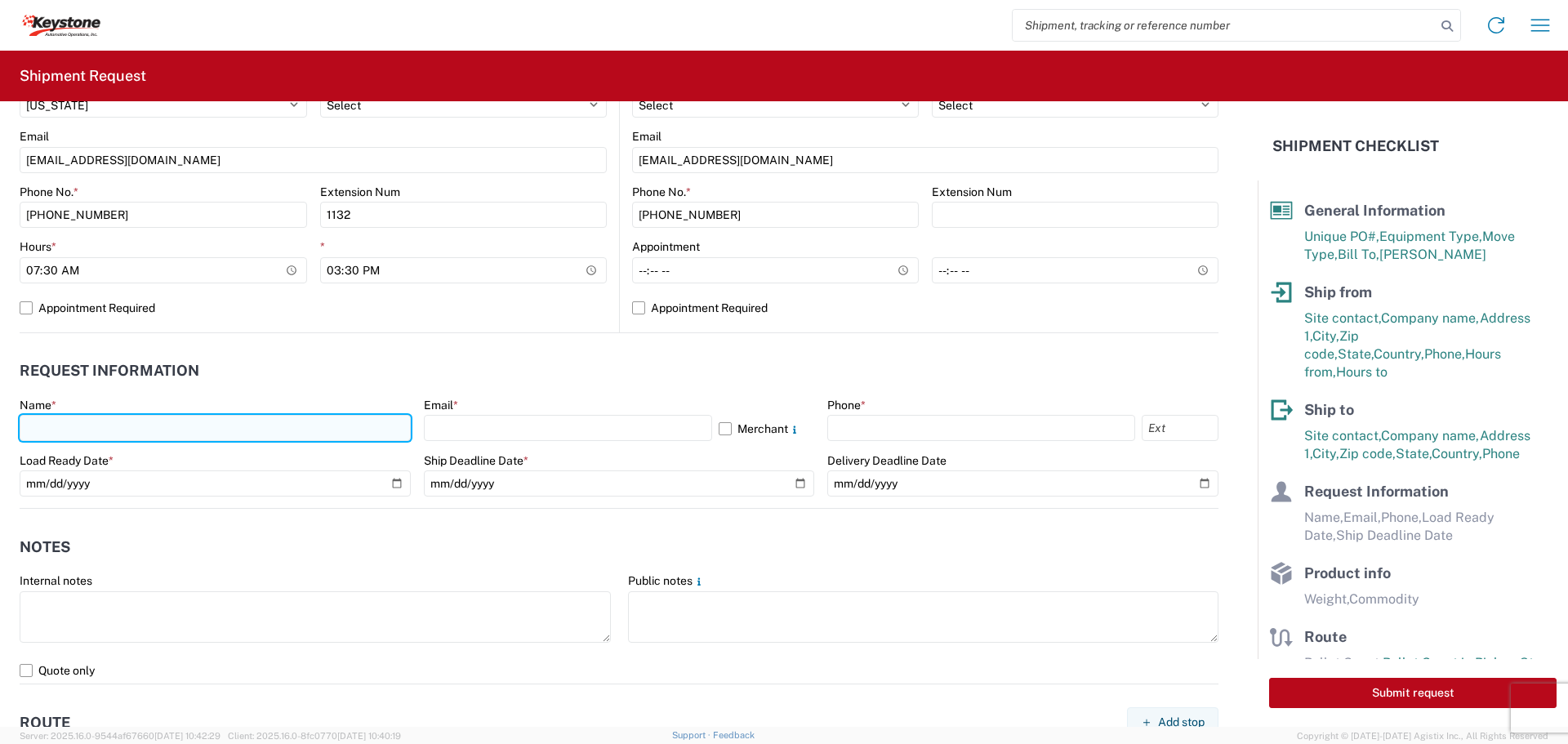
click at [110, 422] on input "text" at bounding box center [215, 427] width 391 height 26
type input "[PERSON_NAME]"
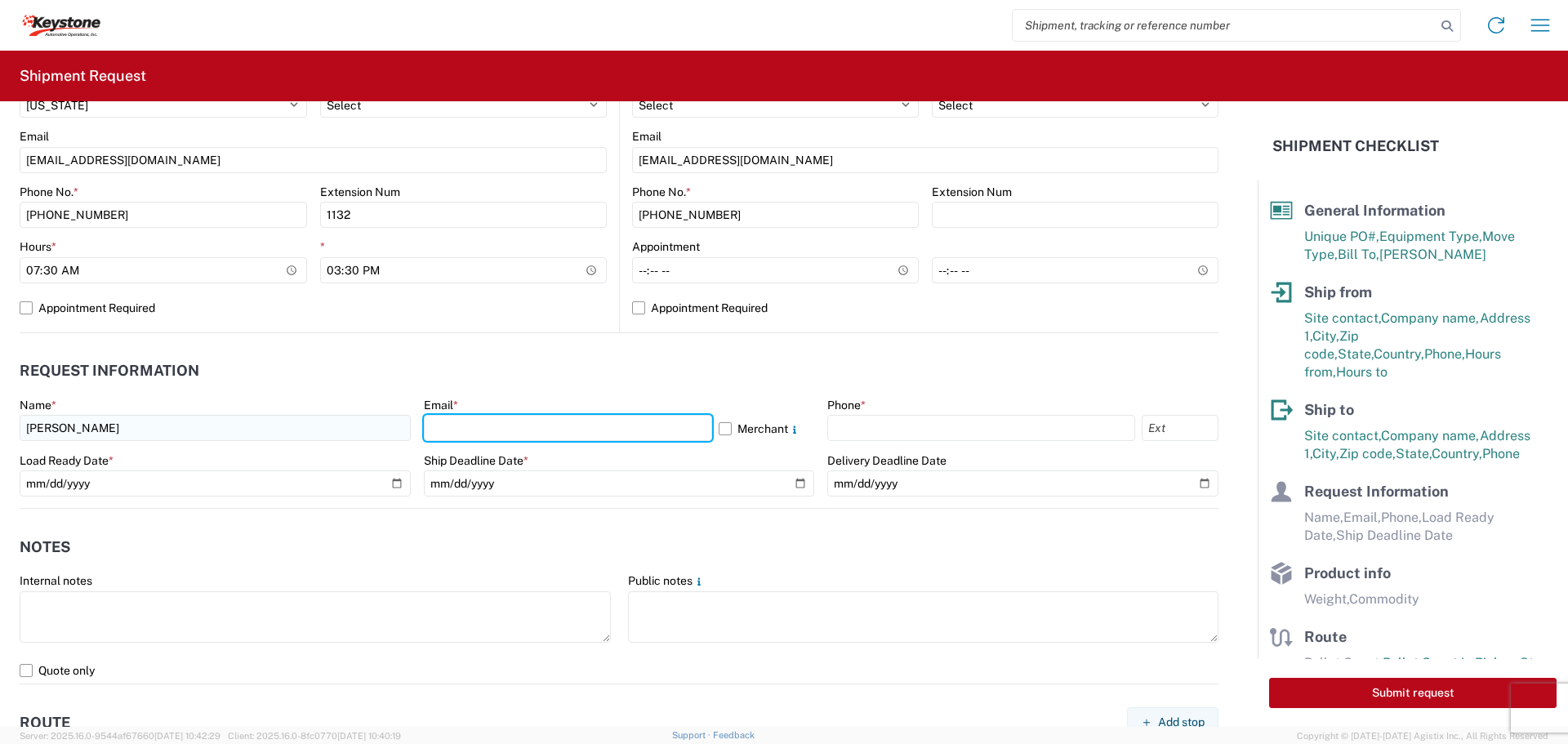
type input "[EMAIL_ADDRESS][DOMAIN_NAME]"
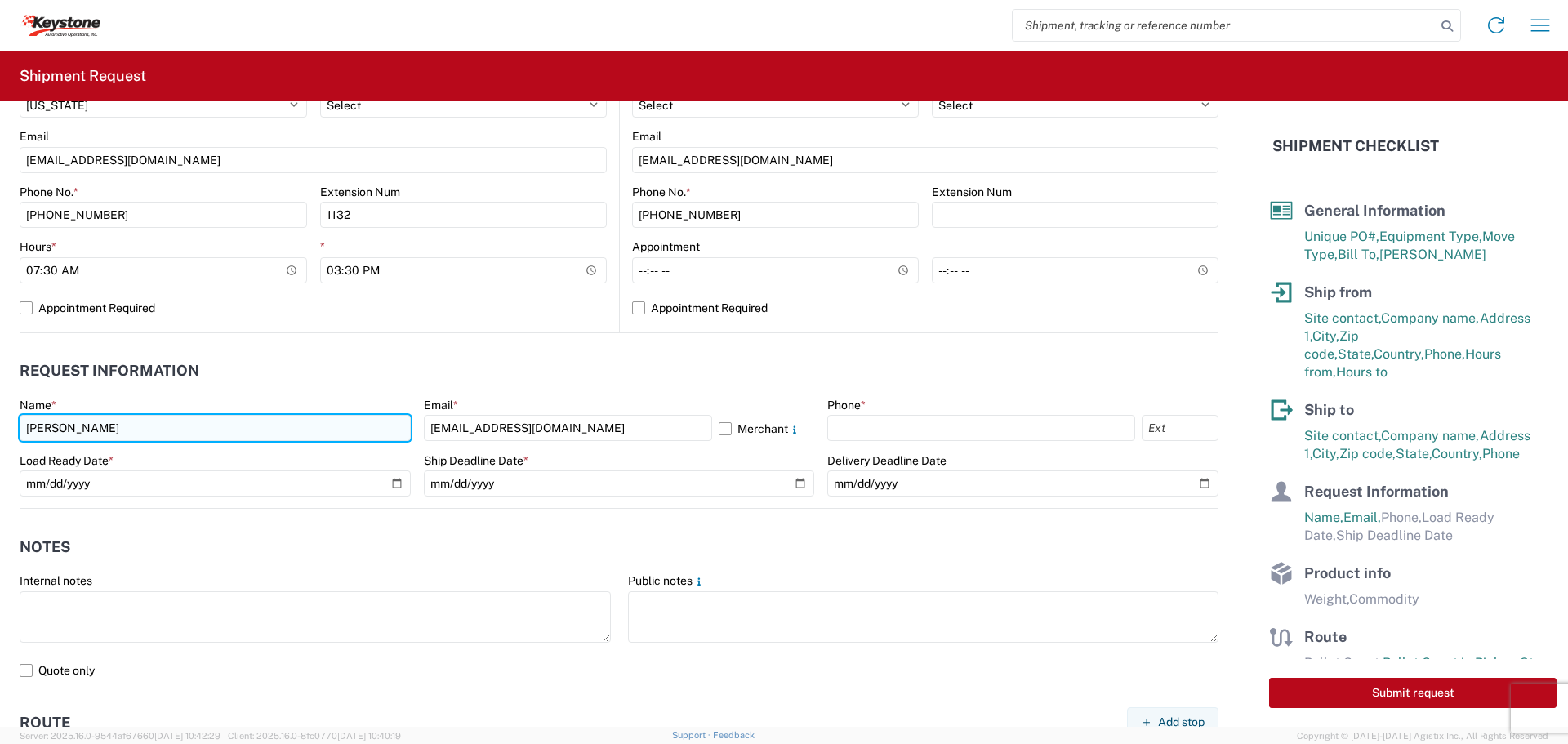
click at [183, 423] on input "[PERSON_NAME]" at bounding box center [215, 427] width 391 height 26
drag, startPoint x: -38, startPoint y: 420, endPoint x: -151, endPoint y: 411, distance: 113.4
click at [0, 411] on html "Home Shipment request Shipment tracking Shipment Request General Information Te…" at bounding box center [784, 372] width 1568 height 744
type input "[PERSON_NAME]"
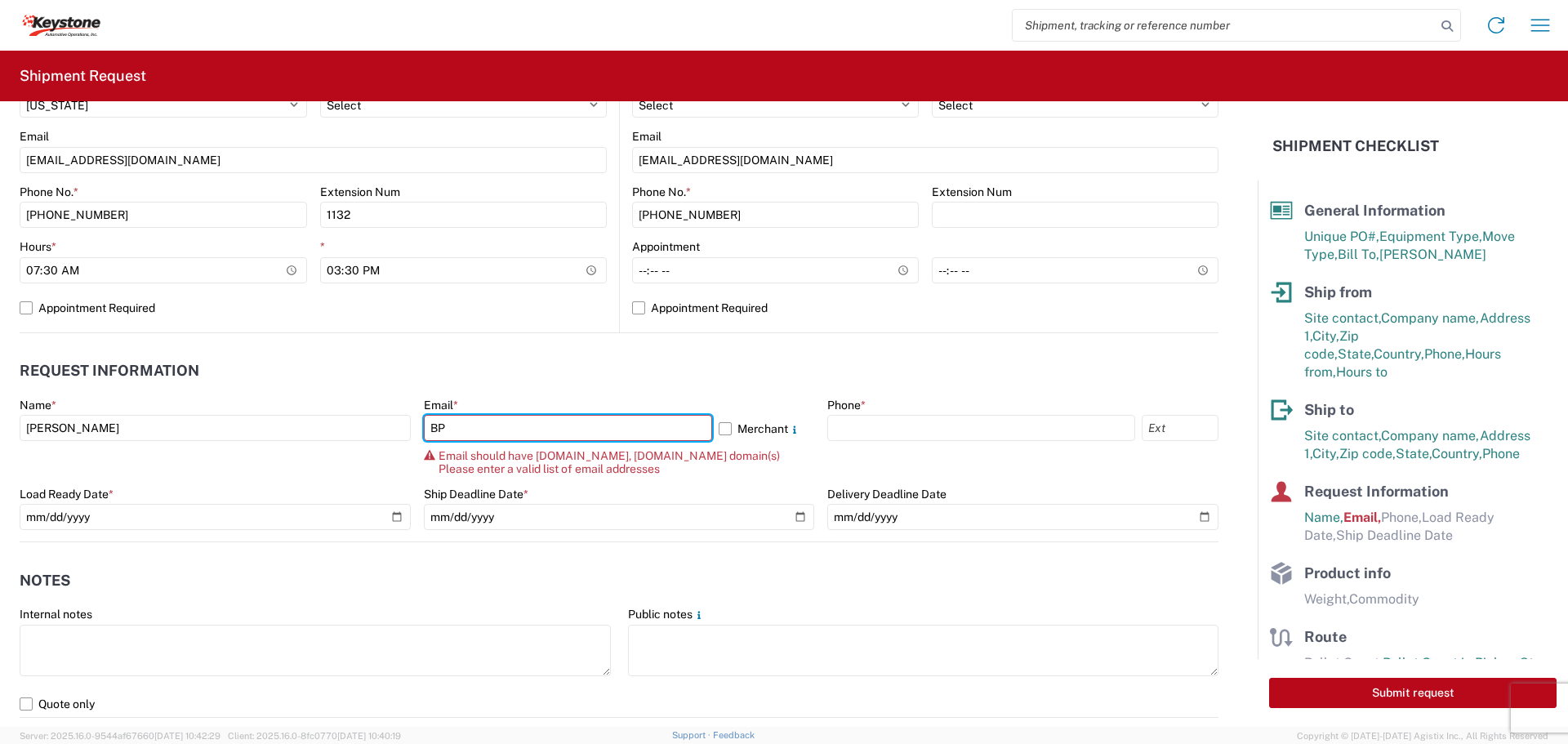
type input "[EMAIL_ADDRESS][DOMAIN_NAME]"
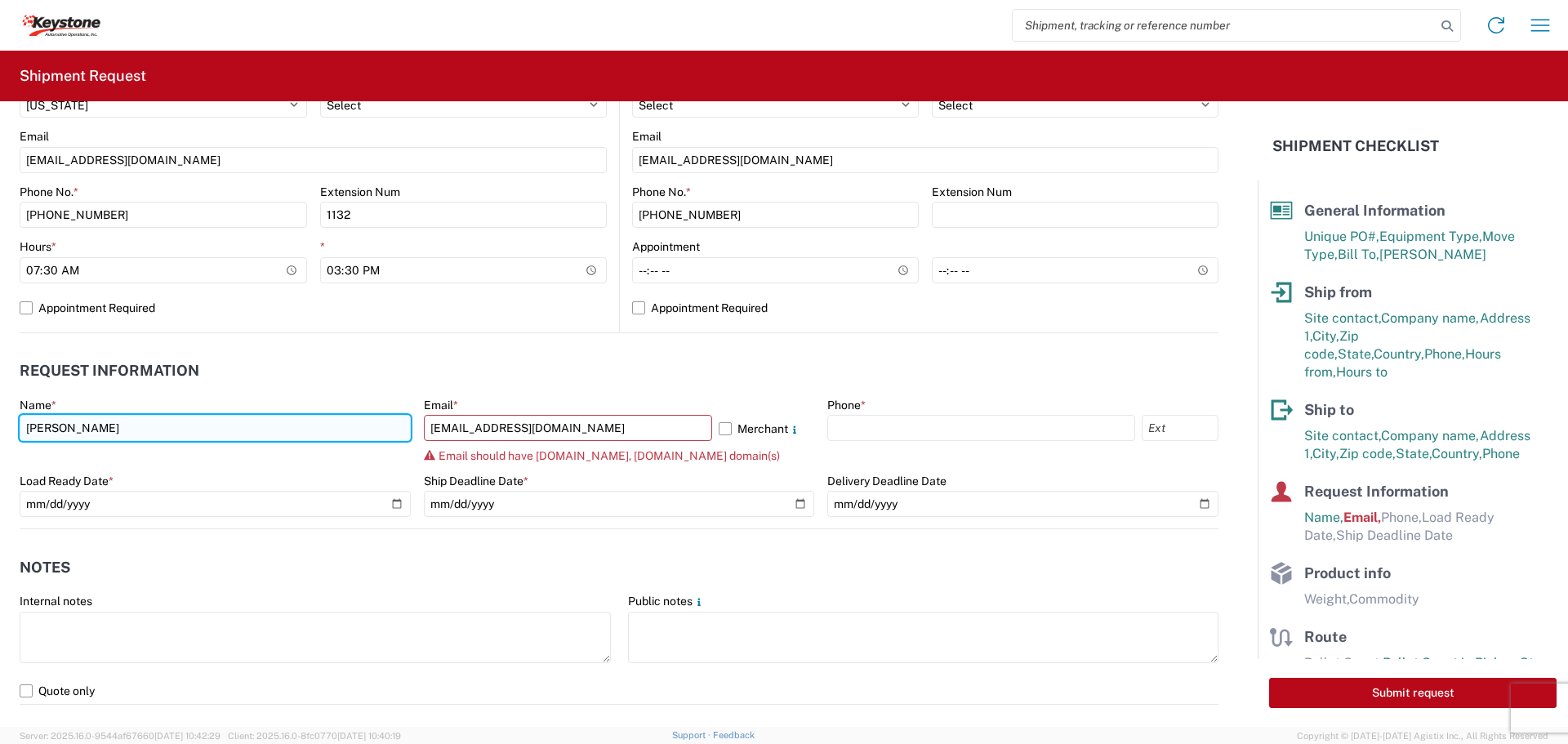
click at [214, 430] on input "[PERSON_NAME]" at bounding box center [215, 427] width 391 height 26
drag, startPoint x: 122, startPoint y: 416, endPoint x: -360, endPoint y: 376, distance: 483.7
click at [0, 376] on html "Home Shipment request Shipment tracking Shipment Request General Information Te…" at bounding box center [784, 372] width 1568 height 744
type input "[PERSON_NAME]"
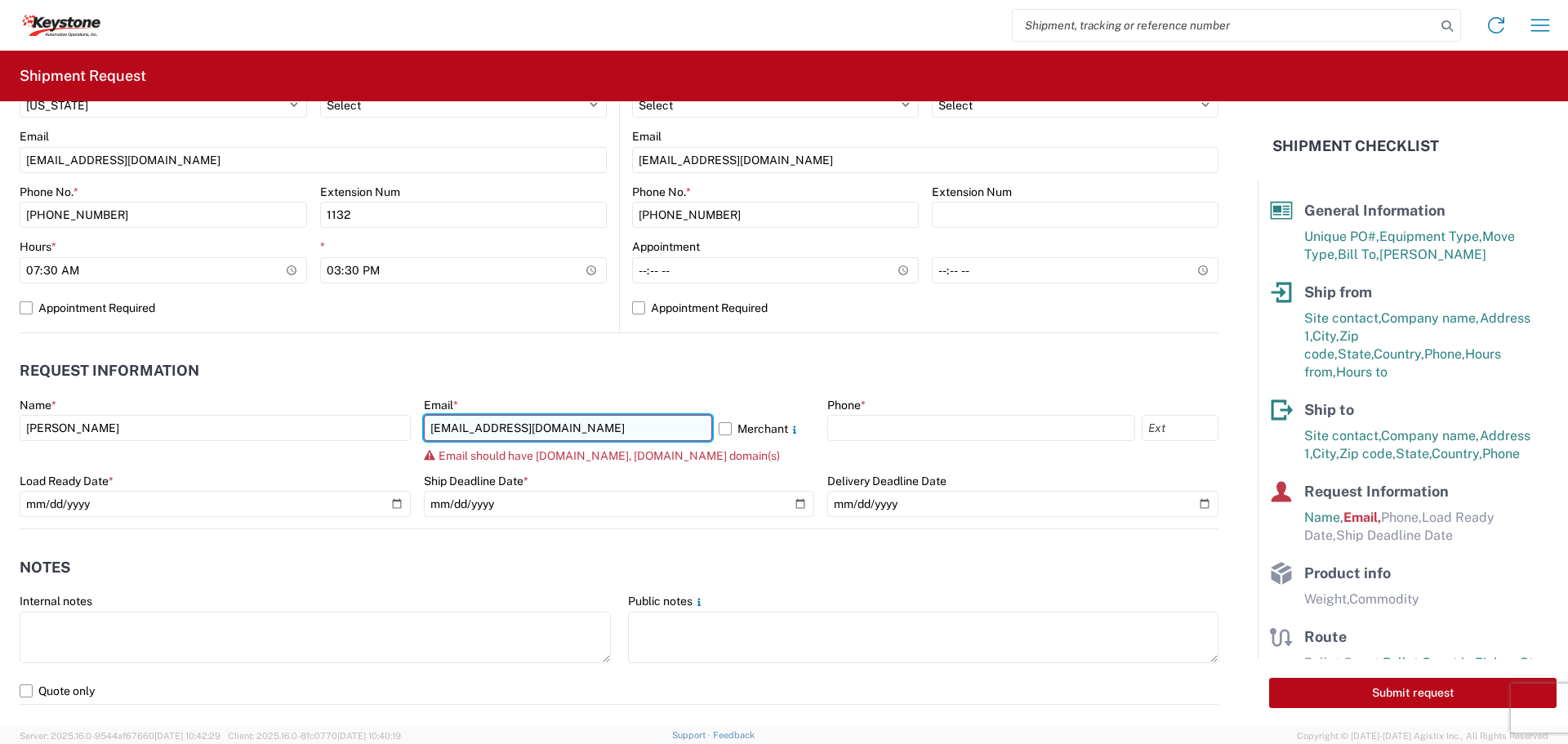
click at [648, 423] on input "[EMAIL_ADDRESS][DOMAIN_NAME]" at bounding box center [568, 427] width 288 height 26
type input "[EMAIL_ADDRESS][DOMAIN_NAME]"
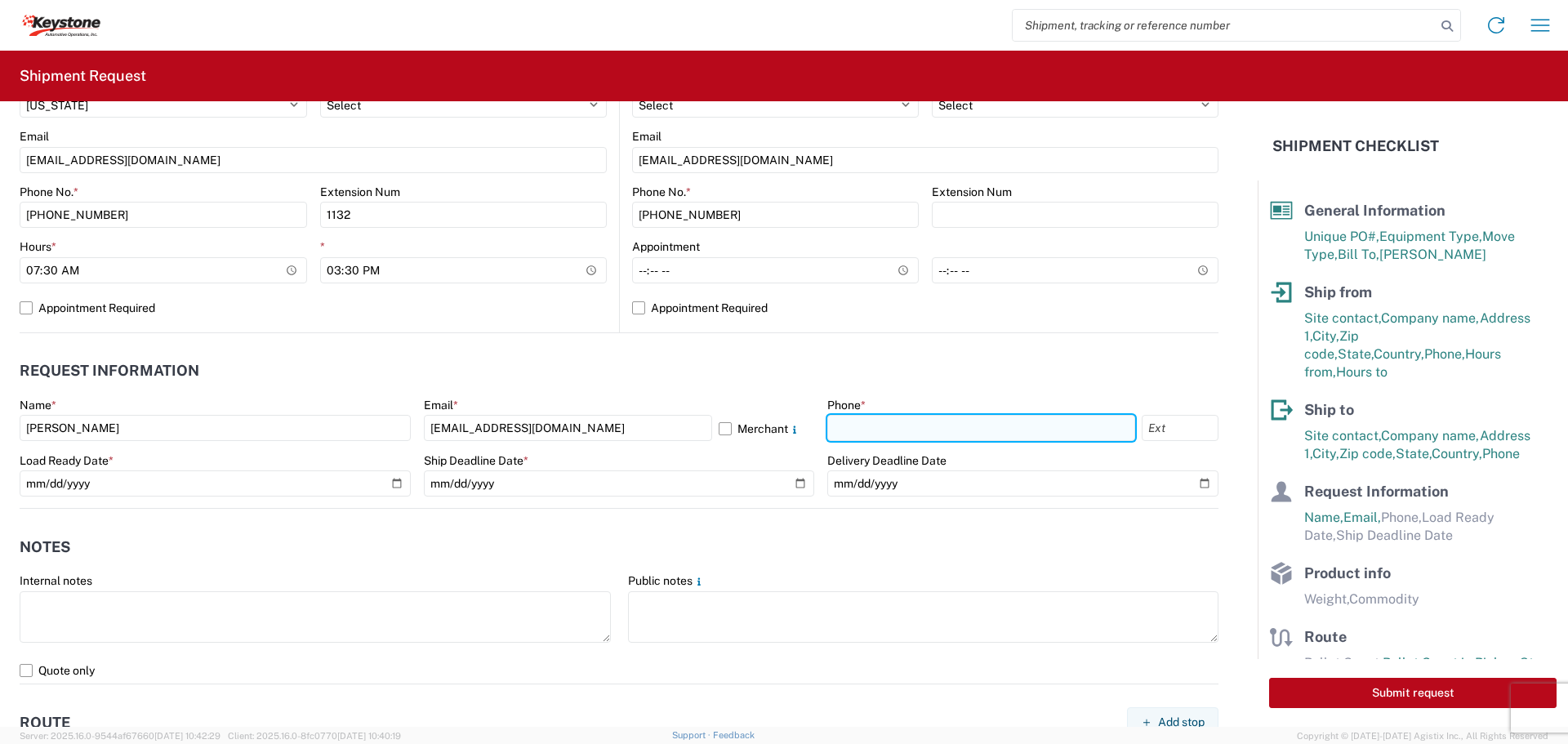
click at [1086, 426] on input "text" at bounding box center [980, 427] width 307 height 26
type input "[PHONE_NUMBER]"
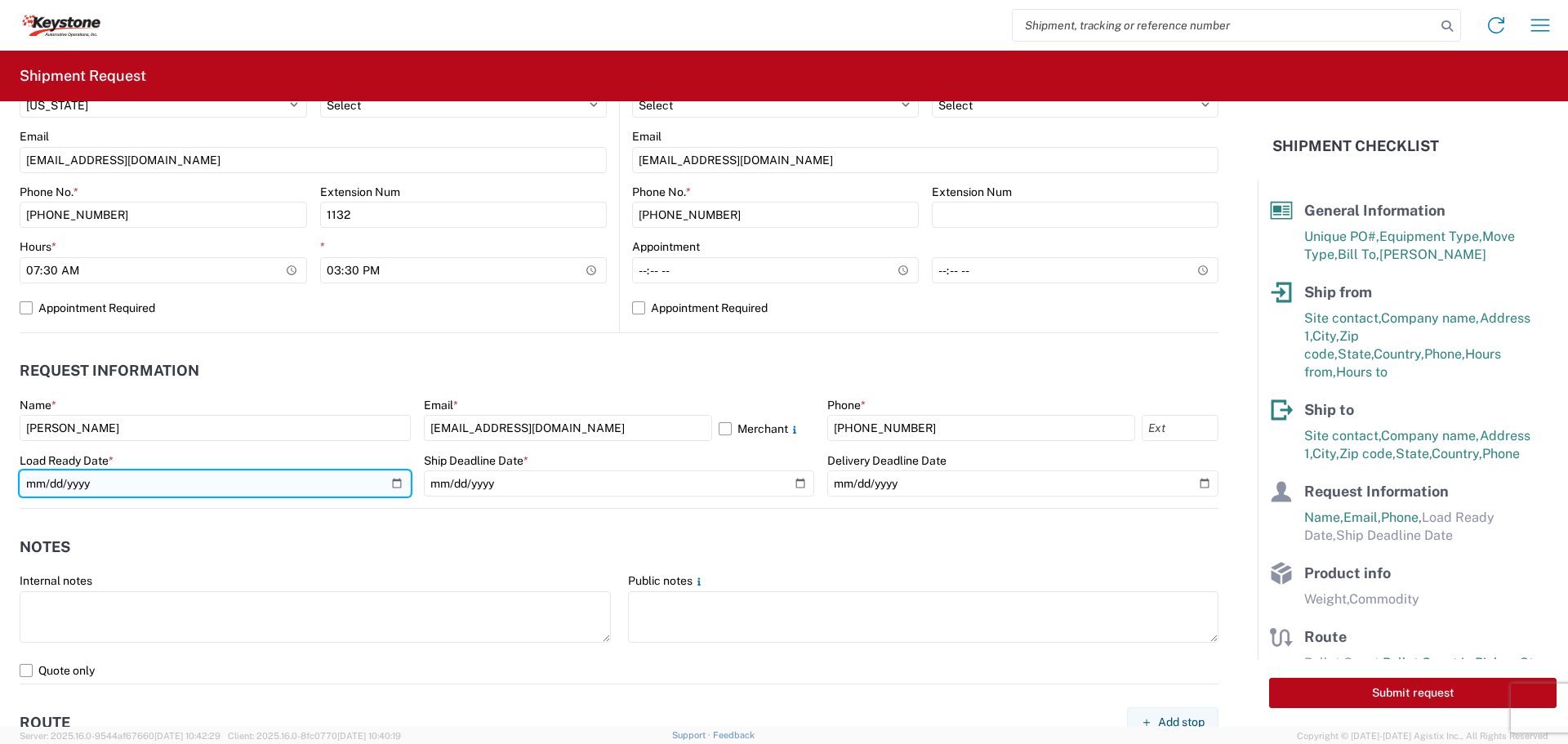
click at [389, 483] on input "date" at bounding box center [215, 484] width 391 height 26
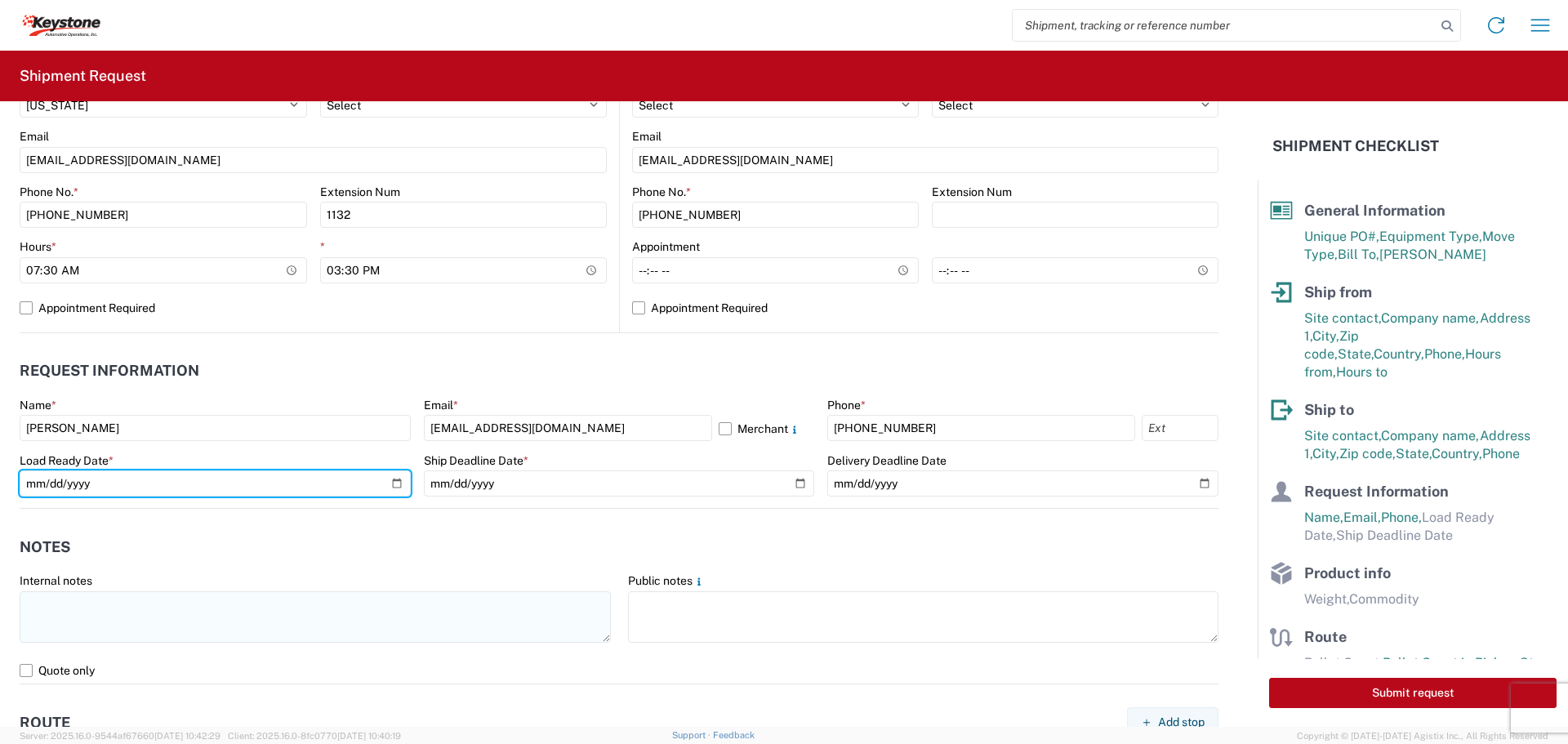
type input "[DATE]"
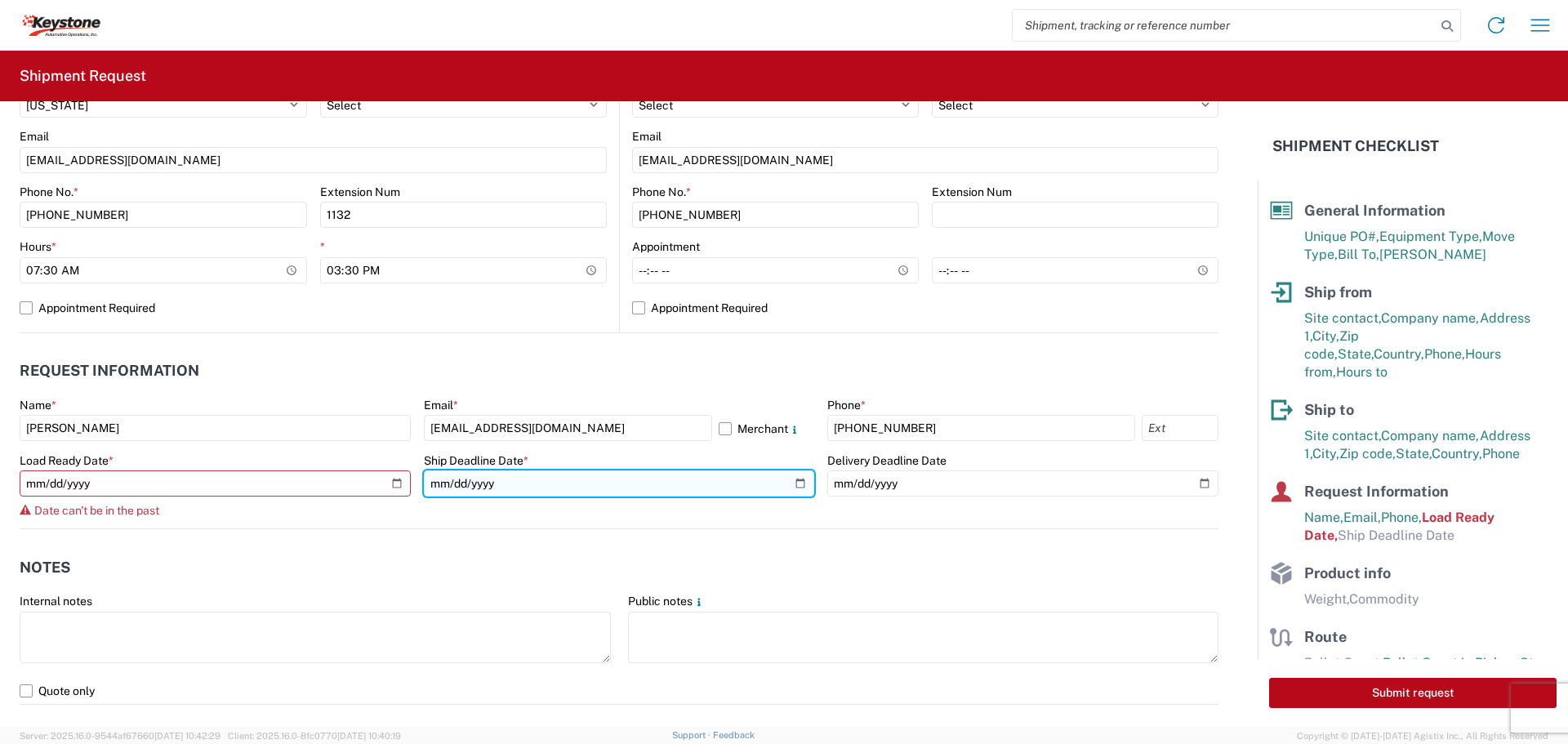
click at [792, 477] on input "date" at bounding box center [618, 484] width 391 height 26
type input "[DATE]"
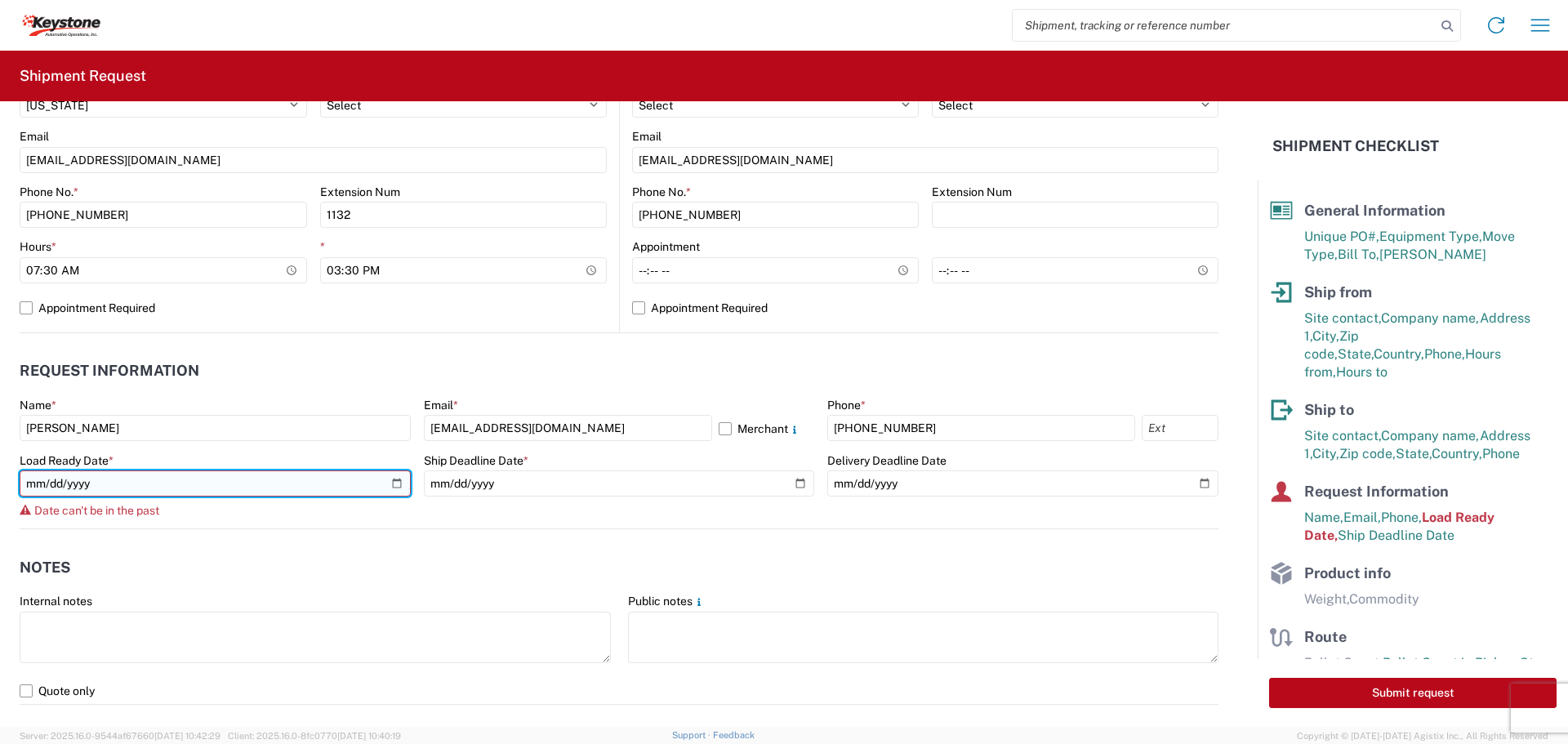
click at [398, 480] on input "[DATE]" at bounding box center [215, 484] width 391 height 26
click at [392, 475] on input "[DATE]" at bounding box center [215, 484] width 391 height 26
click at [393, 487] on input "[DATE]" at bounding box center [215, 484] width 391 height 26
type input "[DATE]"
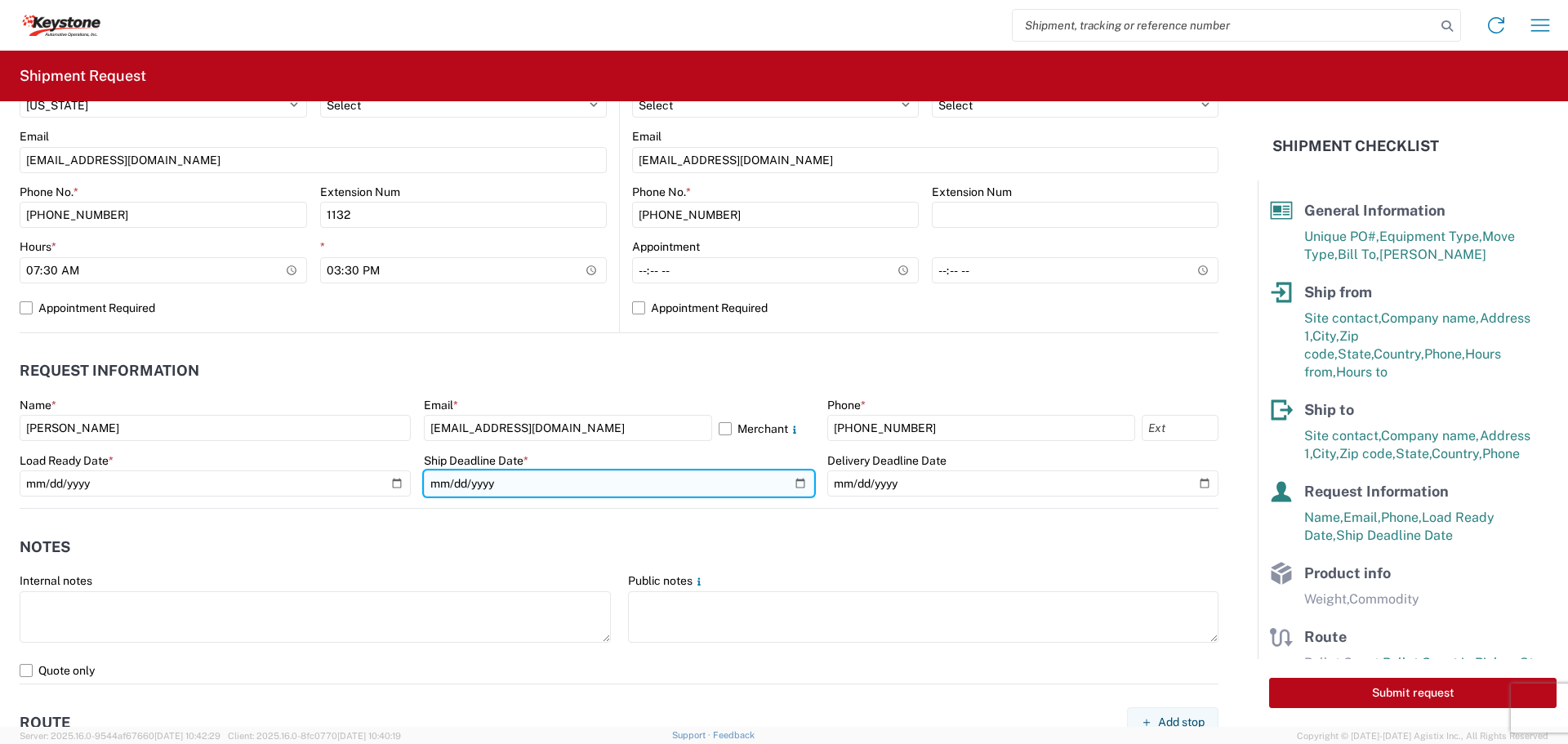
click at [788, 480] on input "[DATE]" at bounding box center [618, 484] width 391 height 26
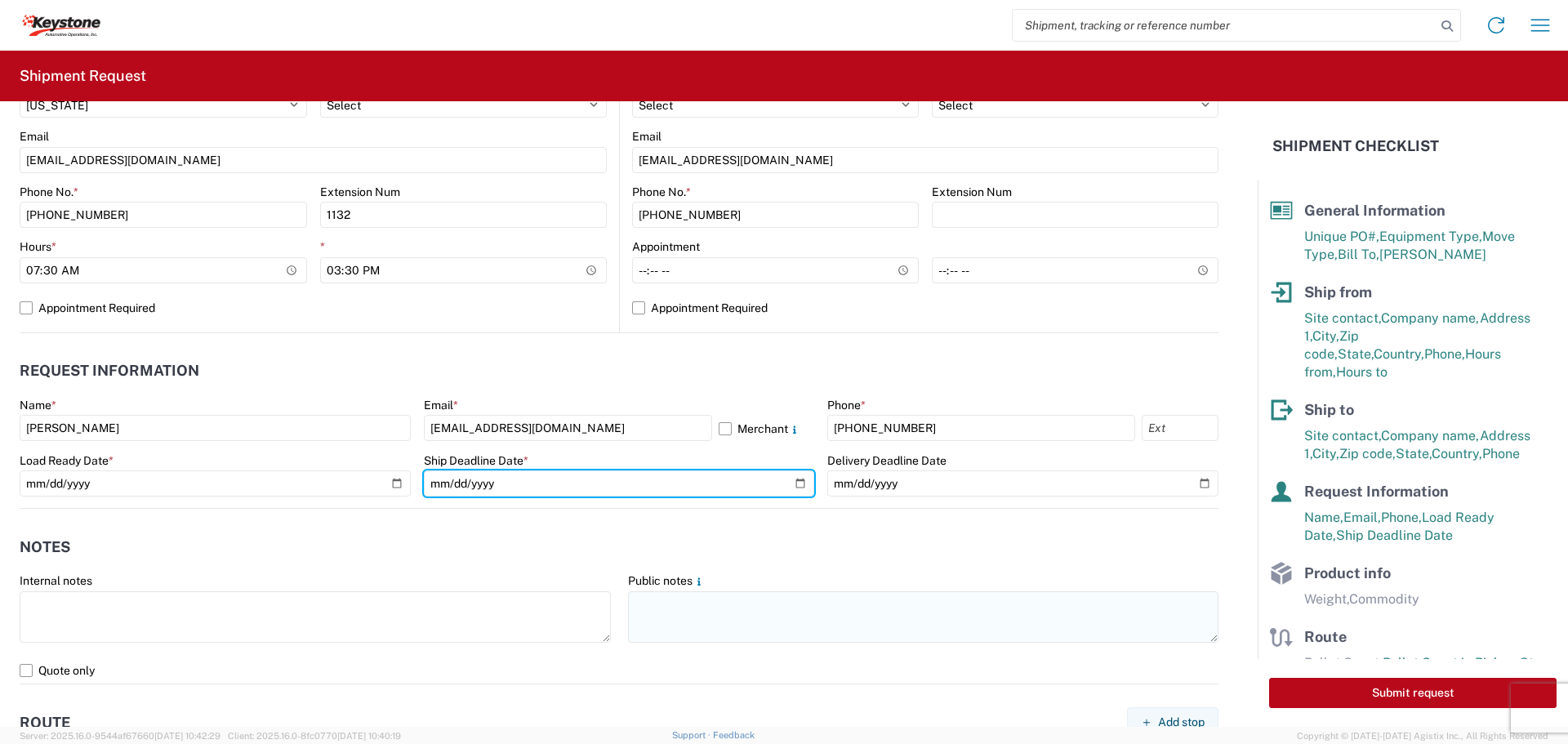
type input "[DATE]"
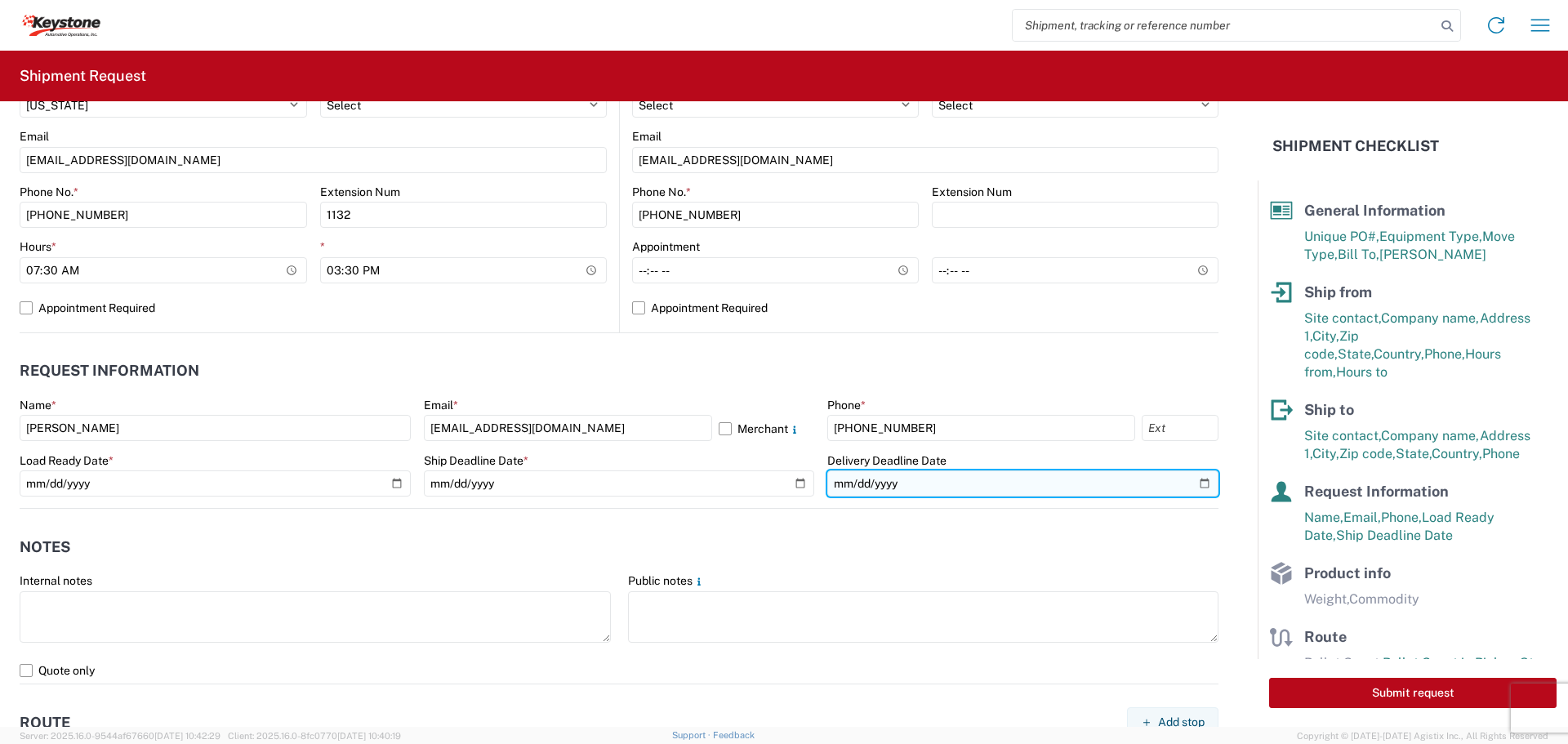
click at [1201, 486] on input "date" at bounding box center [1022, 484] width 391 height 26
click at [1186, 481] on input "date" at bounding box center [1022, 484] width 391 height 26
type input "[DATE]"
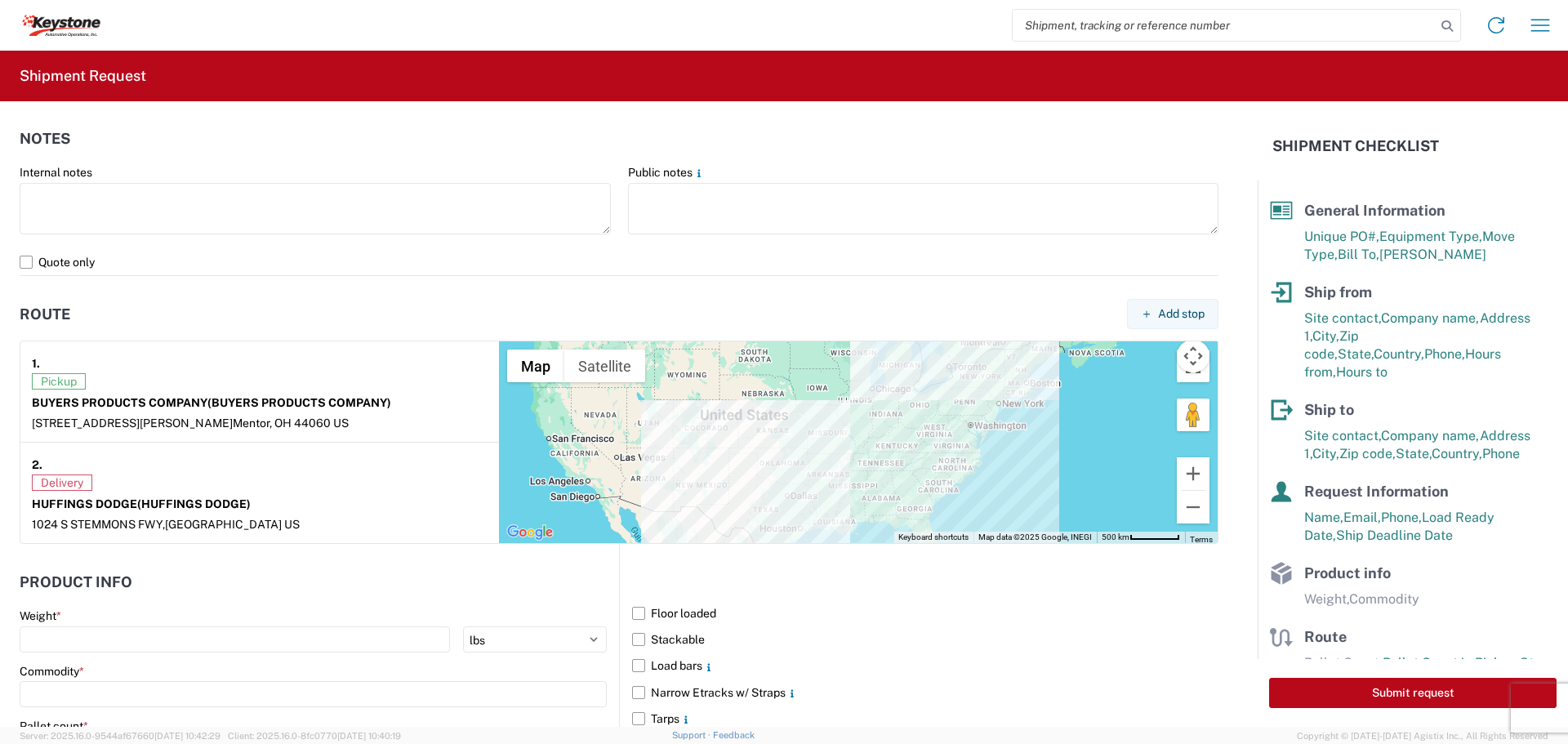
scroll to position [1226, 0]
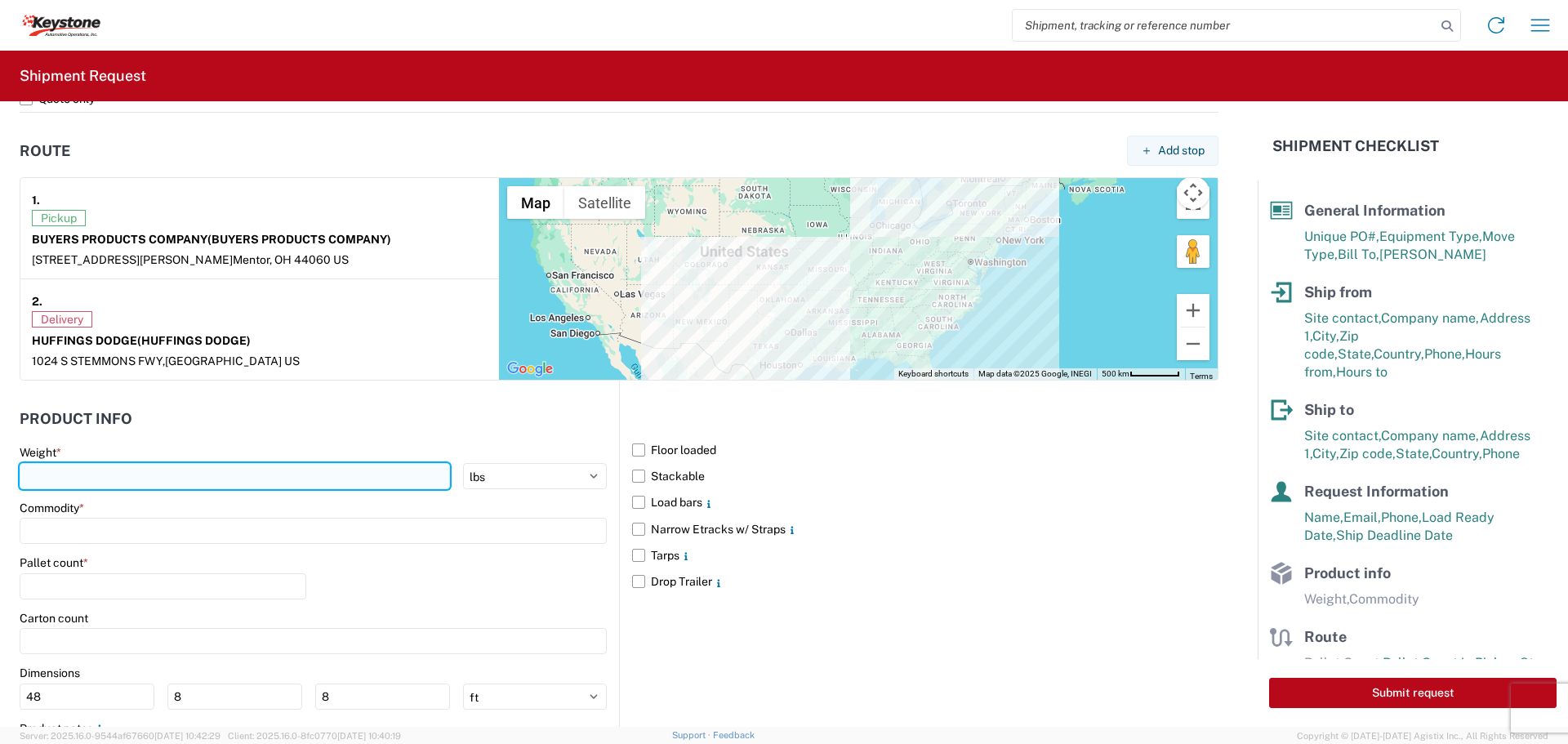
click at [43, 482] on input "number" at bounding box center [235, 476] width 431 height 26
type input "7318"
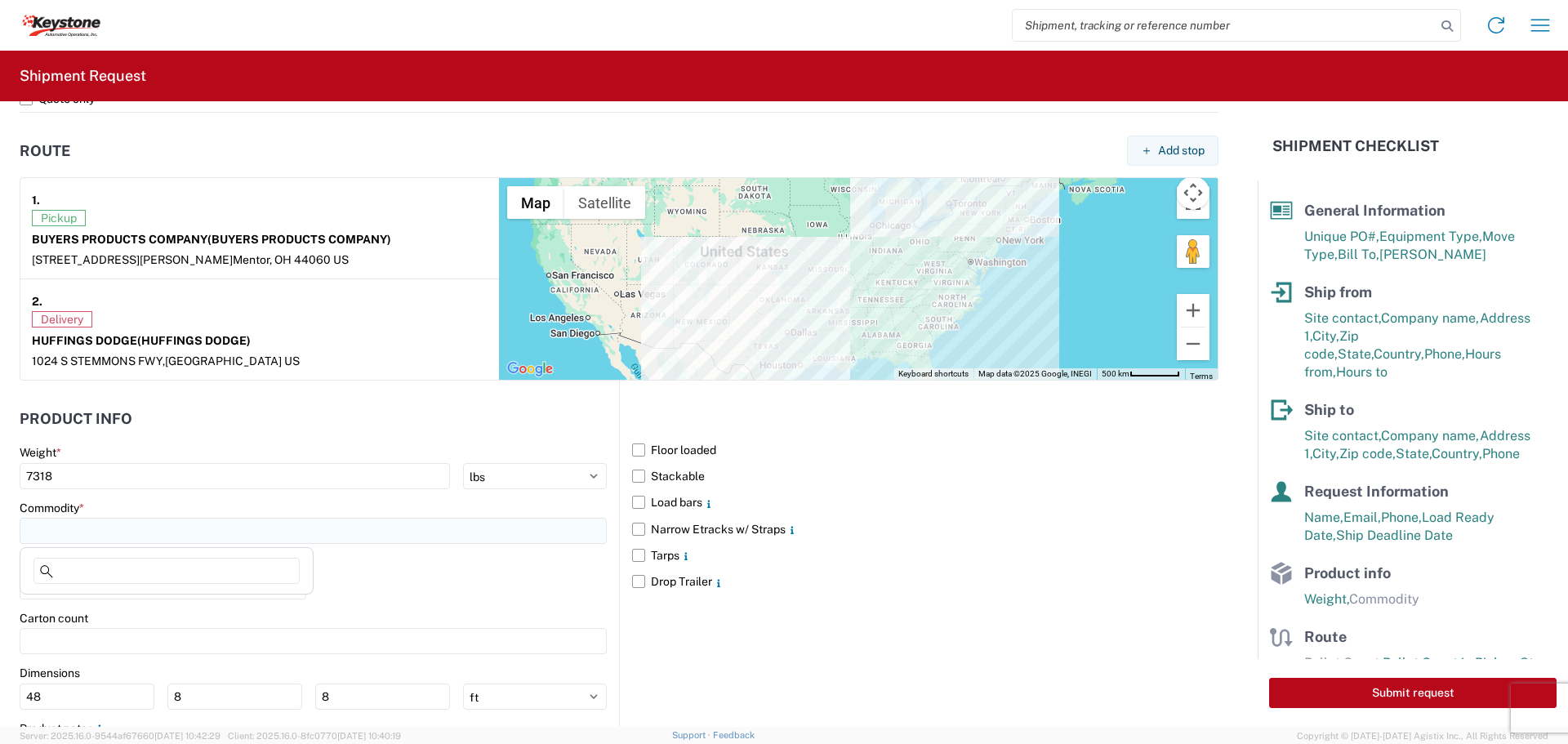
click at [92, 534] on input at bounding box center [313, 531] width 587 height 26
type input "TOOLBOX"
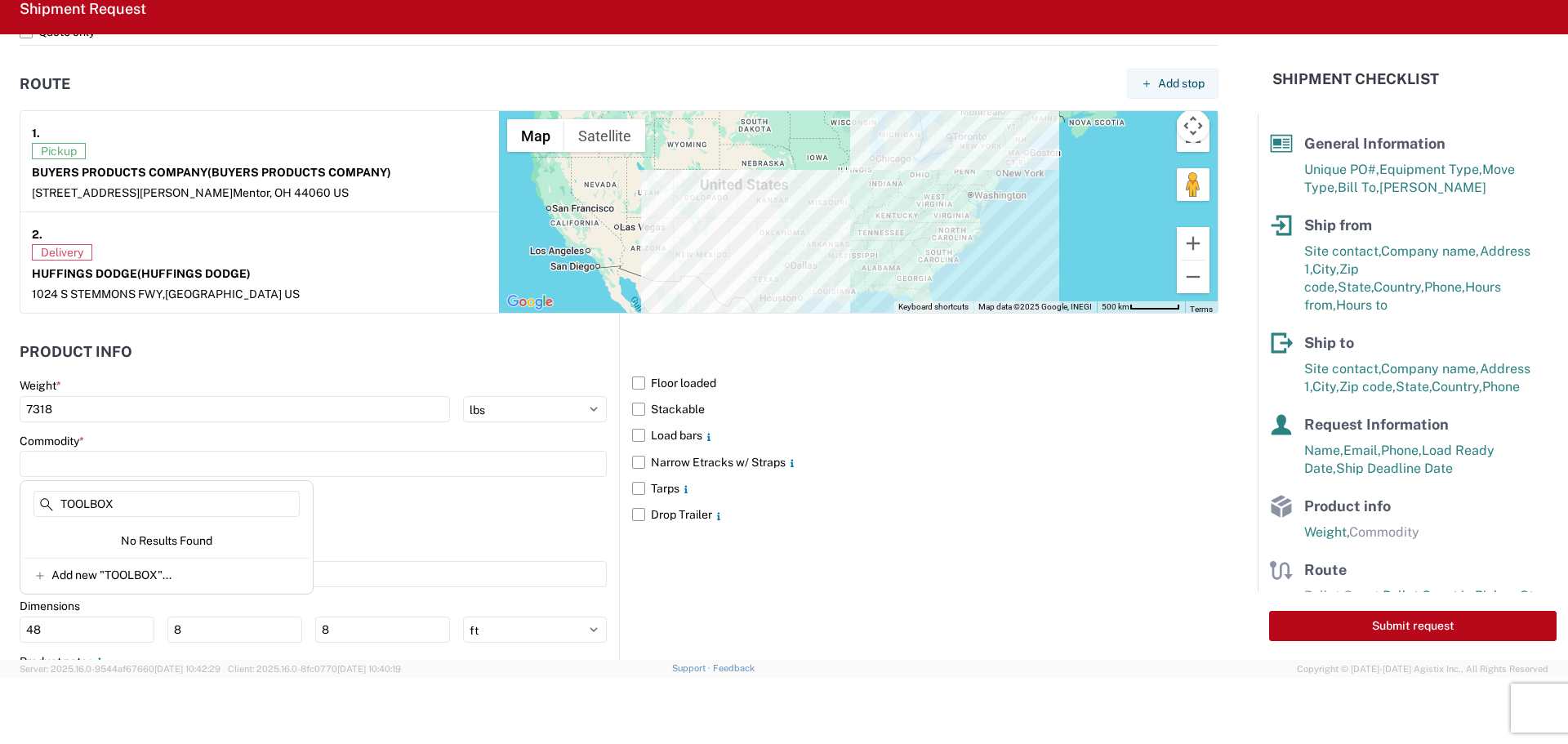
scroll to position [1307, 0]
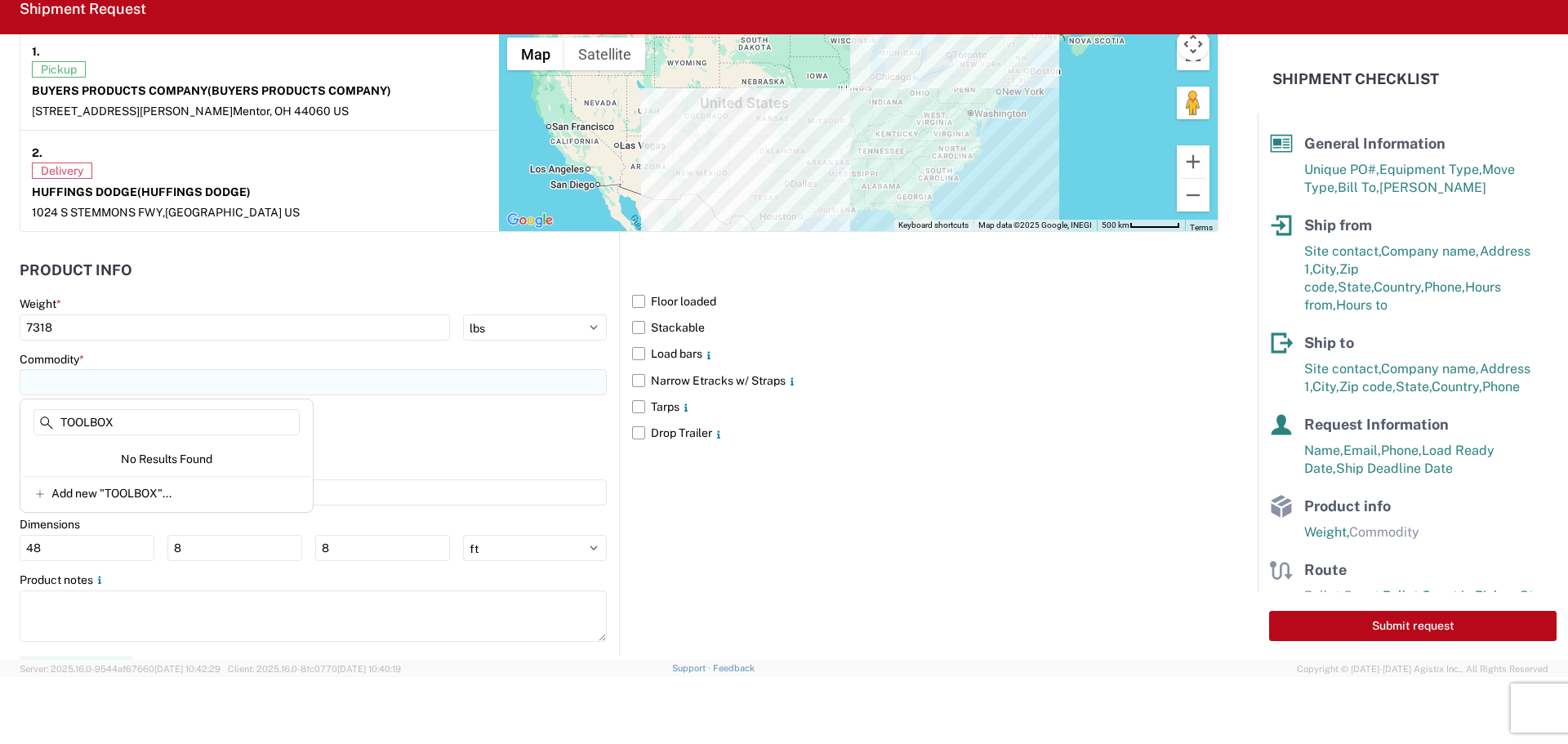
click at [176, 384] on input at bounding box center [313, 382] width 587 height 26
drag, startPoint x: 180, startPoint y: 342, endPoint x: 214, endPoint y: 350, distance: 34.9
click at [182, 342] on main "Weight * 7318 kgs lbs Commodity * Pallet count * Carton count Dimensions 48 8 8…" at bounding box center [319, 476] width 599 height 359
click at [143, 387] on input at bounding box center [313, 382] width 587 height 26
type input "T"
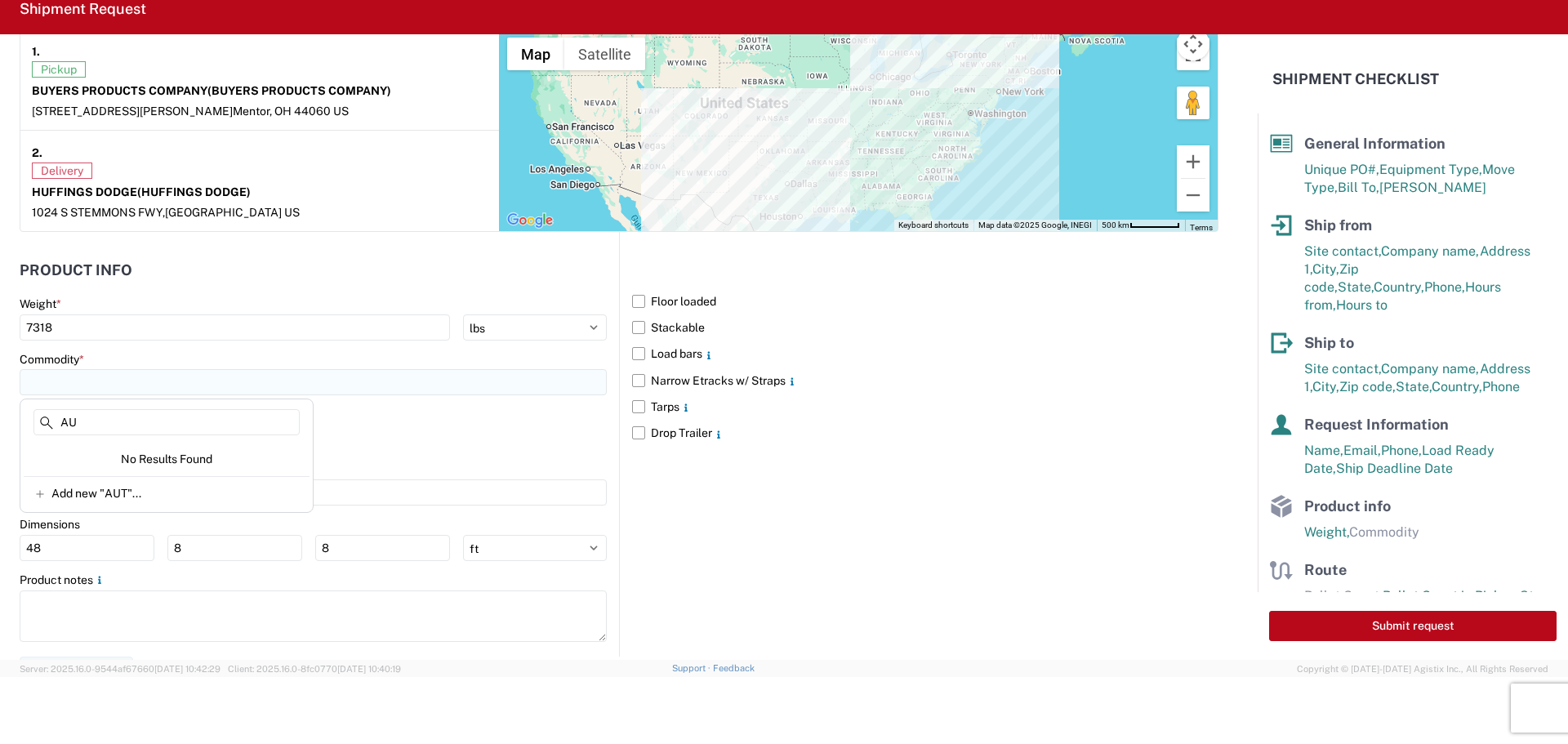
type input "A"
type input "M"
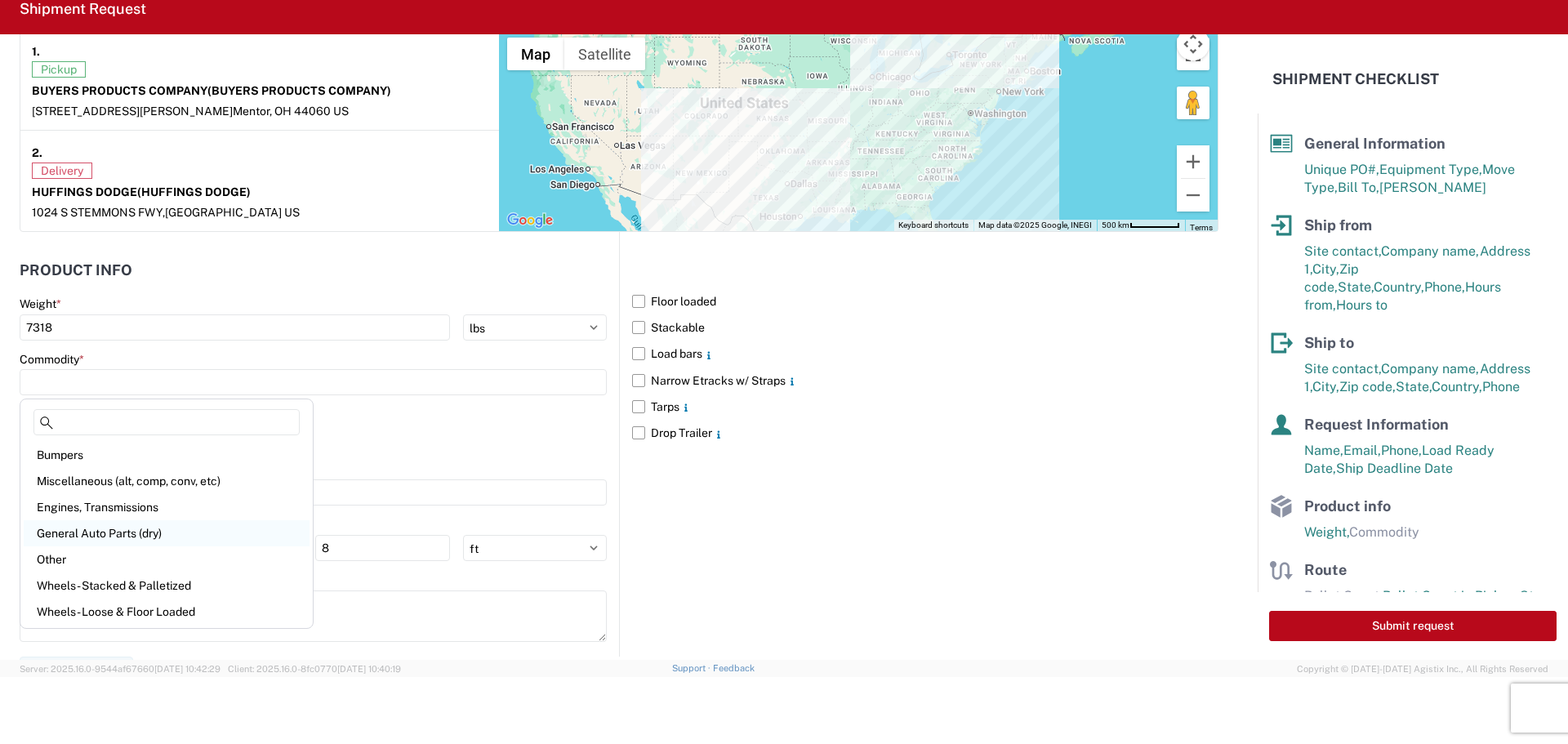
click at [137, 527] on div "General Auto Parts (dry)" at bounding box center [166, 534] width 286 height 26
type input "General Auto Parts (dry)"
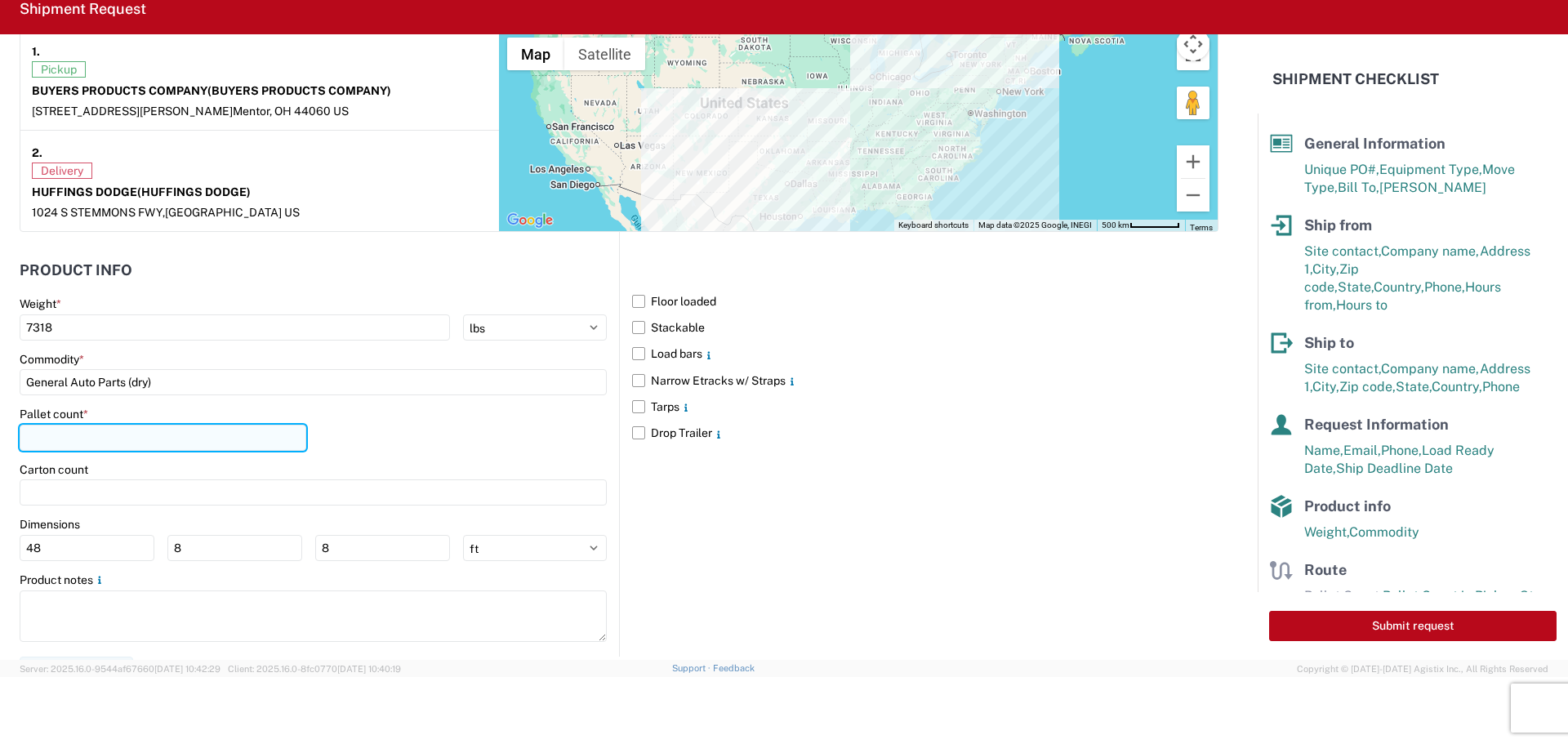
click at [78, 435] on input "number" at bounding box center [163, 437] width 287 height 26
type input "8"
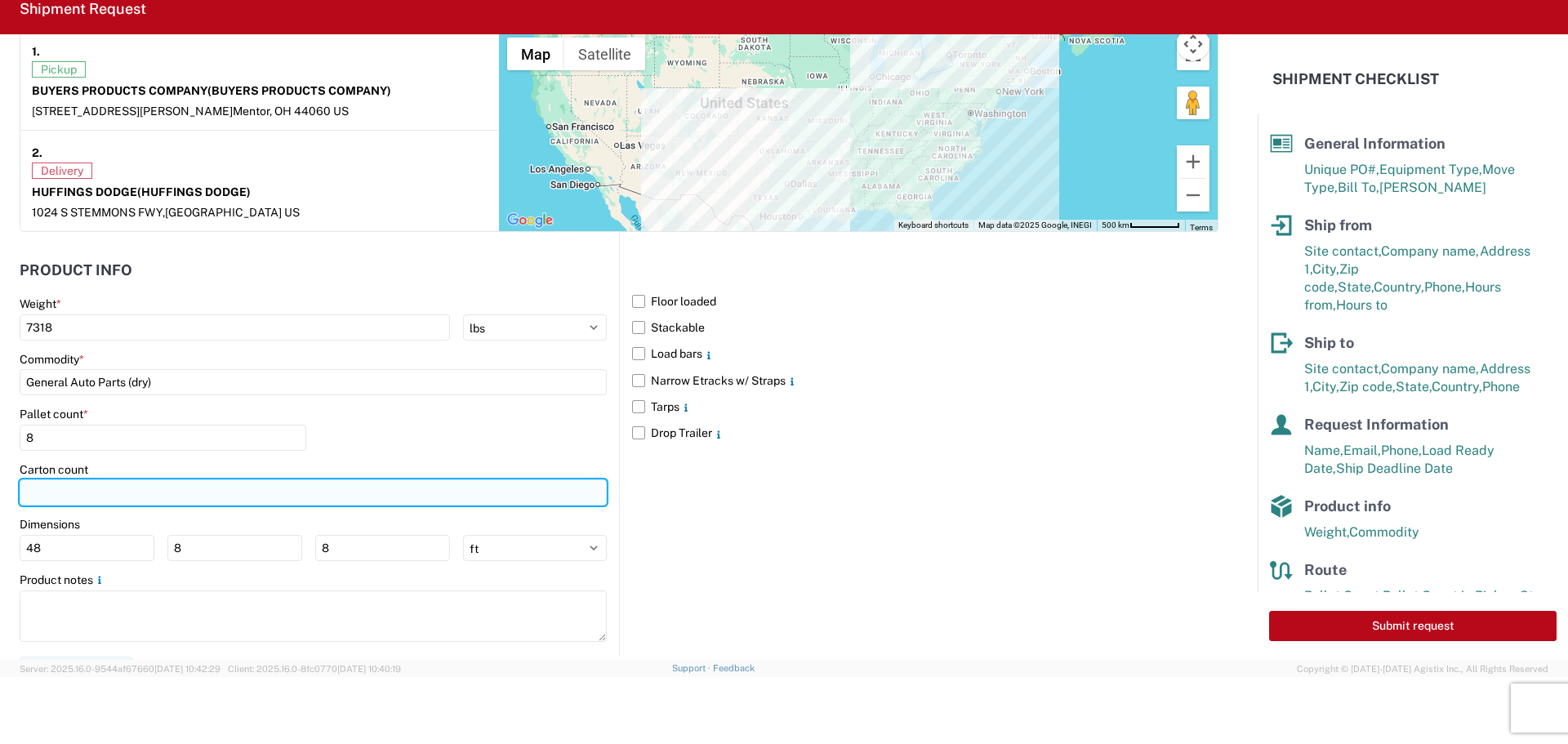
click at [105, 488] on input "number" at bounding box center [313, 493] width 587 height 26
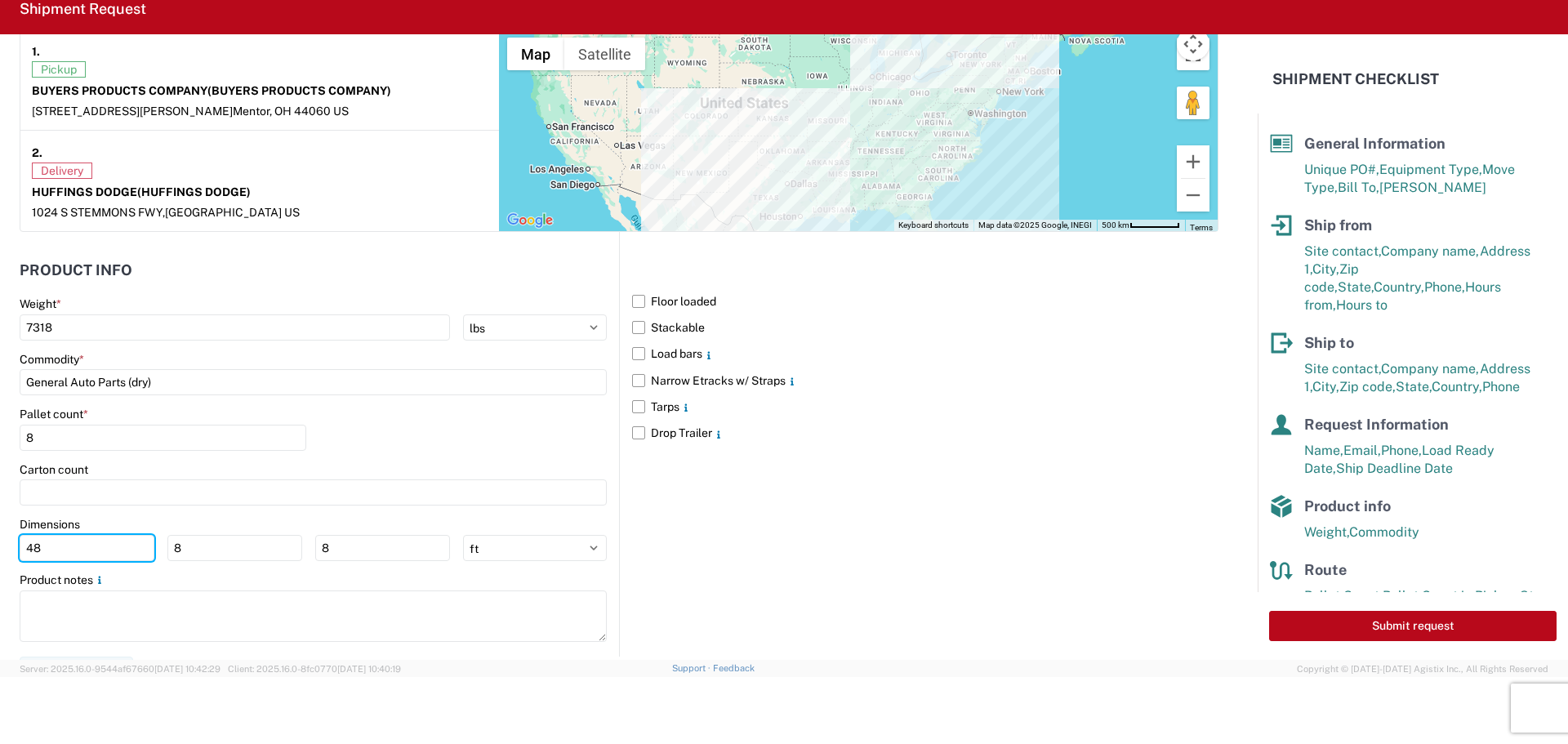
drag, startPoint x: 86, startPoint y: 551, endPoint x: -94, endPoint y: 534, distance: 180.8
click at [0, 534] on html "Home Shipment request Shipment tracking Shipment Request General Information Te…" at bounding box center [784, 372] width 1568 height 744
type input "76"
type input "54"
type input "85"
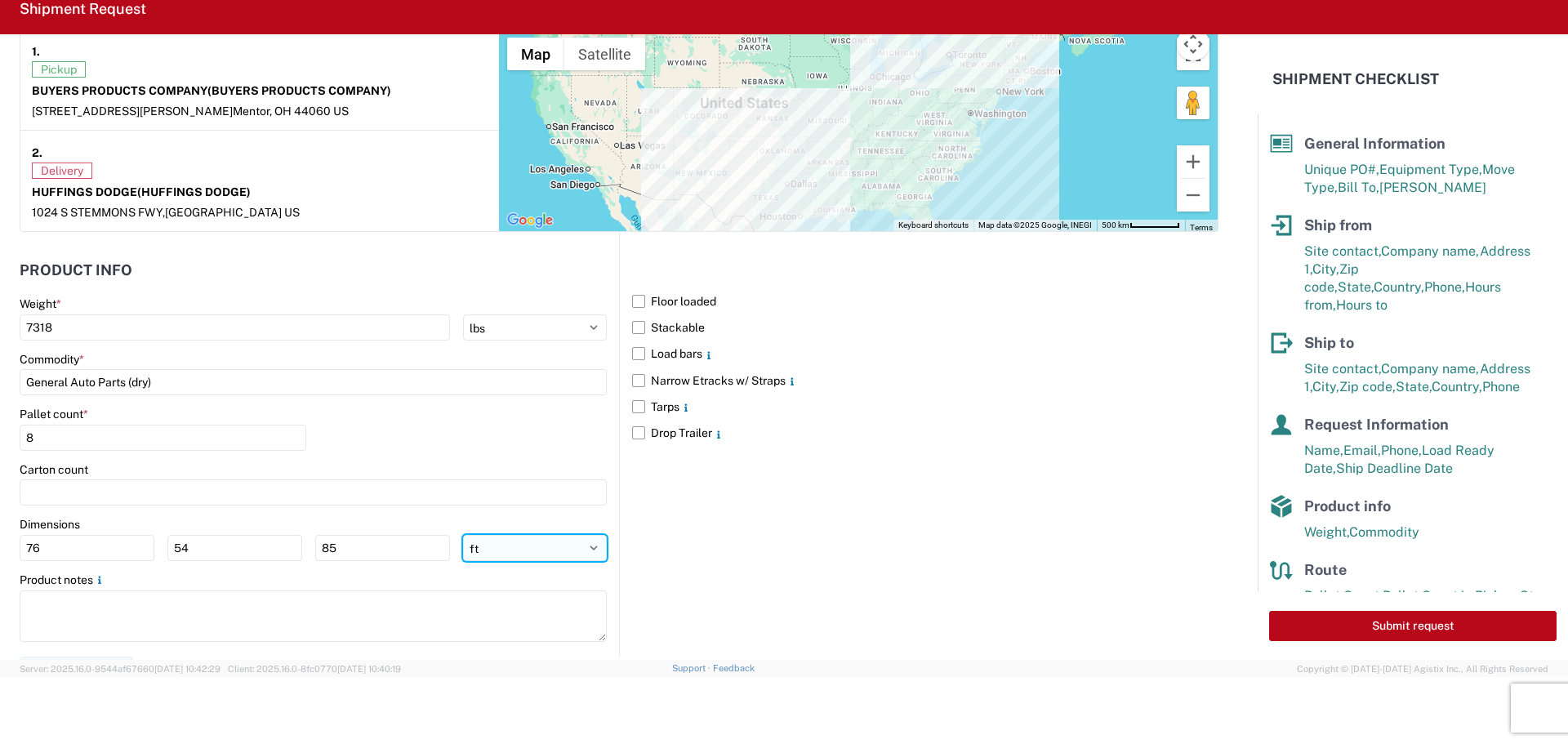
click at [585, 542] on select "ft in cm" at bounding box center [535, 548] width 143 height 26
select select "IN"
click at [463, 535] on select "ft in cm" at bounding box center [535, 548] width 143 height 26
type input "912"
type input "648"
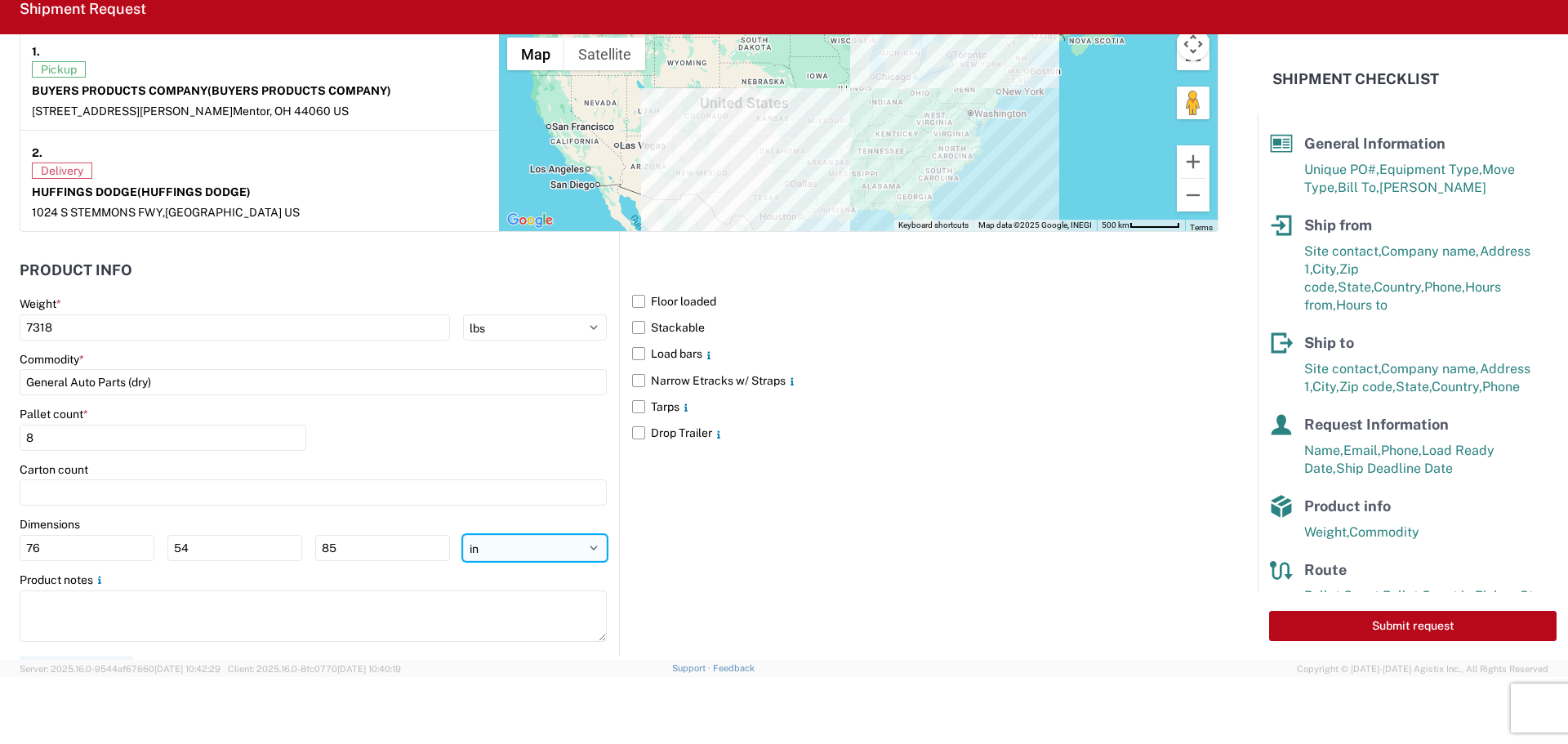
type input "1020"
drag, startPoint x: 69, startPoint y: 550, endPoint x: -147, endPoint y: 525, distance: 217.4
click at [0, 525] on html "Home Shipment request Shipment tracking Shipment Request General Information Te…" at bounding box center [784, 372] width 1568 height 744
type input "76"
type input "54"
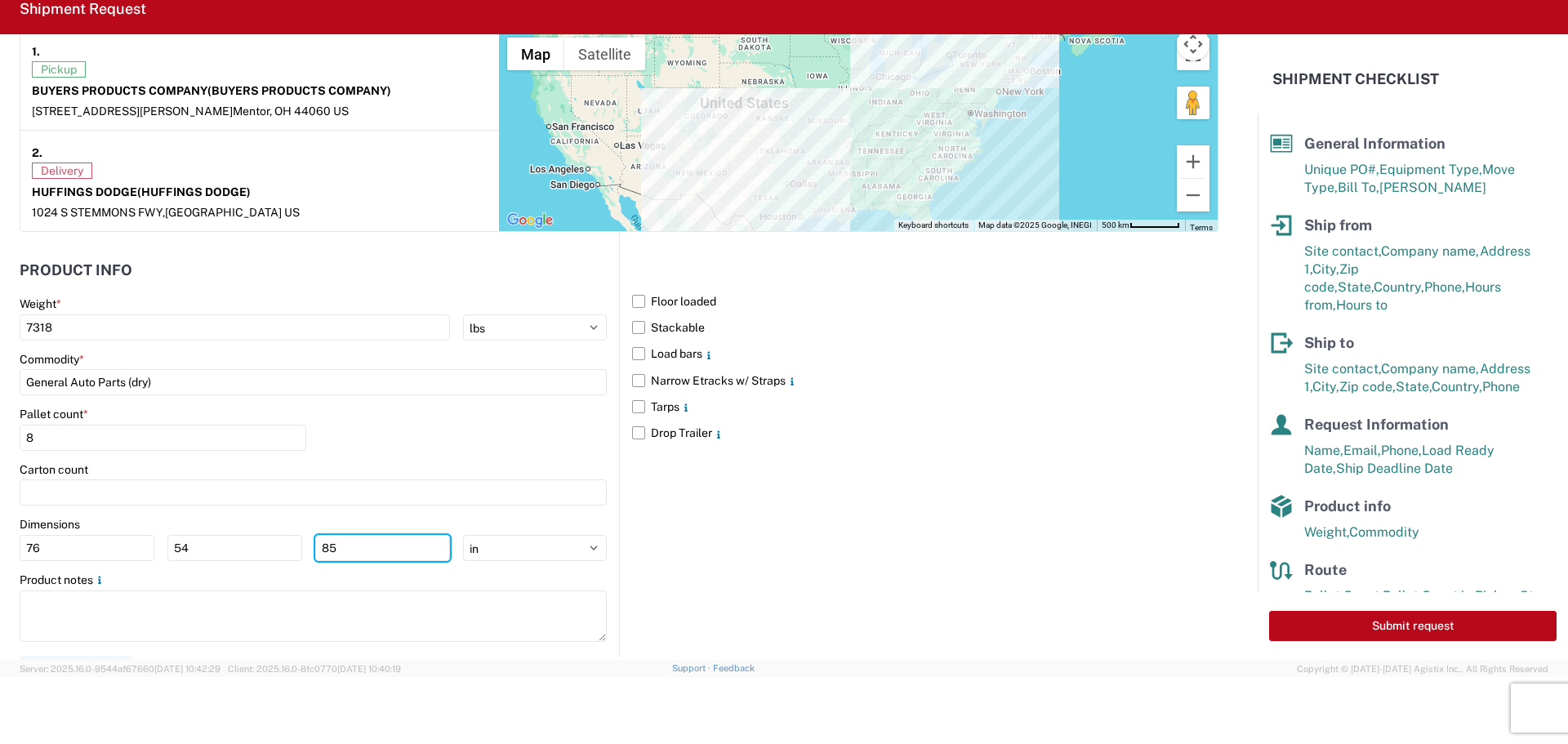
type input "85"
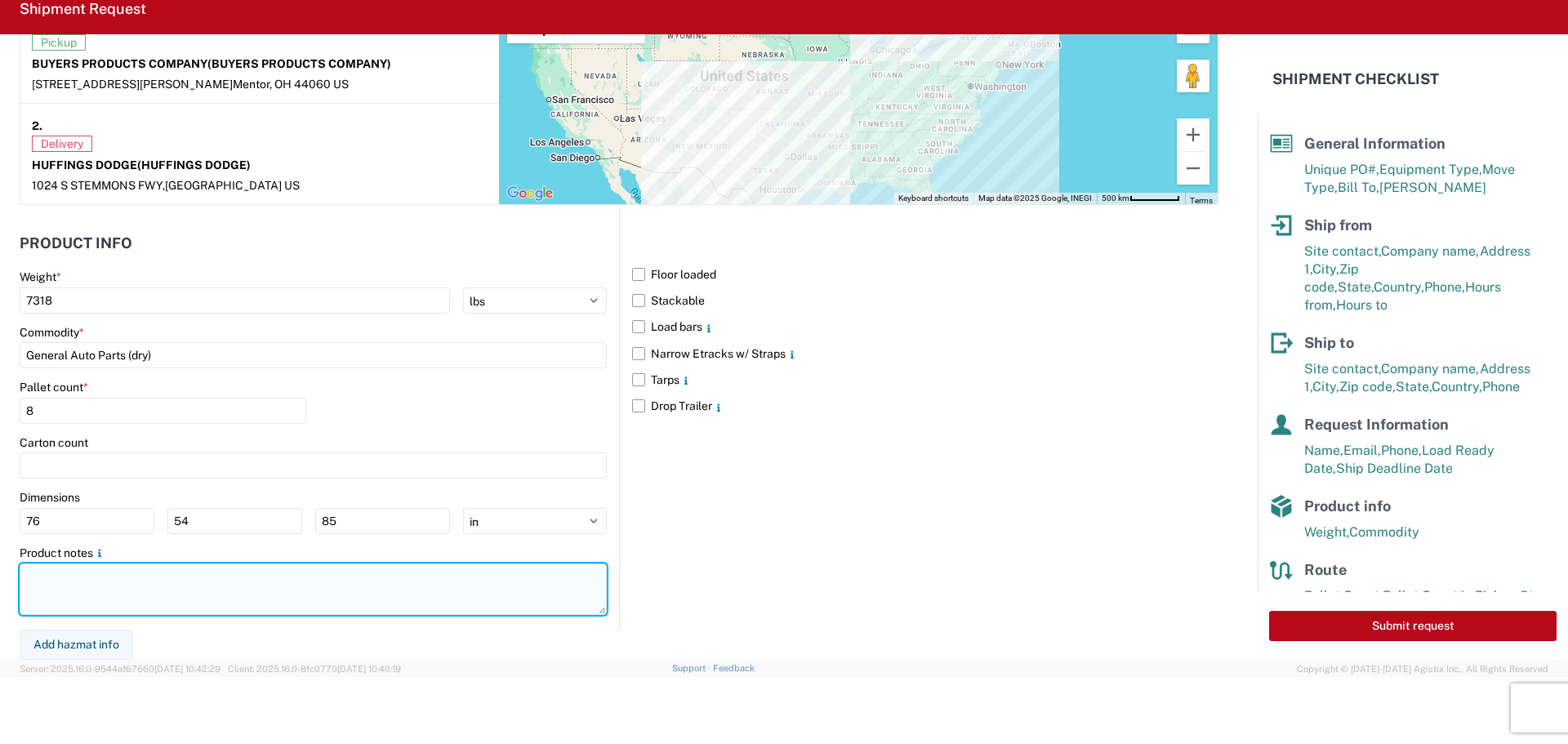
drag, startPoint x: 93, startPoint y: 583, endPoint x: 99, endPoint y: 574, distance: 10.8
click at [98, 573] on textarea at bounding box center [313, 589] width 587 height 52
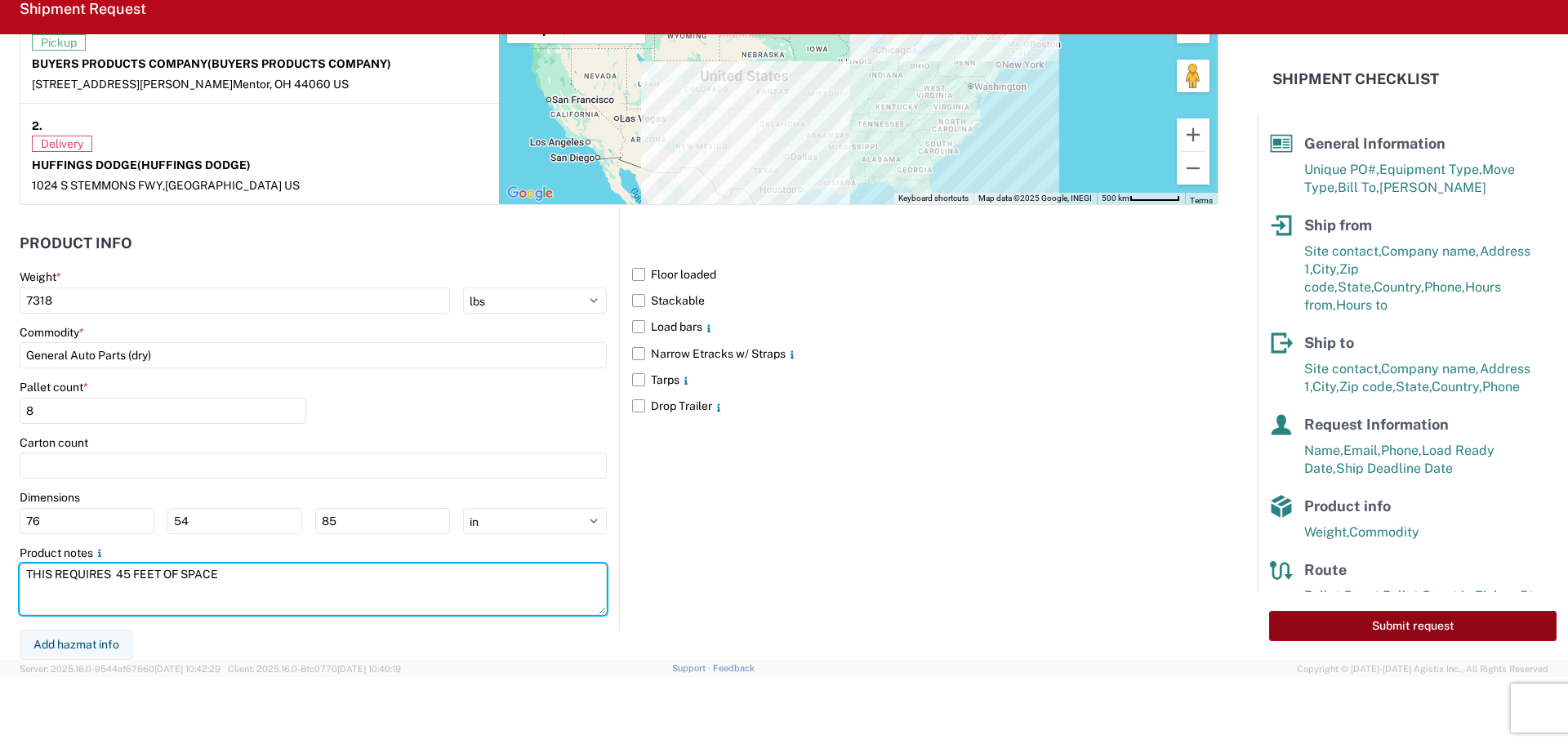
type textarea "THIS REQUIRES 45 FEET OF SPACE"
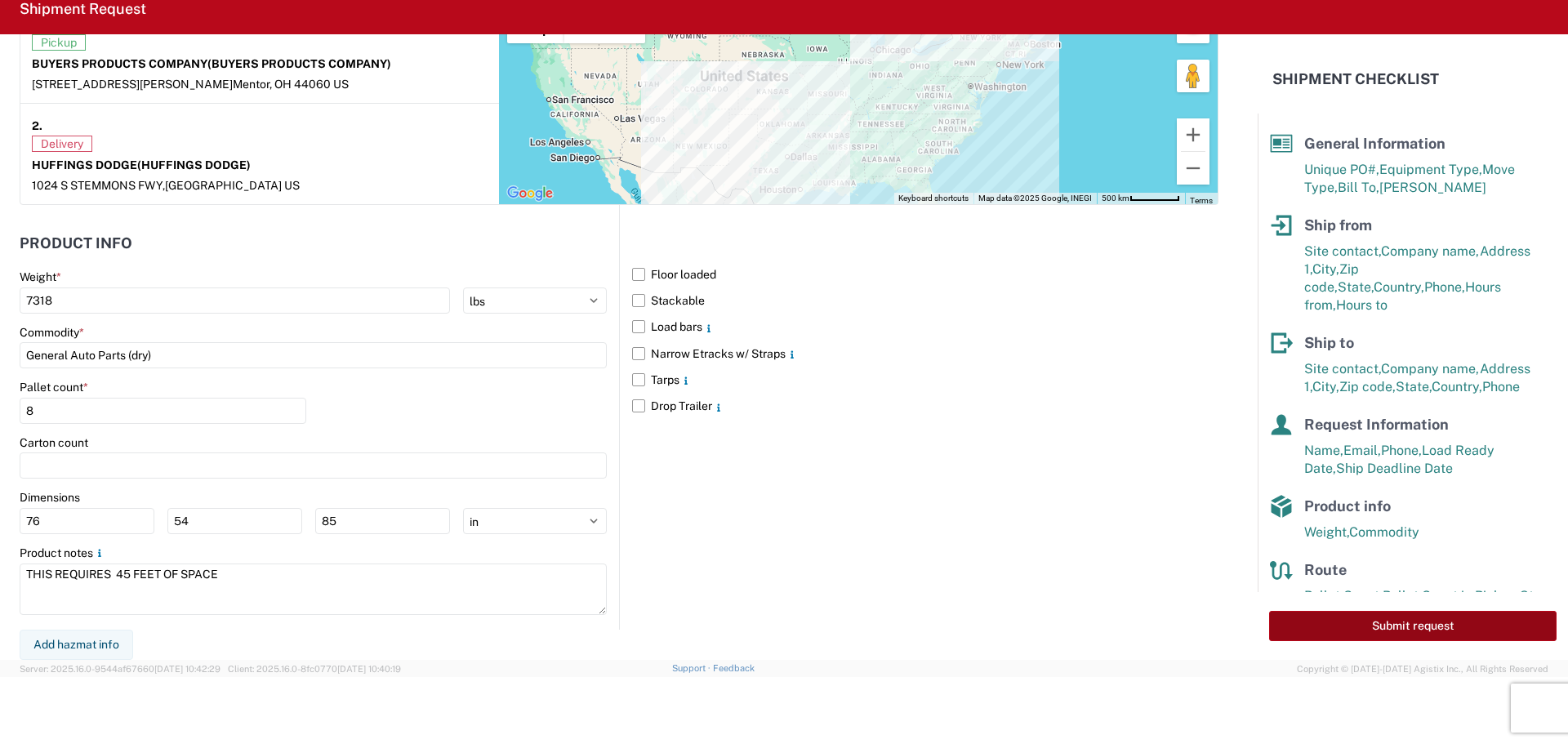
click at [1403, 631] on button "Submit request" at bounding box center [1412, 626] width 287 height 30
select select "US"
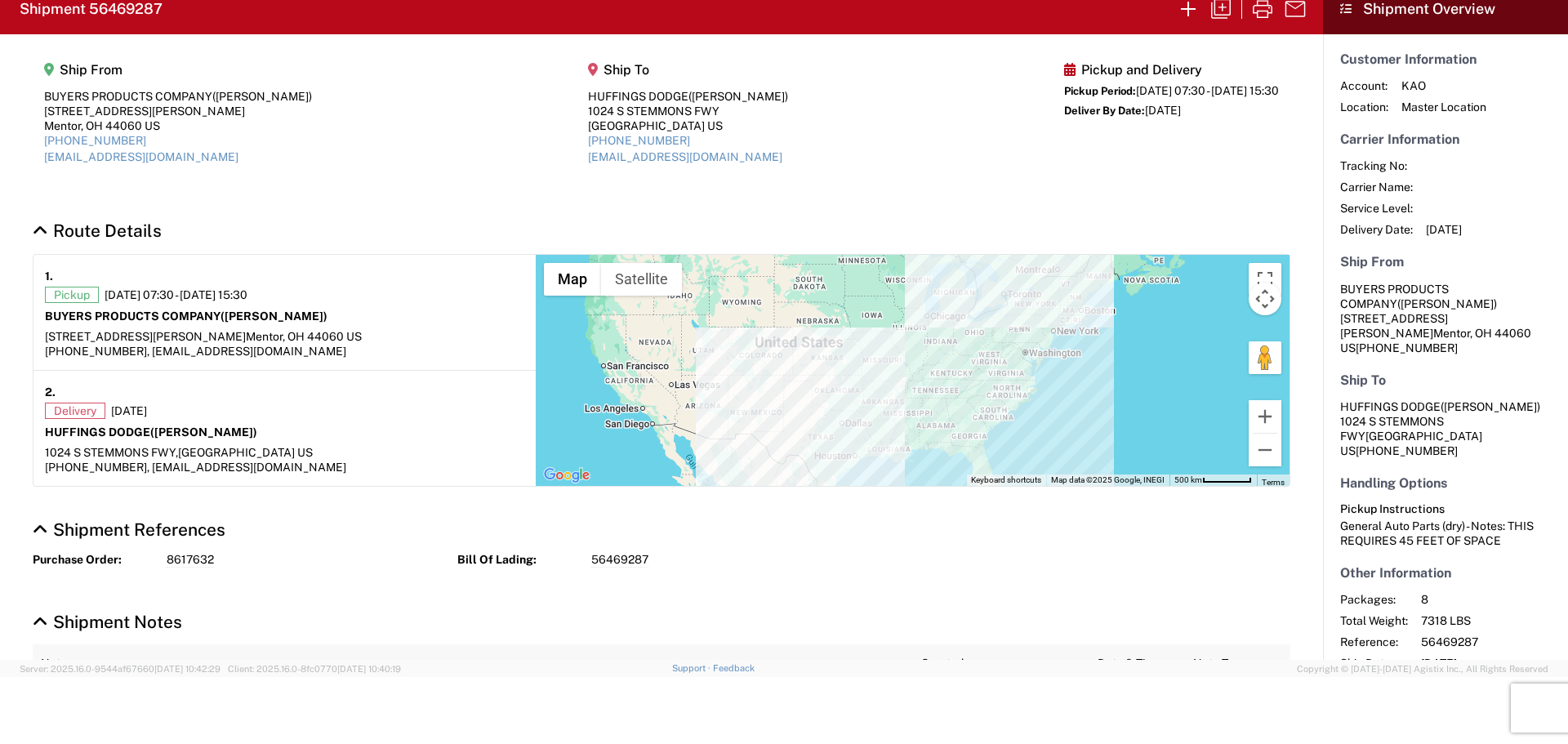
scroll to position [68, 0]
